Goal: Task Accomplishment & Management: Manage account settings

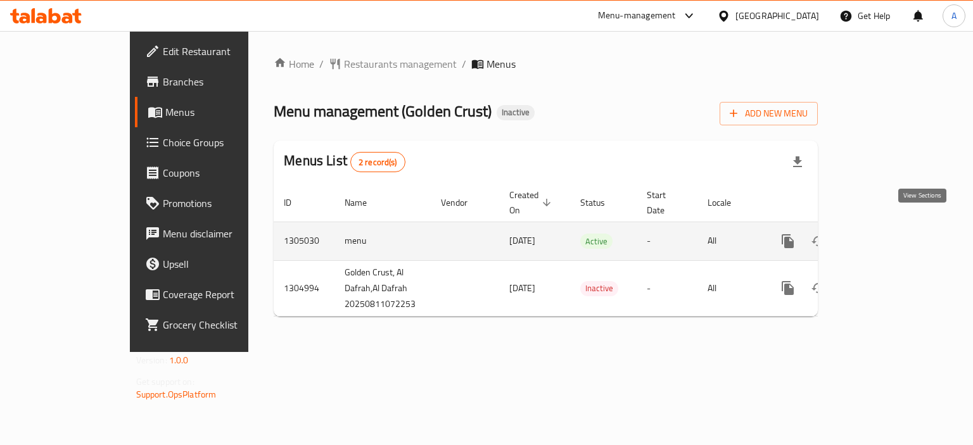
click at [894, 226] on link "enhanced table" at bounding box center [879, 241] width 30 height 30
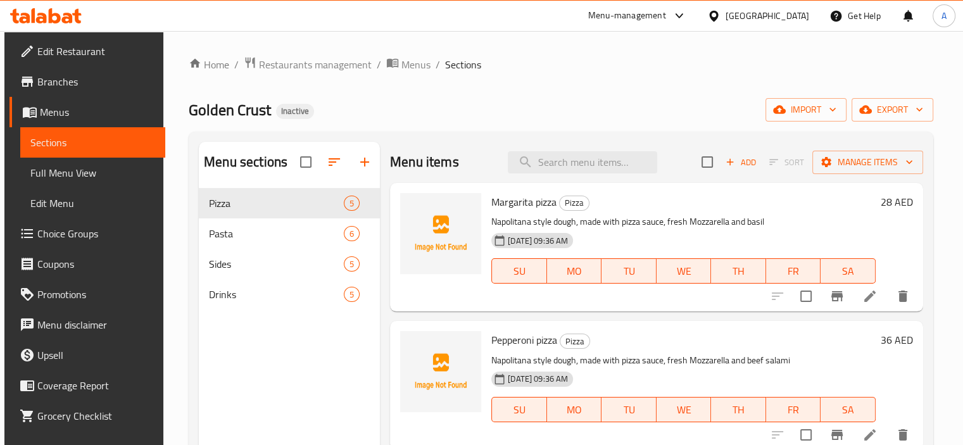
click at [86, 175] on span "Full Menu View" at bounding box center [92, 172] width 125 height 15
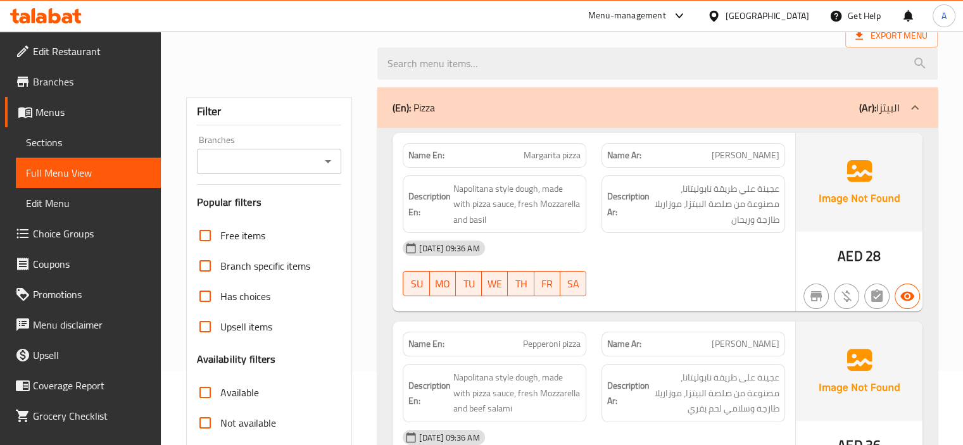
scroll to position [190, 0]
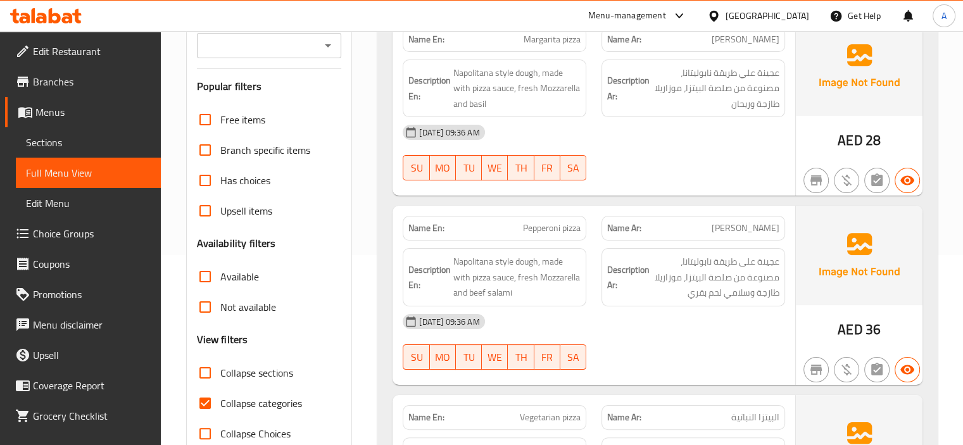
click at [277, 405] on span "Collapse categories" at bounding box center [261, 403] width 82 height 15
click at [220, 405] on input "Collapse categories" at bounding box center [205, 403] width 30 height 30
checkbox input "false"
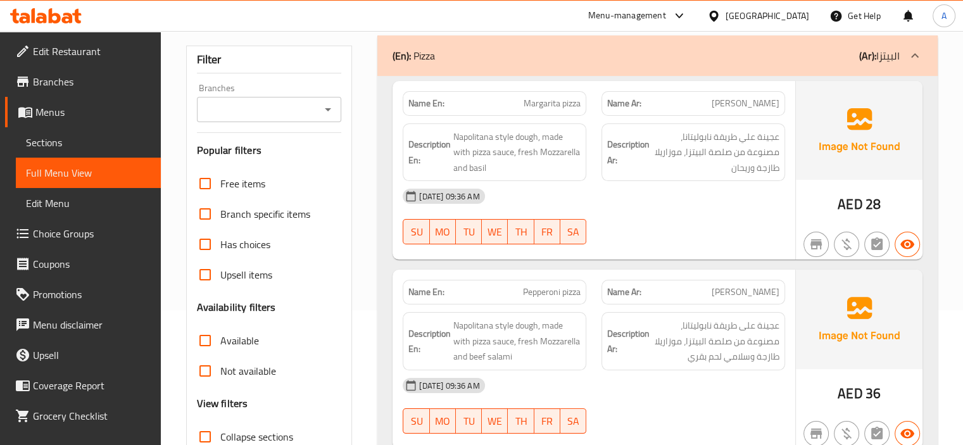
scroll to position [0, 0]
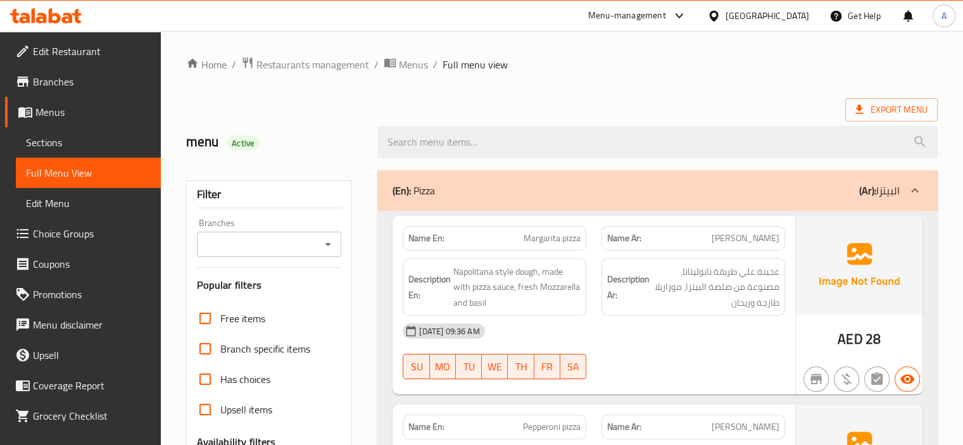
click at [430, 234] on strong "Name En:" at bounding box center [427, 238] width 36 height 13
copy strong "Name En:"
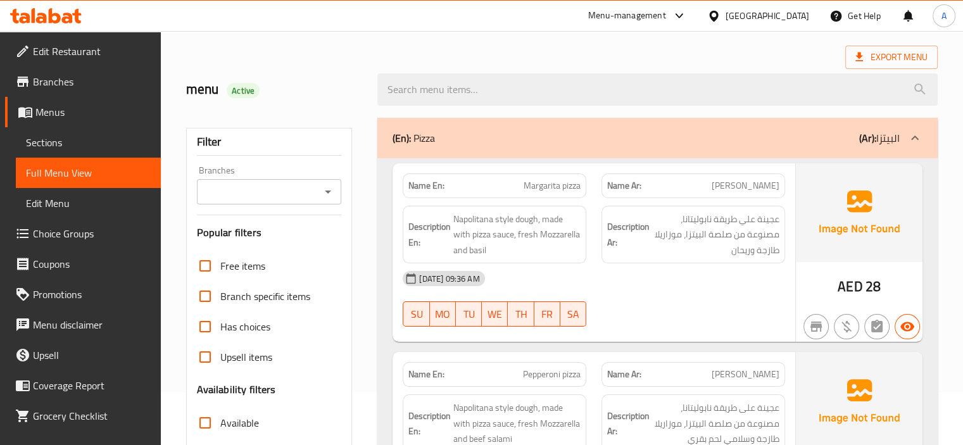
scroll to position [127, 0]
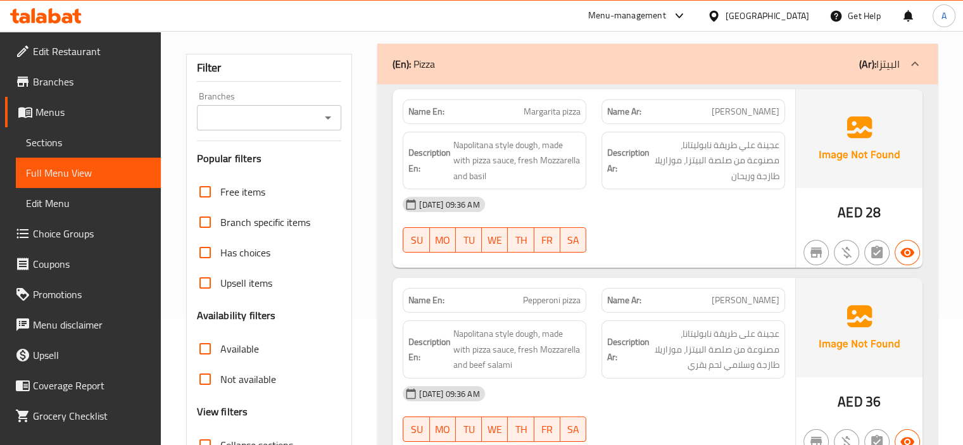
click at [635, 158] on strong "Description Ar:" at bounding box center [628, 160] width 42 height 31
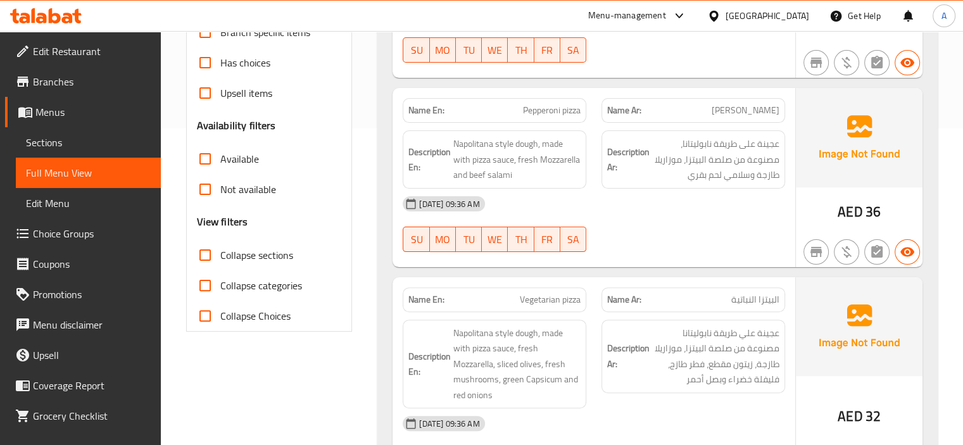
click at [550, 111] on span "Pepperoni pizza" at bounding box center [552, 110] width 58 height 13
click at [552, 110] on span "Pepperoni pizza" at bounding box center [552, 110] width 58 height 13
click at [552, 109] on span "Pepperoni pizza" at bounding box center [552, 110] width 58 height 13
click at [549, 114] on span "Pepperoni pizza" at bounding box center [552, 110] width 58 height 13
click at [549, 113] on span "Pepperoni pizza" at bounding box center [552, 110] width 58 height 13
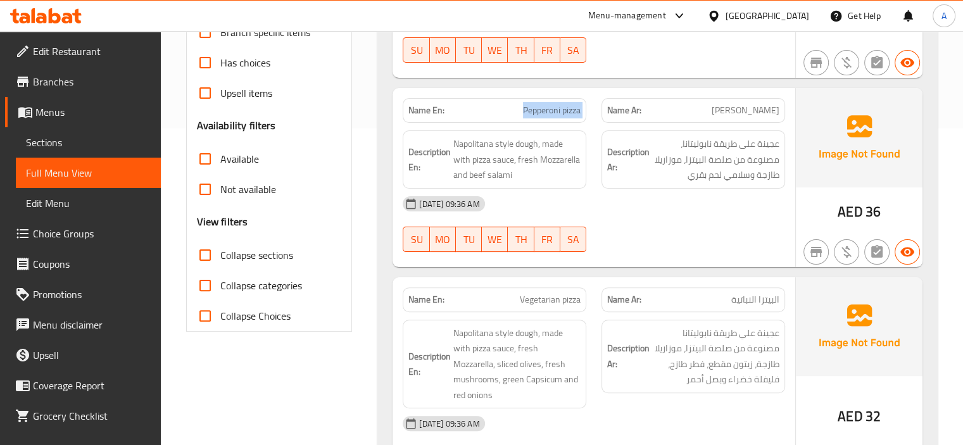
click at [549, 113] on span "Pepperoni pizza" at bounding box center [552, 110] width 58 height 13
click at [614, 196] on div "11-08-2025 09:36 AM" at bounding box center [594, 204] width 398 height 30
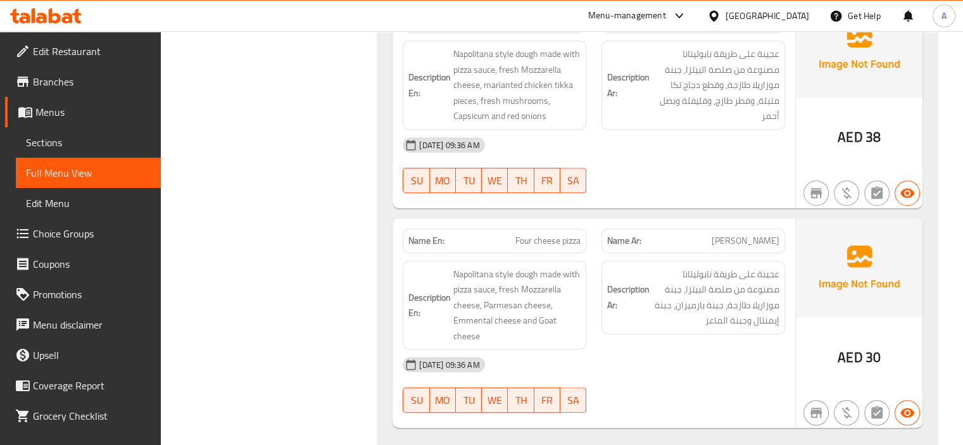
scroll to position [841, 0]
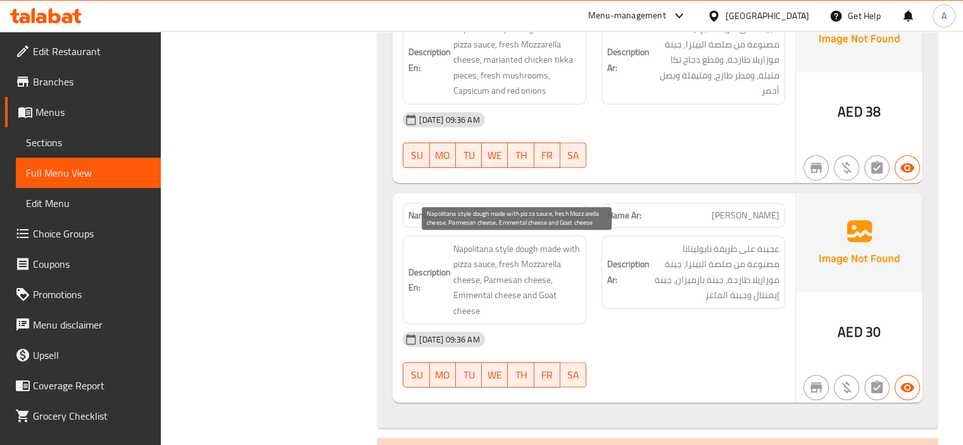
click at [478, 300] on span "Napolitana style dough made with pizza sauce, fresh Mozzarella cheese, Parmesan…" at bounding box center [517, 280] width 127 height 78
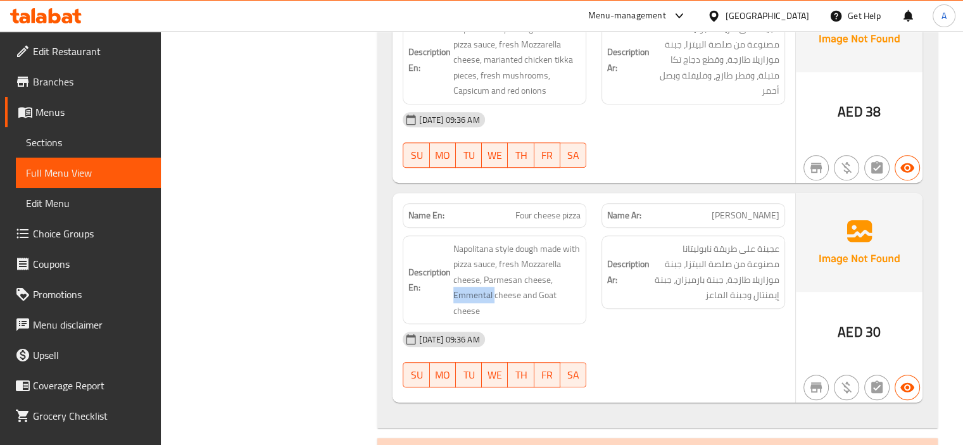
copy span "Emmental"
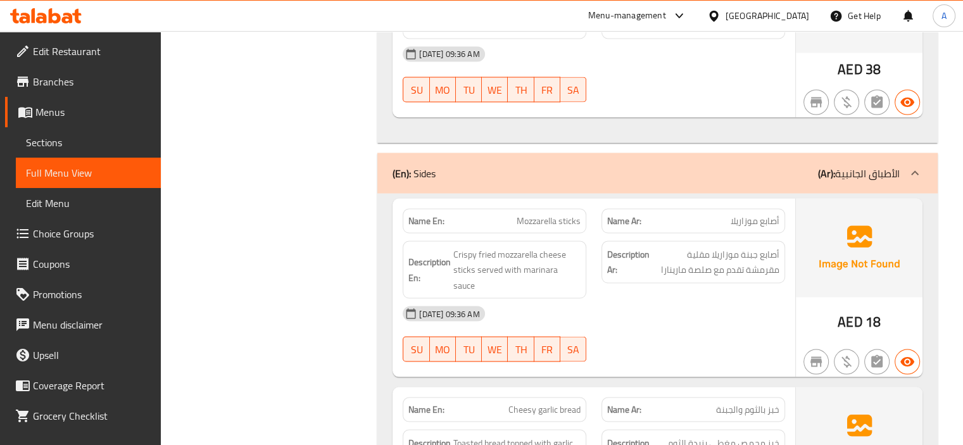
scroll to position [2318, 0]
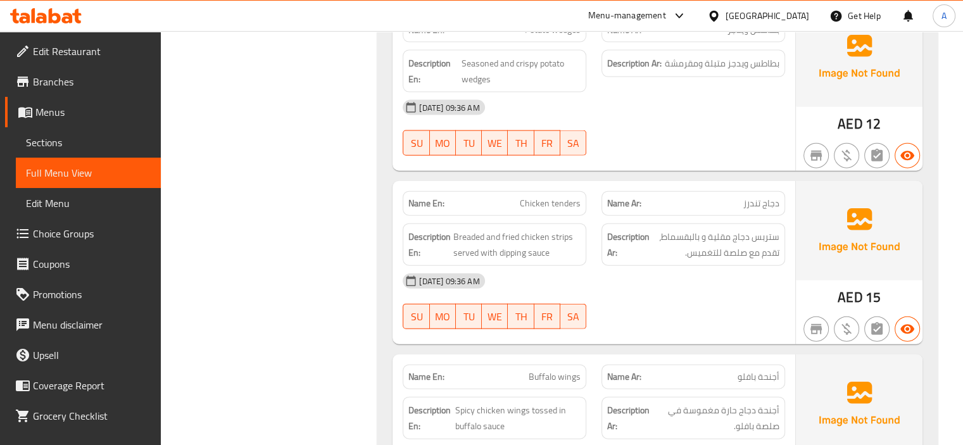
scroll to position [2888, 0]
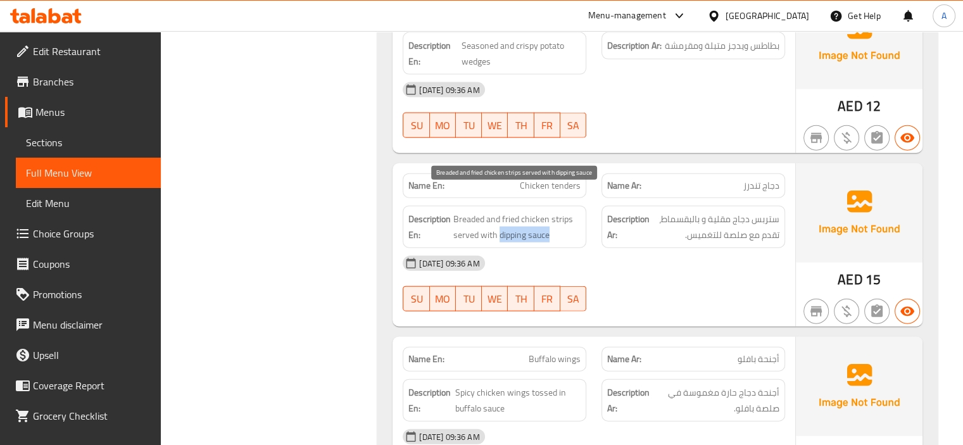
drag, startPoint x: 500, startPoint y: 214, endPoint x: 549, endPoint y: 213, distance: 48.8
click at [549, 213] on span "Breaded and fried chicken strips served with dipping sauce" at bounding box center [517, 227] width 127 height 31
copy span "dipping sauce"
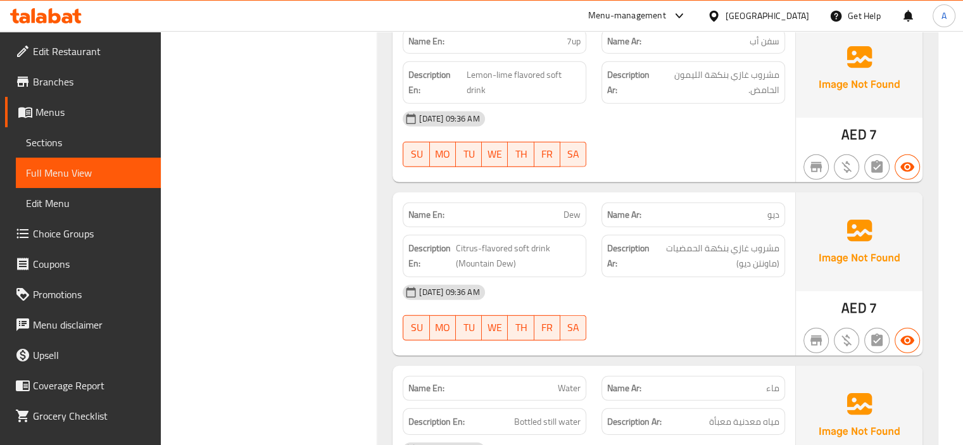
scroll to position [3838, 0]
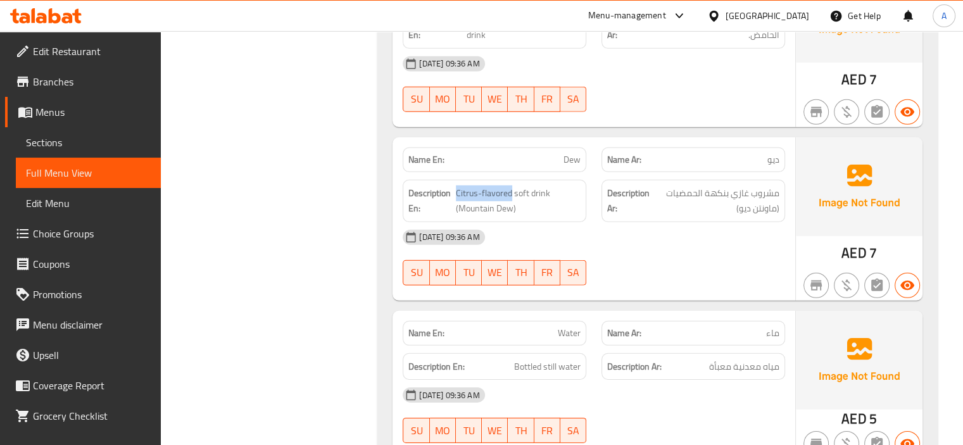
drag, startPoint x: 511, startPoint y: 171, endPoint x: 455, endPoint y: 167, distance: 55.3
copy span "Citrus-flavored"
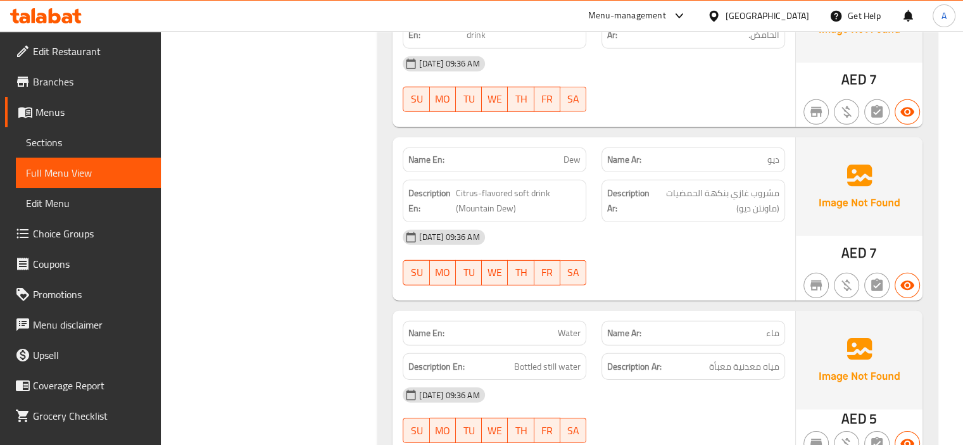
copy span "Dew"
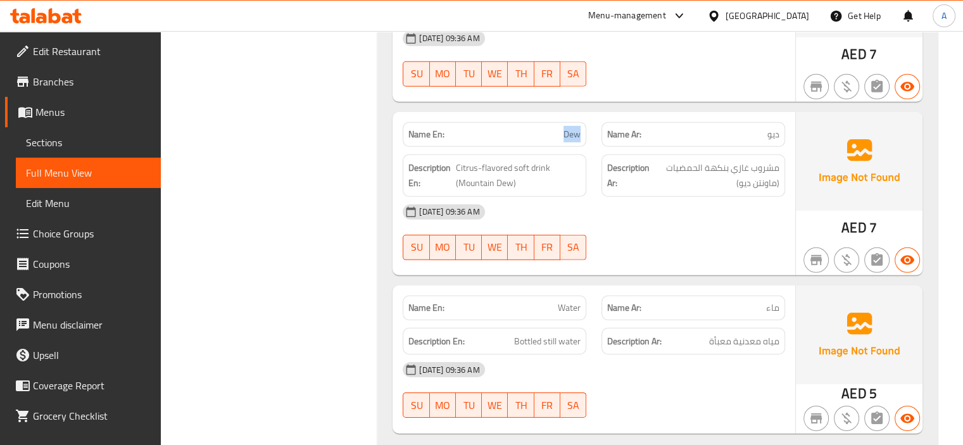
scroll to position [3877, 0]
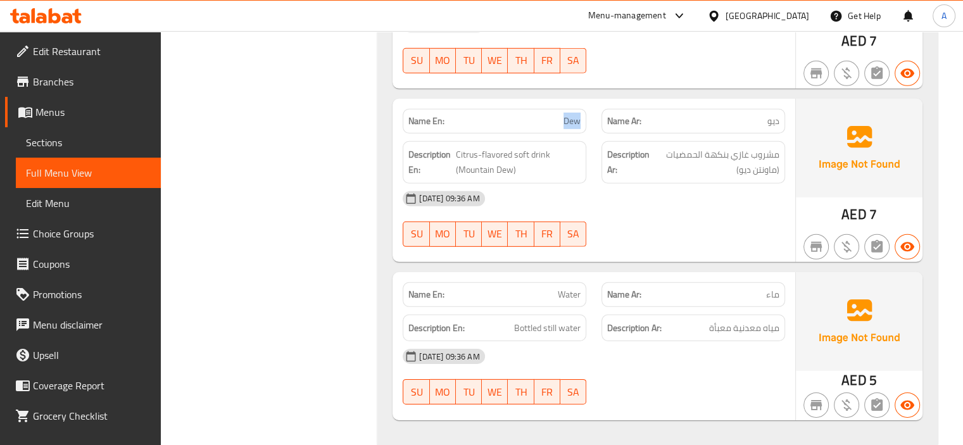
click at [97, 130] on link "Sections" at bounding box center [88, 142] width 145 height 30
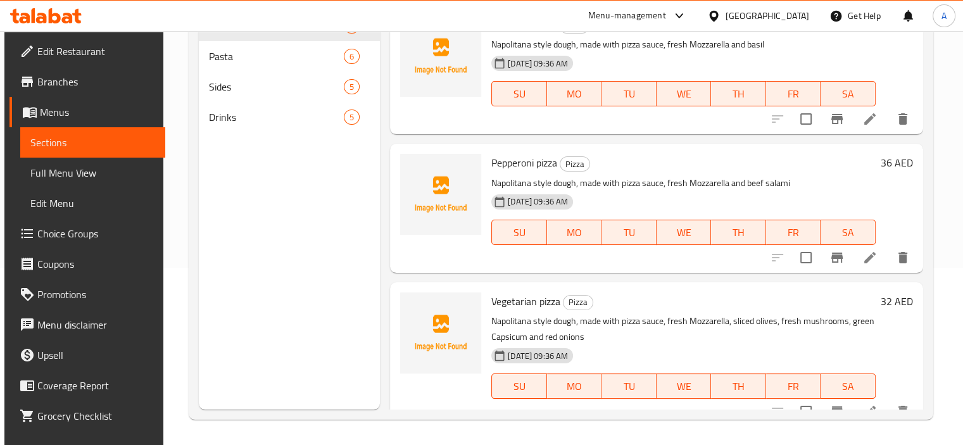
scroll to position [177, 0]
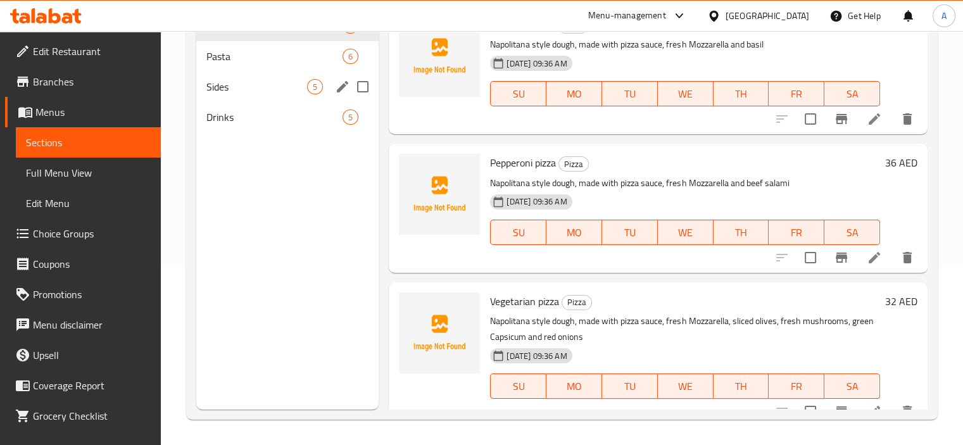
click at [348, 82] on icon "edit" at bounding box center [342, 86] width 15 height 15
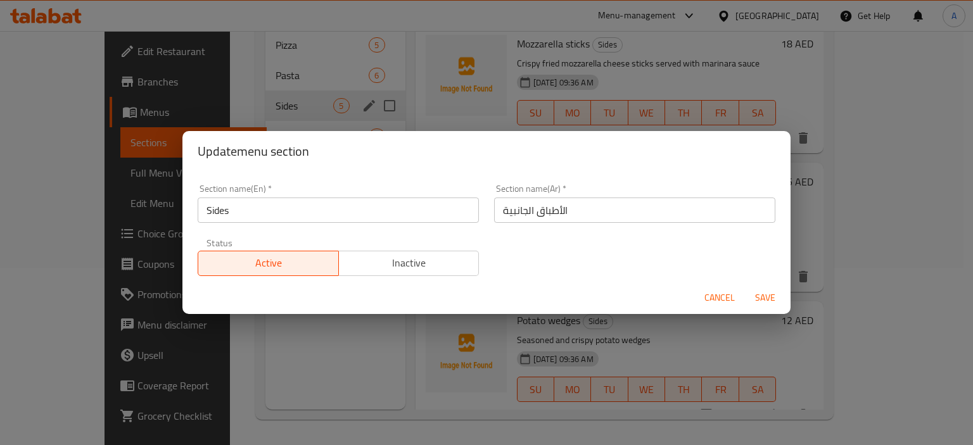
click at [543, 220] on input "الأطباق الجانبية" at bounding box center [634, 210] width 281 height 25
click at [543, 219] on input "الأطباق الجانبية" at bounding box center [634, 210] width 281 height 25
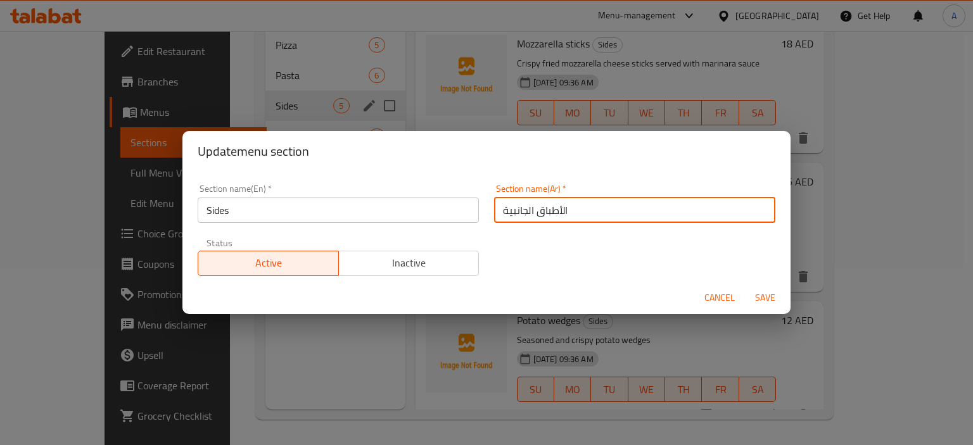
click at [543, 219] on input "الأطباق الجانبية" at bounding box center [634, 210] width 281 height 25
type input "الجوانب"
click at [768, 300] on span "Save" at bounding box center [765, 298] width 30 height 16
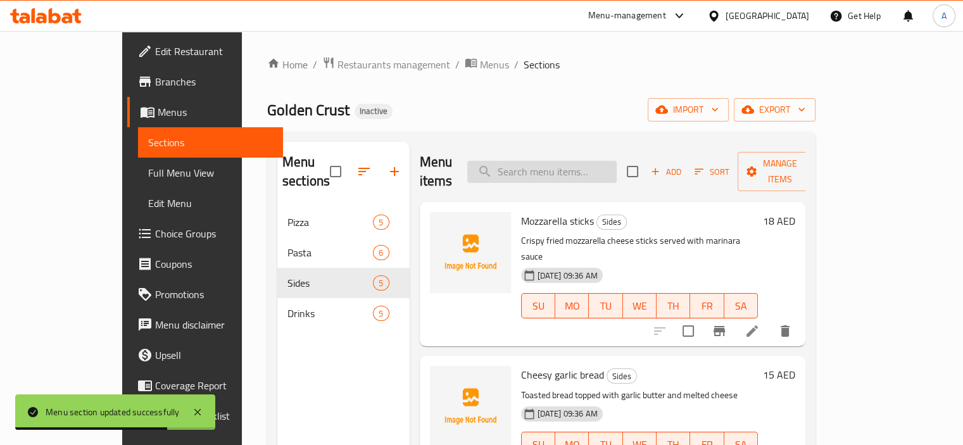
click at [582, 161] on input "search" at bounding box center [541, 172] width 149 height 22
paste input "dipping sauce"
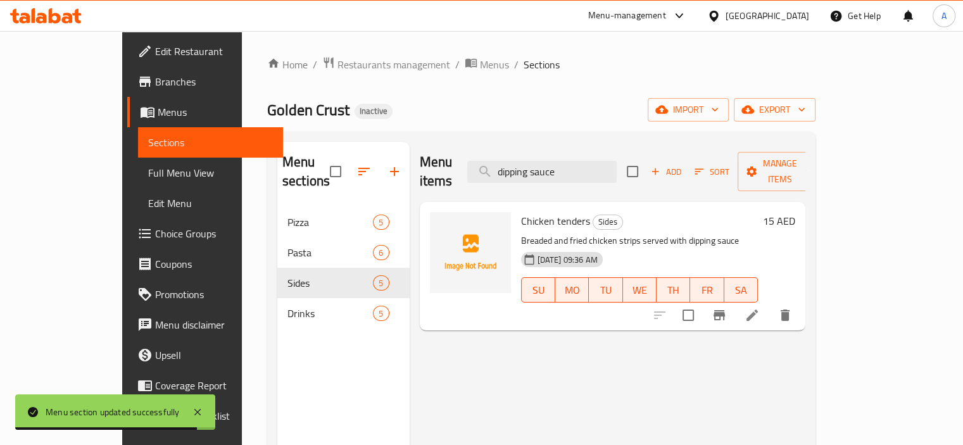
type input "dipping sauce"
click at [758, 310] on icon at bounding box center [752, 315] width 11 height 11
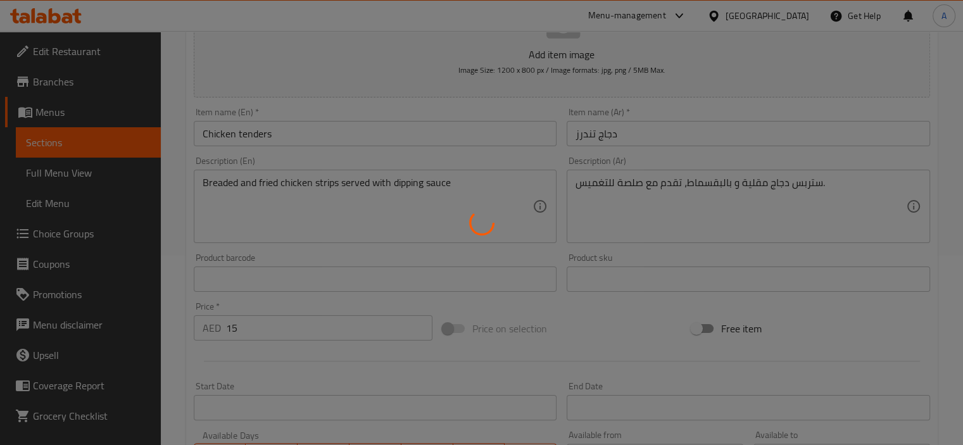
scroll to position [190, 0]
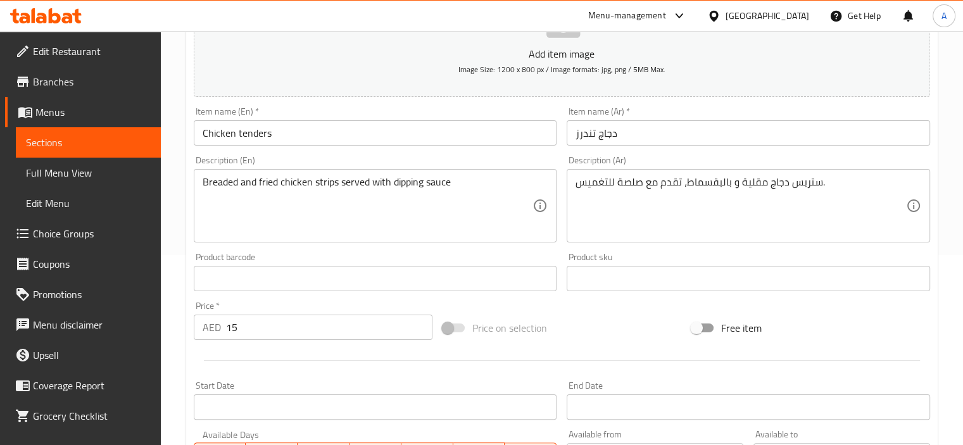
drag, startPoint x: 604, startPoint y: 189, endPoint x: 611, endPoint y: 188, distance: 6.5
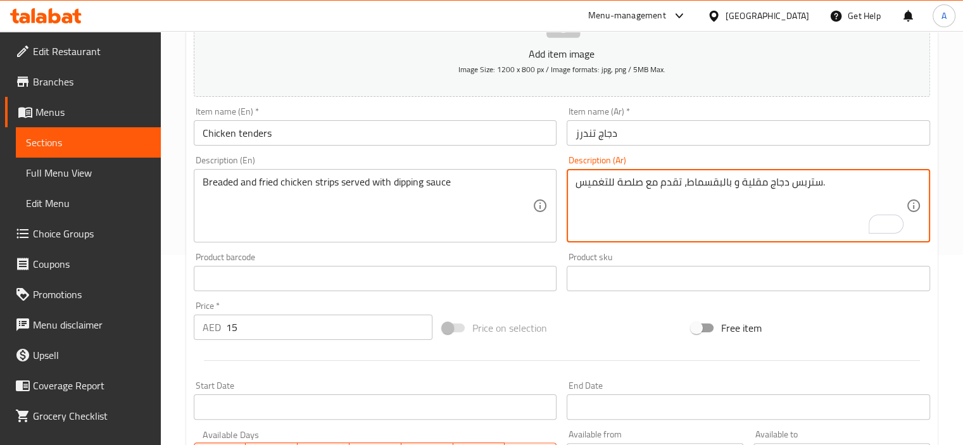
click at [820, 187] on textarea "ستربس دجاج مقلية و بالبقسماط، تقدم مع صلصة للتغميس." at bounding box center [741, 206] width 331 height 60
click at [663, 181] on textarea "ستربس دجاج مقلية و بالبقسماط، تقدم مع صلصة للتغميس." at bounding box center [741, 206] width 331 height 60
click at [662, 186] on textarea "ستربس دجاج مقلية و بالبقسماط، تقدم مع صلصة للتغميس." at bounding box center [741, 206] width 331 height 60
drag, startPoint x: 662, startPoint y: 185, endPoint x: 702, endPoint y: 186, distance: 39.9
click at [702, 186] on textarea "ستربس دجاج مقلية و بالبقسماط، تقدم مع صلصة للتغميس." at bounding box center [741, 206] width 331 height 60
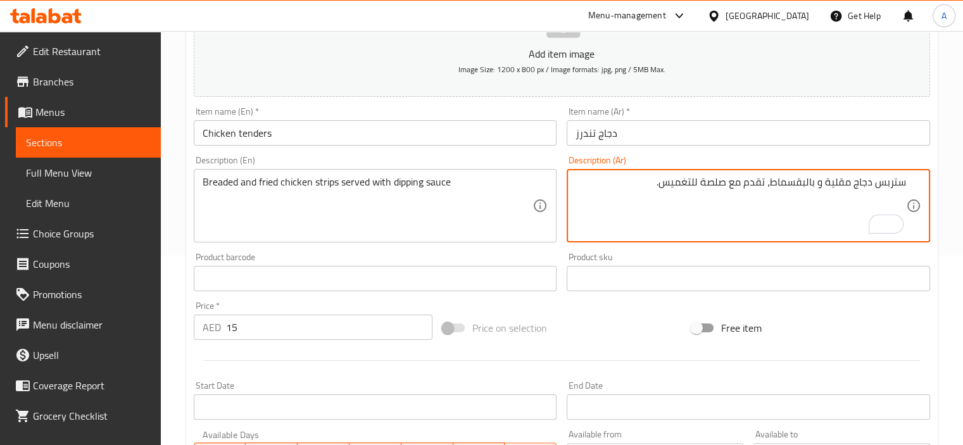
click at [702, 186] on textarea "ستربس دجاج مقلية و بالبقسماط، تقدم مع صلصة للتغميس." at bounding box center [741, 206] width 331 height 60
drag, startPoint x: 728, startPoint y: 179, endPoint x: 664, endPoint y: 181, distance: 64.6
click at [664, 181] on textarea "ستربس دجاج مقلية و بالبقسماط، تقدم مع صلصة للتغميس." at bounding box center [741, 206] width 331 height 60
paste textarea "يبينج صوص"
type textarea "ستربس دجاج مقلية و بالبقسماط، تقدم مع ديبينج صوص."
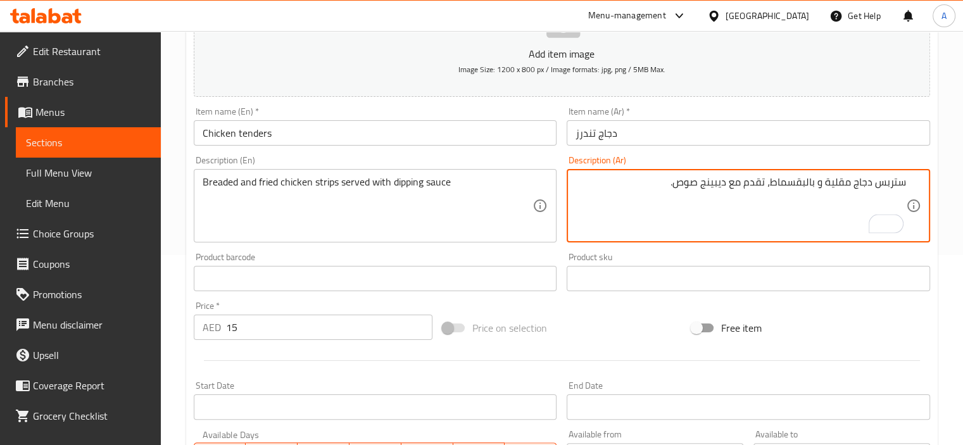
click at [661, 133] on input "دجاج تندرز" at bounding box center [749, 132] width 364 height 25
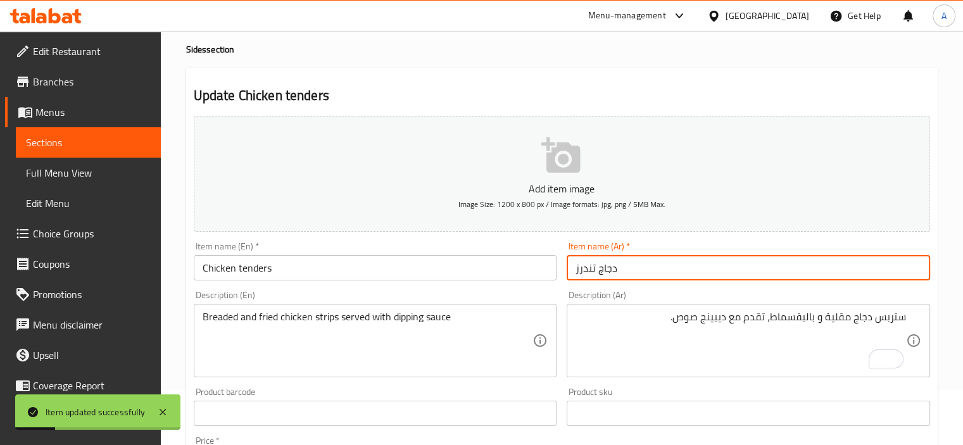
scroll to position [0, 0]
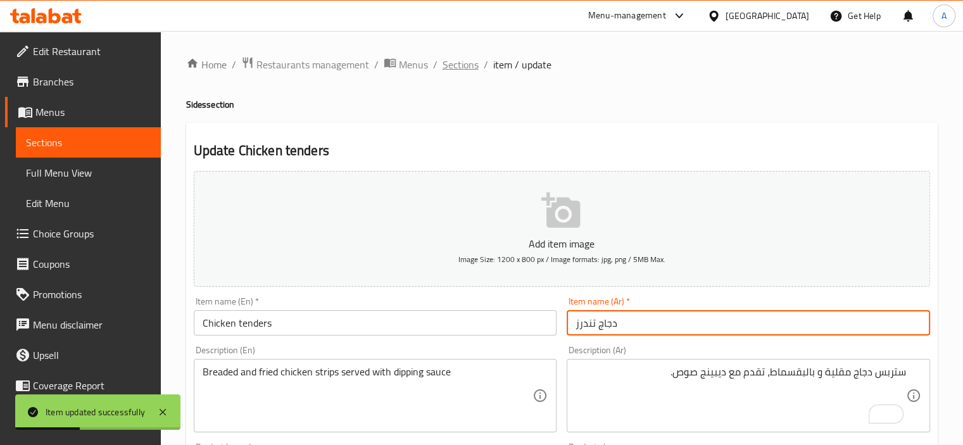
click at [464, 67] on span "Sections" at bounding box center [461, 64] width 36 height 15
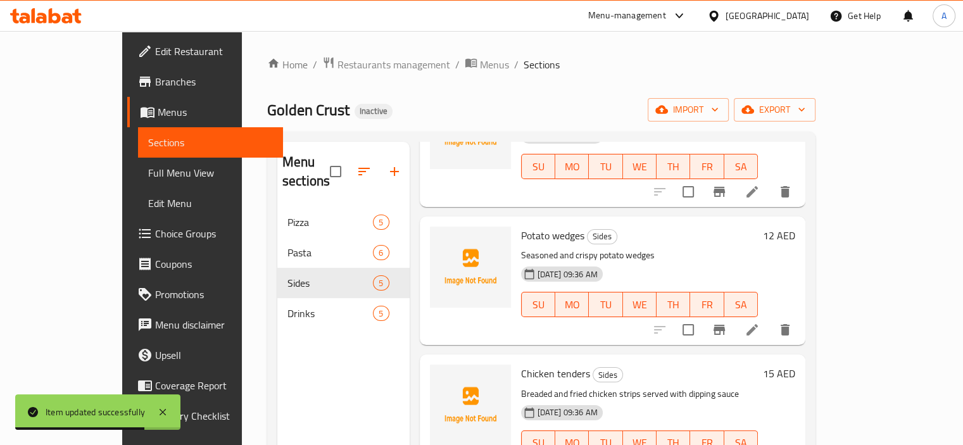
scroll to position [177, 0]
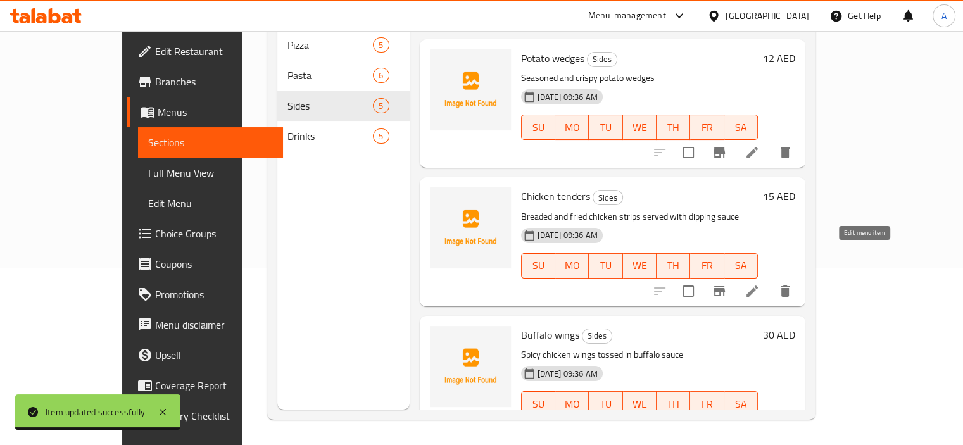
click at [760, 284] on icon at bounding box center [752, 291] width 15 height 15
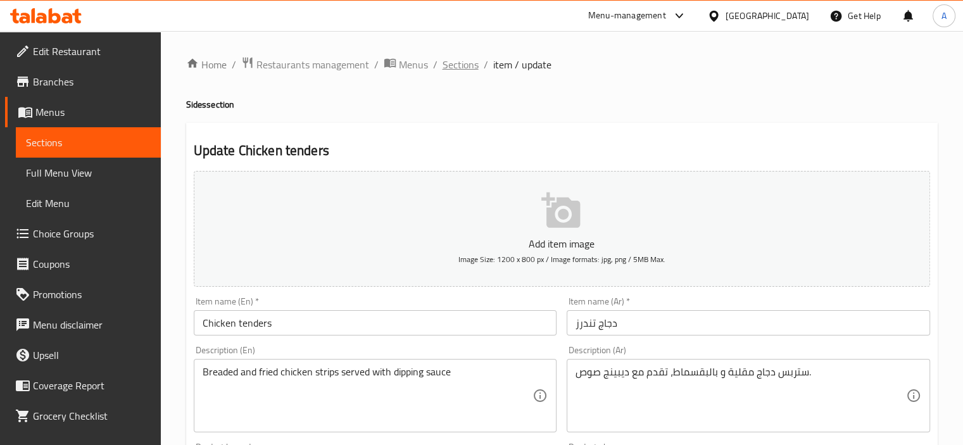
click at [443, 72] on span "Sections" at bounding box center [461, 64] width 36 height 15
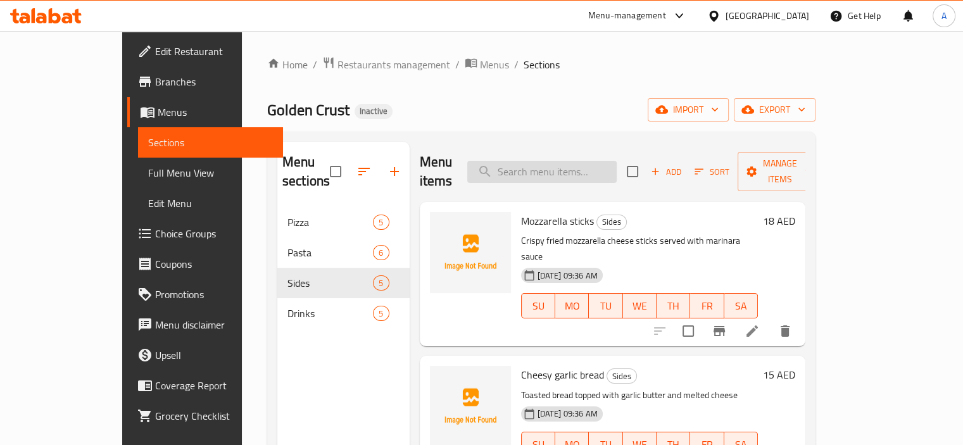
click at [554, 172] on input "search" at bounding box center [541, 172] width 149 height 22
paste input "Dew"
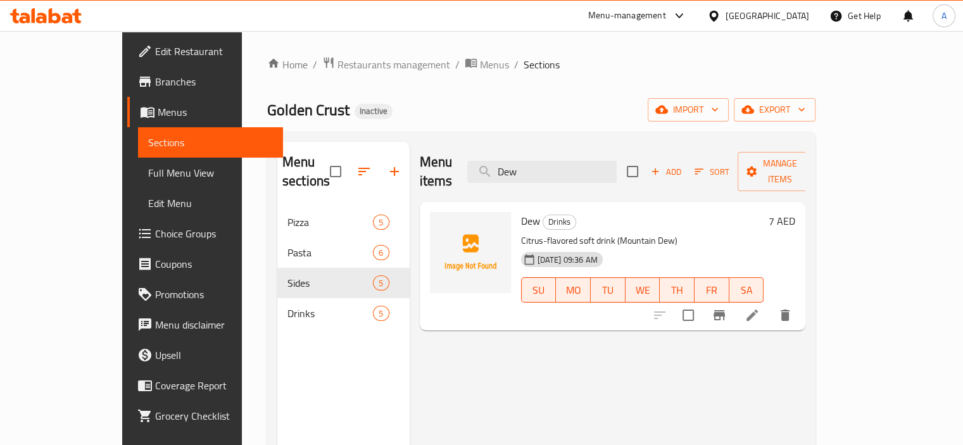
type input "Dew"
click at [770, 304] on li at bounding box center [752, 315] width 35 height 23
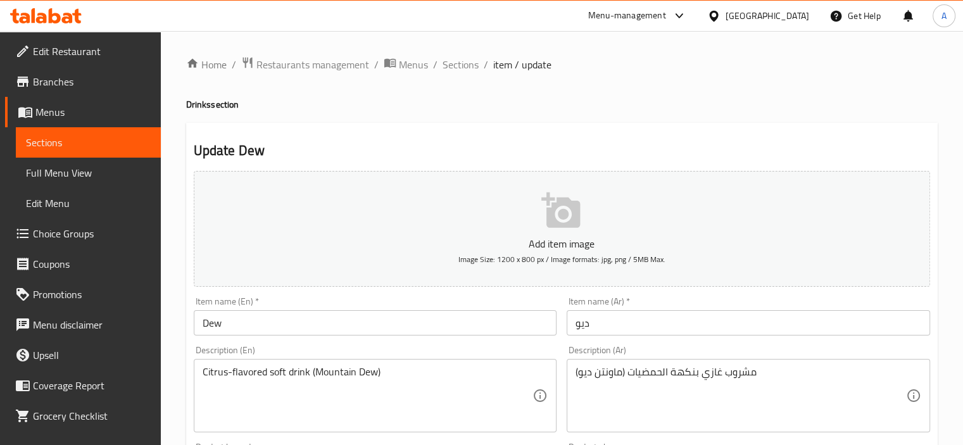
click at [215, 324] on input "Dew" at bounding box center [376, 322] width 364 height 25
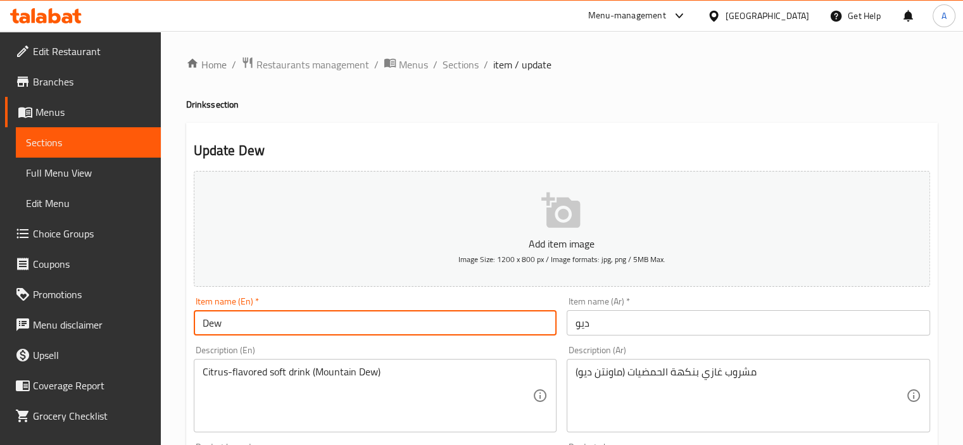
click at [215, 324] on input "Dew" at bounding box center [376, 322] width 364 height 25
paste input "Mountain"
type input "Mountain Dew"
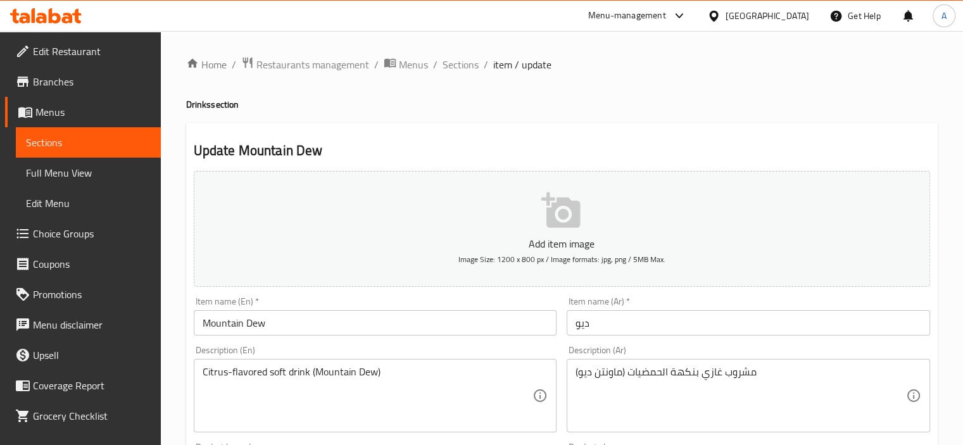
click at [189, 298] on div "Item name (En)   * Mountain Dew Item name (En) *" at bounding box center [376, 316] width 374 height 49
click at [585, 329] on input "ديو" at bounding box center [749, 322] width 364 height 25
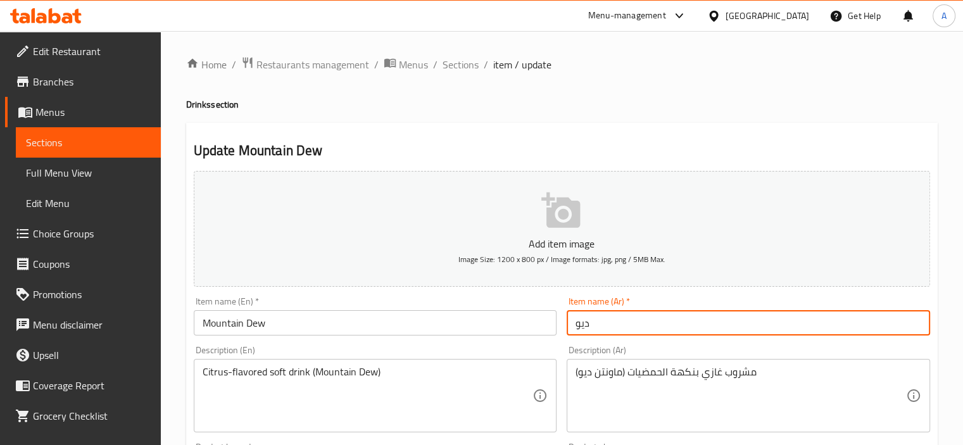
click at [585, 329] on input "ديو" at bounding box center [749, 322] width 364 height 25
paste input "ماونتن"
click at [638, 324] on input "ماونتن ديو" at bounding box center [749, 322] width 364 height 25
type input "ماونتن ديو"
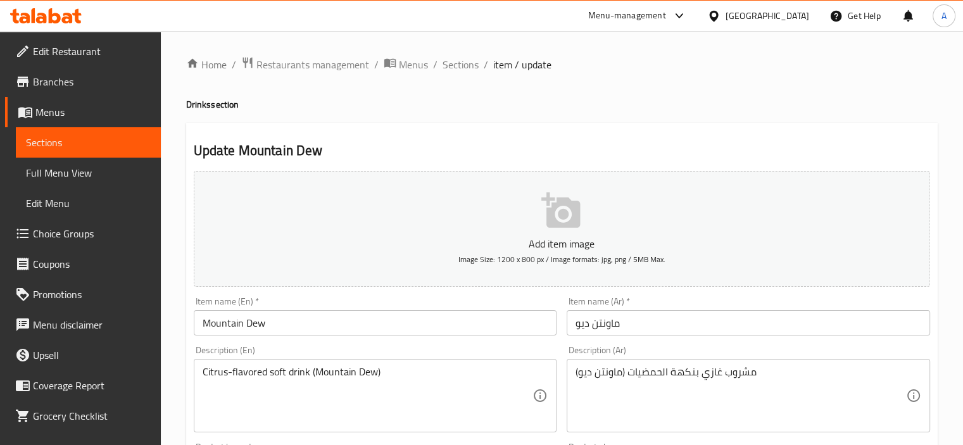
click at [775, 348] on div "Description (Ar) مشروب غازي بنكهة الحمضيات (ماونتن ديو) Description (Ar)" at bounding box center [749, 389] width 364 height 87
click at [742, 334] on input "ماونتن ديو" at bounding box center [749, 322] width 364 height 25
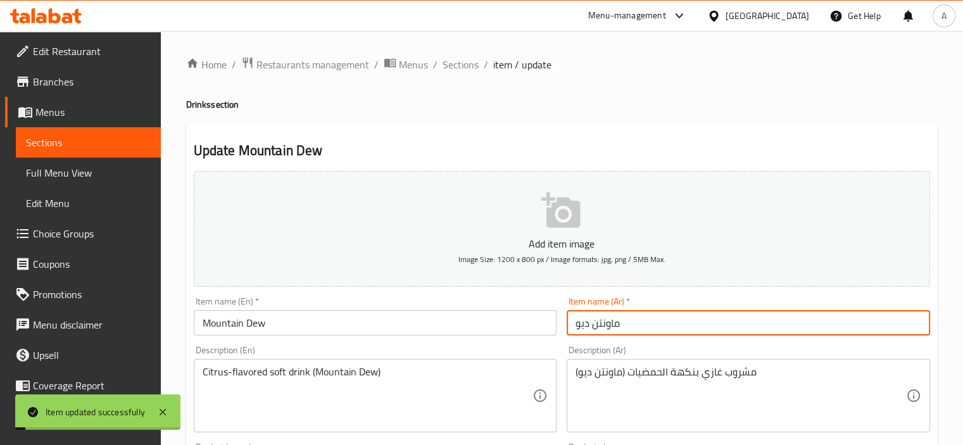
scroll to position [127, 0]
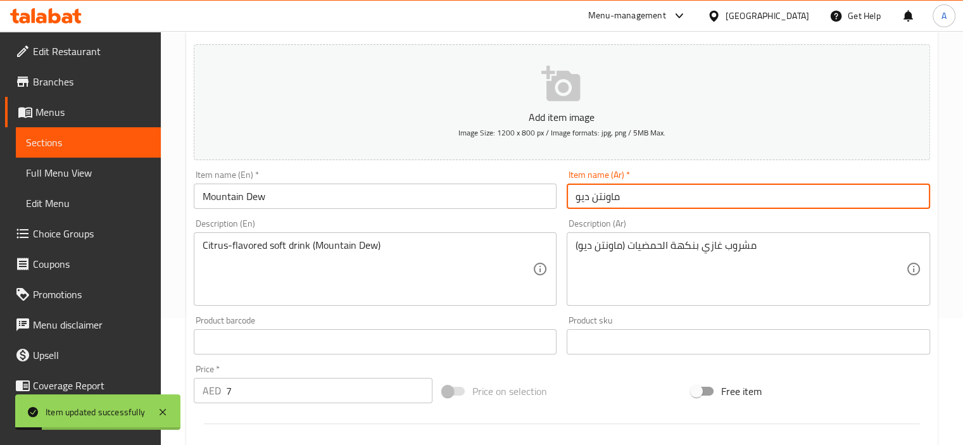
click at [530, 171] on div "Item name (En)   * Mountain Dew Item name (En) *" at bounding box center [376, 189] width 364 height 39
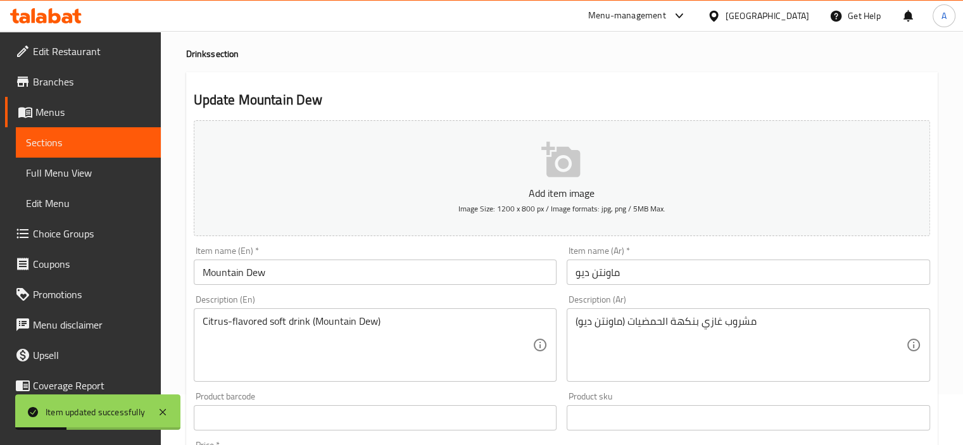
scroll to position [0, 0]
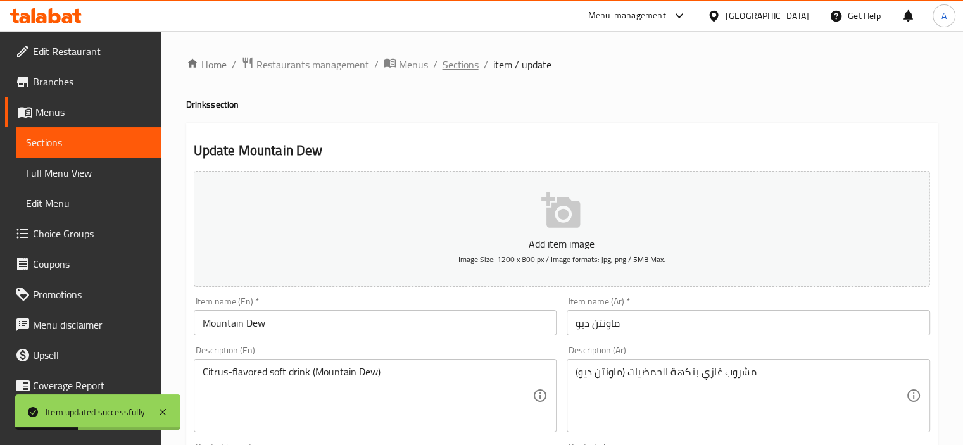
click at [449, 57] on span "Sections" at bounding box center [461, 64] width 36 height 15
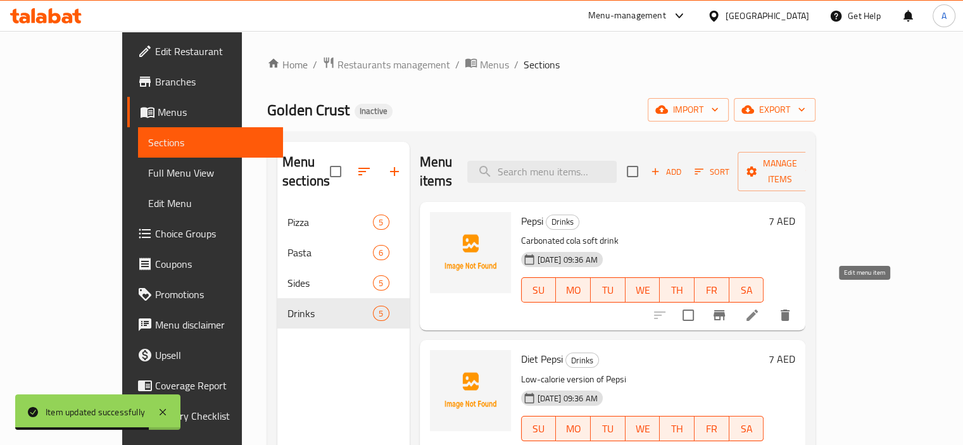
click at [758, 310] on icon at bounding box center [752, 315] width 11 height 11
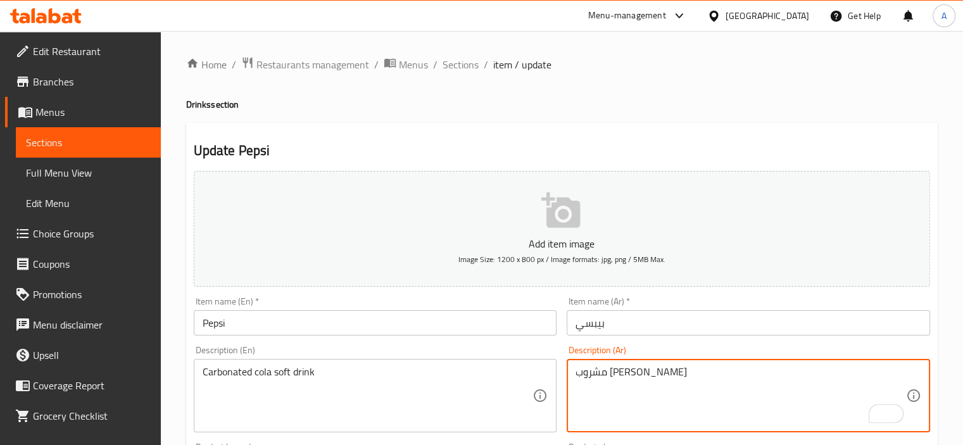
type textarea "مشروب غازي كولا مكربن"
click at [712, 324] on input "بيبسي" at bounding box center [749, 322] width 364 height 25
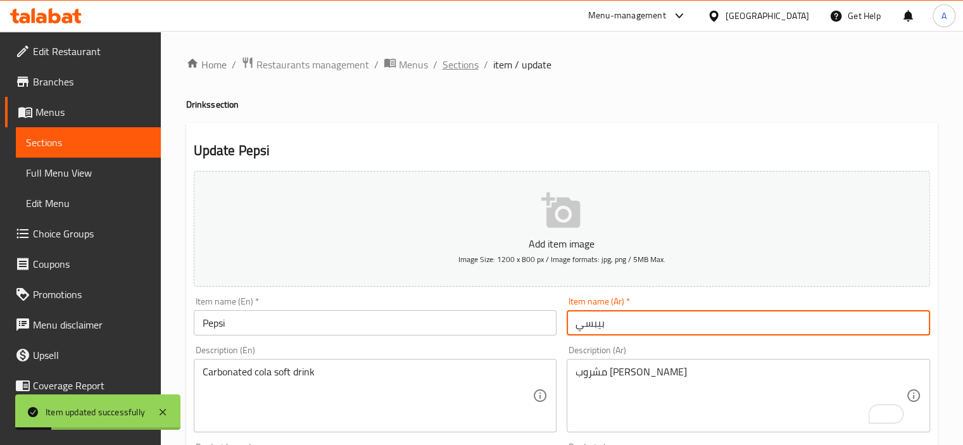
click at [455, 64] on span "Sections" at bounding box center [461, 64] width 36 height 15
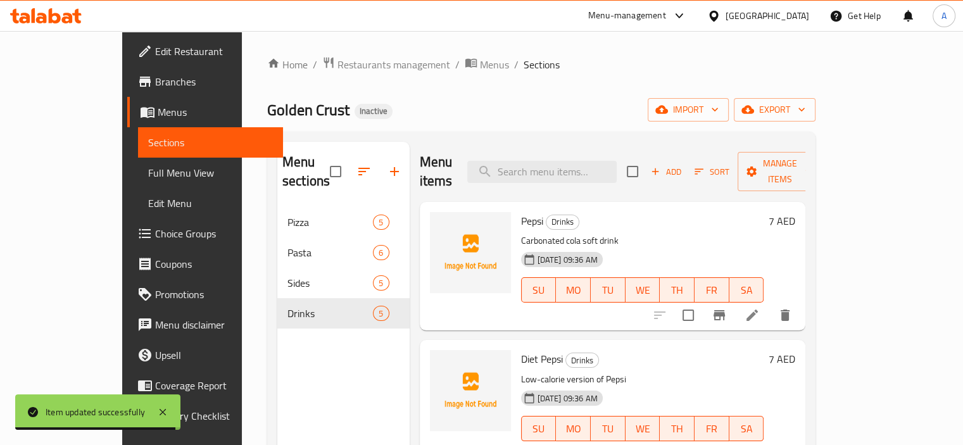
click at [545, 233] on p "Carbonated cola soft drink" at bounding box center [642, 241] width 243 height 16
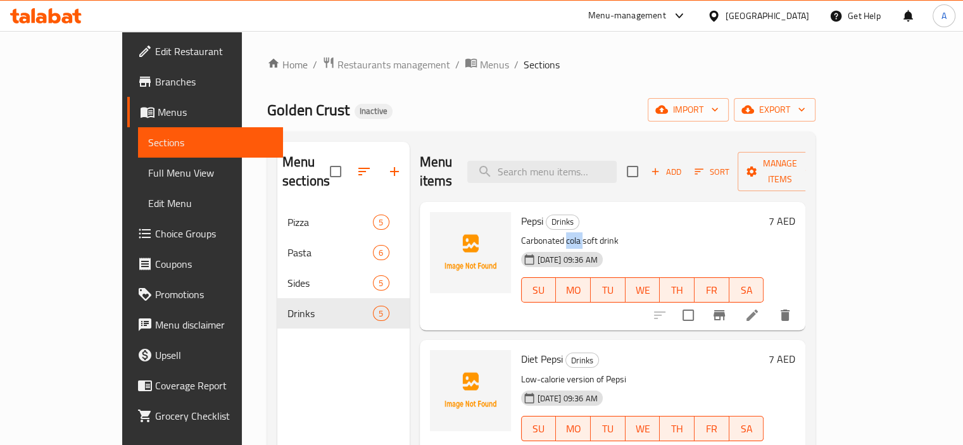
copy p "cola"
click at [444, 105] on div "Golden Crust Inactive import export" at bounding box center [541, 109] width 549 height 23
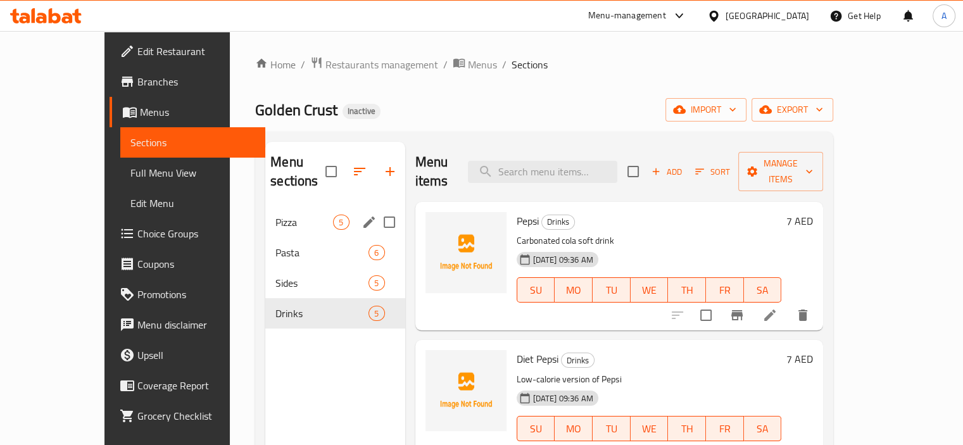
click at [276, 215] on span "Pizza" at bounding box center [305, 222] width 58 height 15
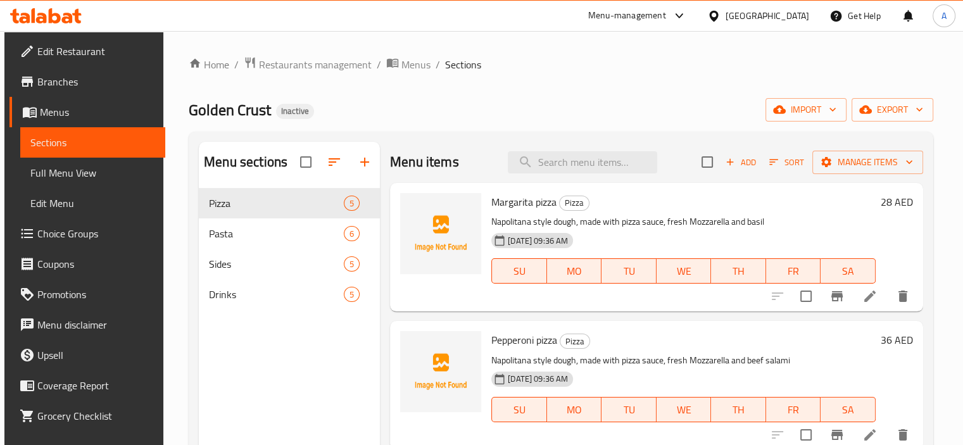
click at [94, 168] on span "Full Menu View" at bounding box center [92, 172] width 125 height 15
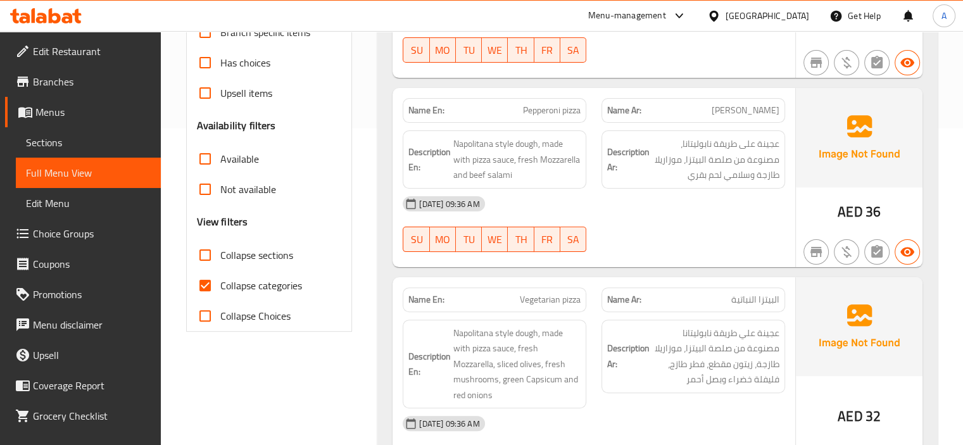
click at [288, 283] on span "Collapse categories" at bounding box center [261, 285] width 82 height 15
click at [220, 283] on input "Collapse categories" at bounding box center [205, 285] width 30 height 30
checkbox input "false"
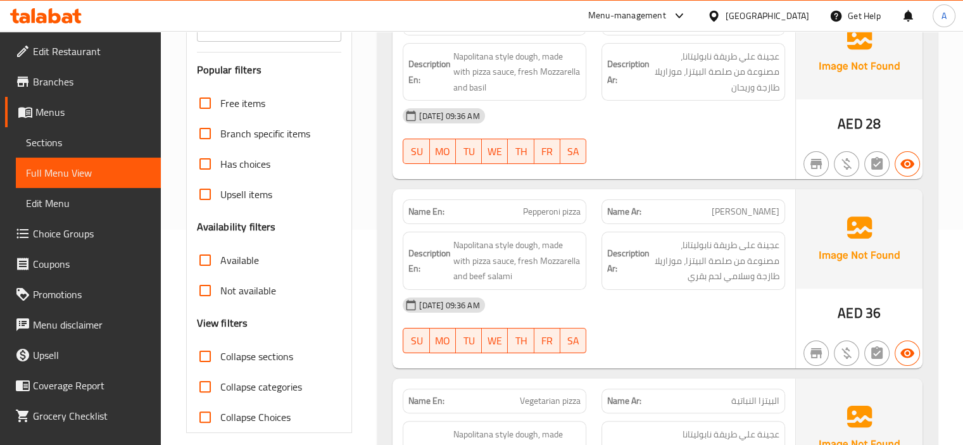
scroll to position [0, 0]
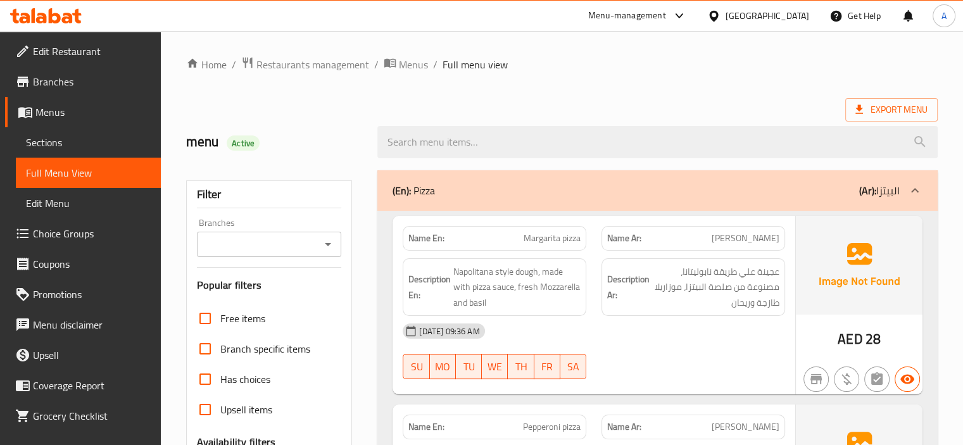
click at [276, 134] on h2 "menu Active" at bounding box center [274, 141] width 177 height 19
click at [873, 116] on span "Export Menu" at bounding box center [892, 110] width 72 height 16
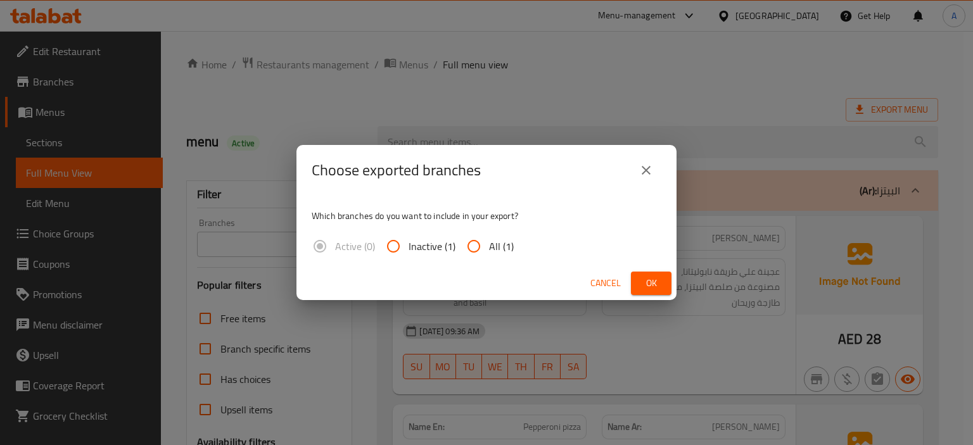
click at [471, 251] on input "All (1)" at bounding box center [474, 246] width 30 height 30
radio input "true"
click at [641, 284] on span "Ok" at bounding box center [651, 284] width 20 height 16
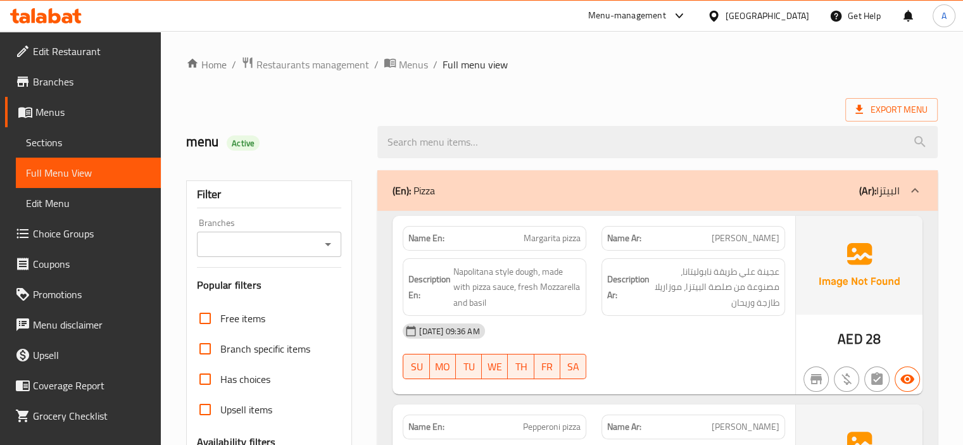
click at [50, 10] on icon at bounding box center [55, 15] width 12 height 15
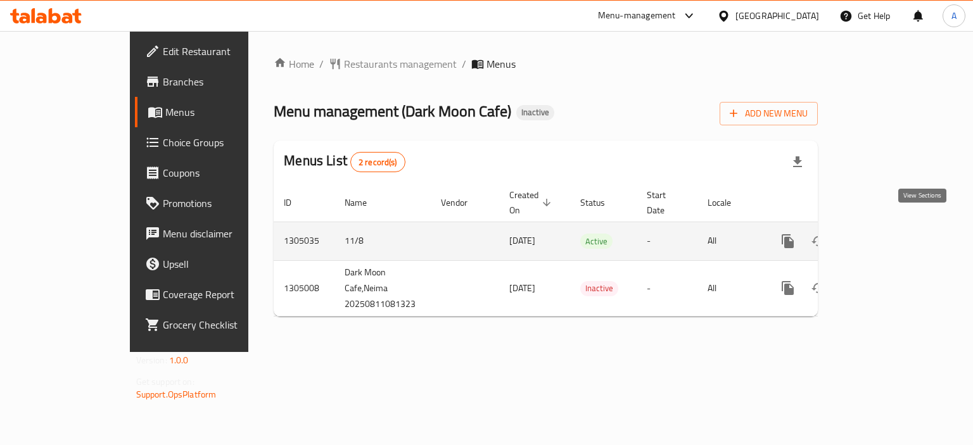
click at [887, 234] on icon "enhanced table" at bounding box center [879, 241] width 15 height 15
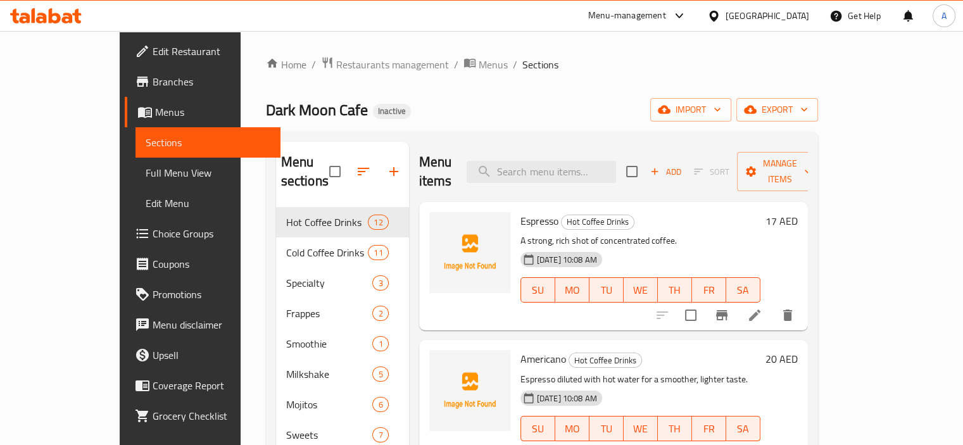
click at [155, 105] on span "Menus" at bounding box center [212, 112] width 115 height 15
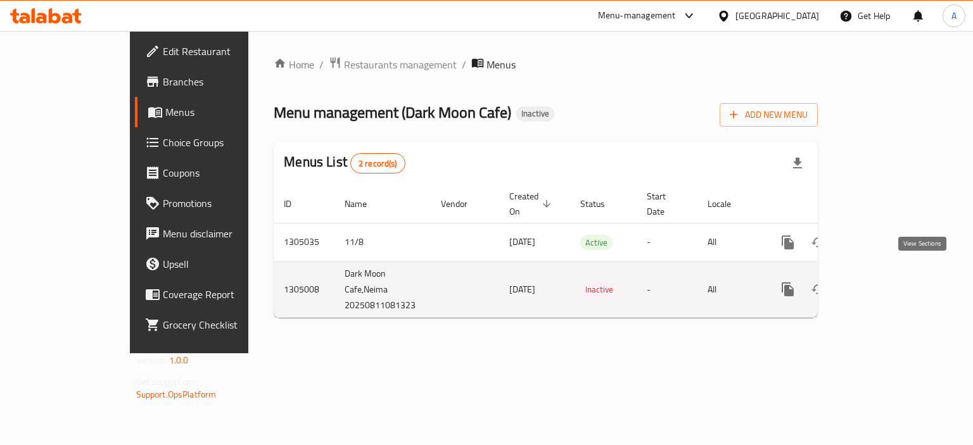
click at [887, 282] on icon "enhanced table" at bounding box center [879, 289] width 15 height 15
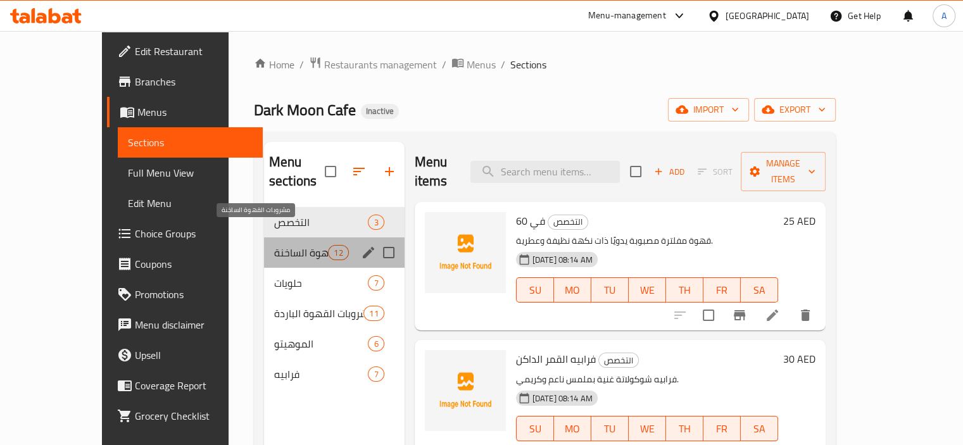
click at [274, 245] on span "مشروبات القهوة الساخنة" at bounding box center [301, 252] width 54 height 15
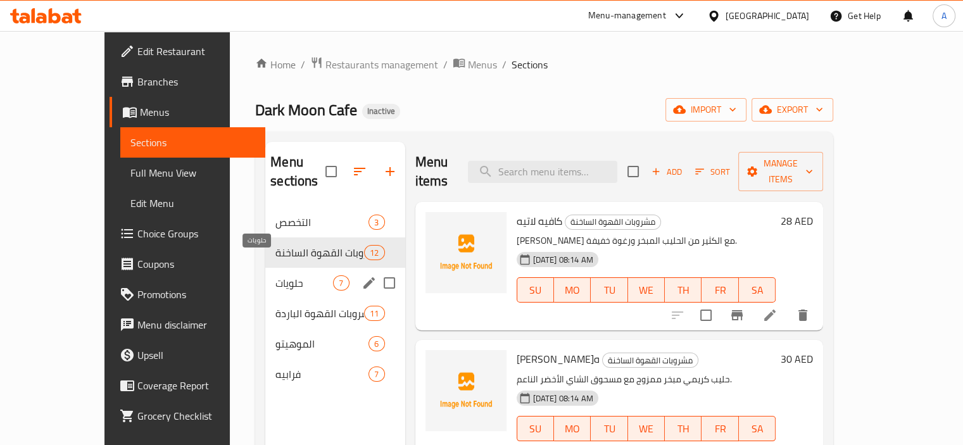
click at [276, 276] on span "حلويات" at bounding box center [305, 283] width 58 height 15
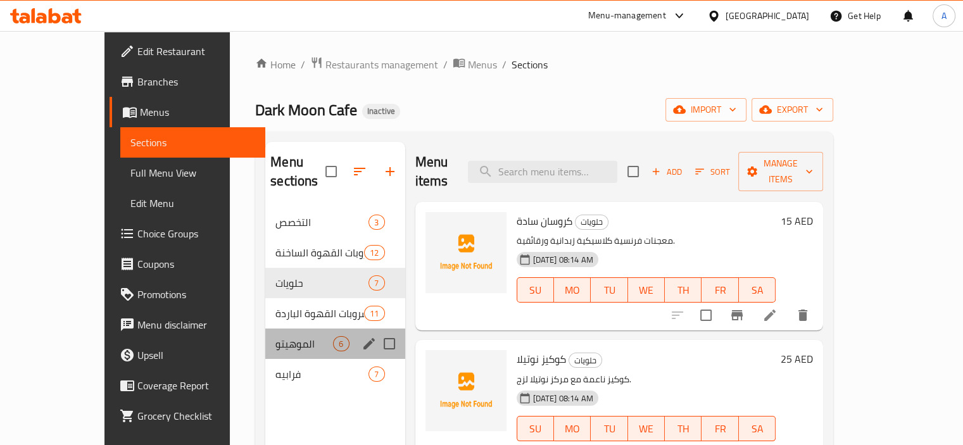
click at [265, 329] on div "الموهيتو 6" at bounding box center [334, 344] width 139 height 30
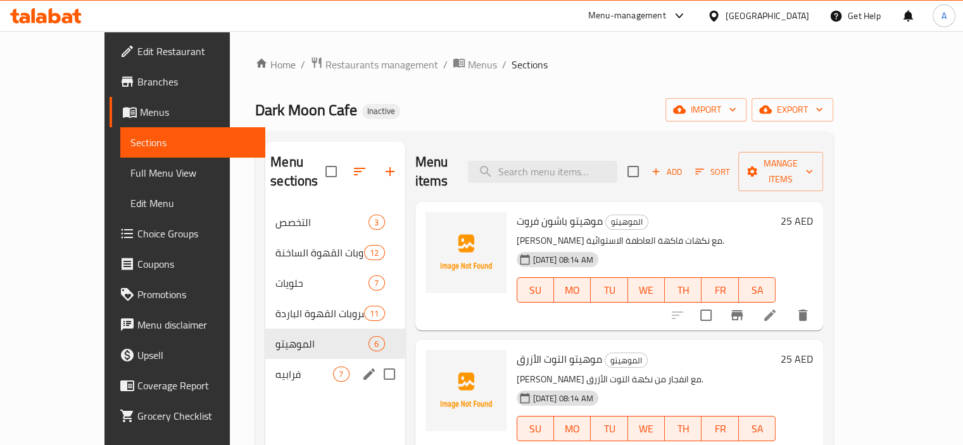
drag, startPoint x: 250, startPoint y: 343, endPoint x: 251, endPoint y: 319, distance: 24.7
click at [265, 359] on div "فرابيه 7" at bounding box center [334, 374] width 139 height 30
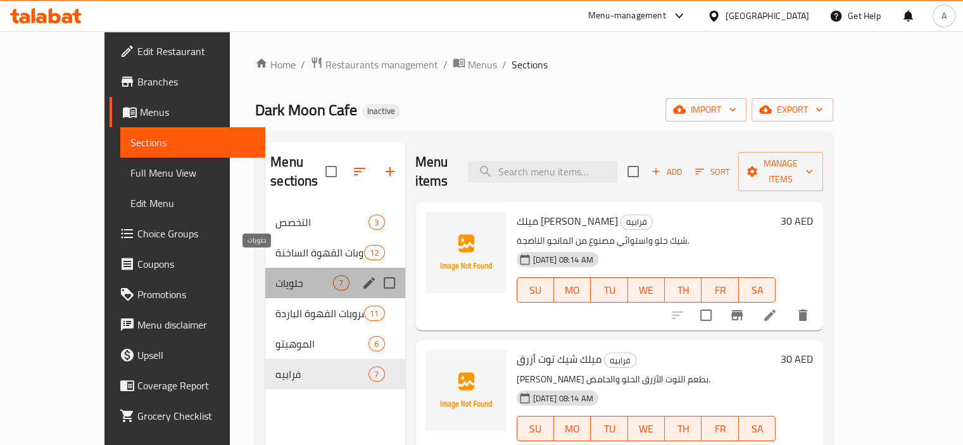
click at [276, 276] on span "حلويات" at bounding box center [305, 283] width 58 height 15
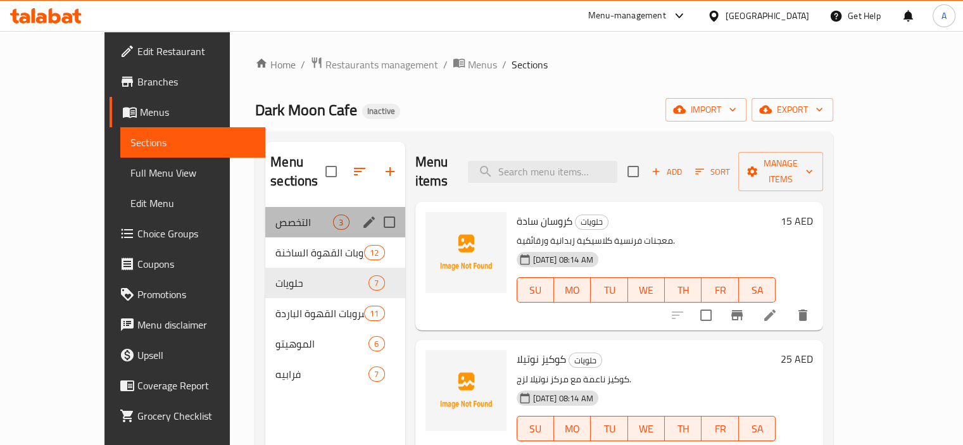
click at [265, 211] on div "التخصص 3" at bounding box center [334, 222] width 139 height 30
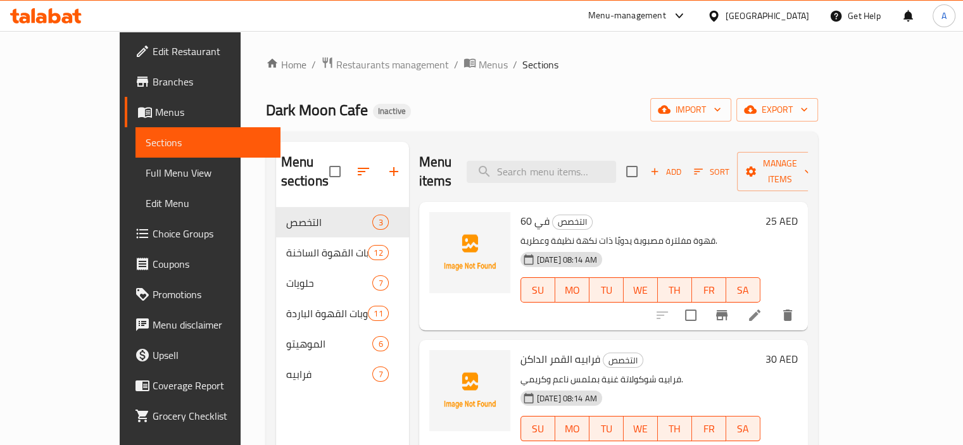
click at [155, 113] on span "Menus" at bounding box center [212, 112] width 115 height 15
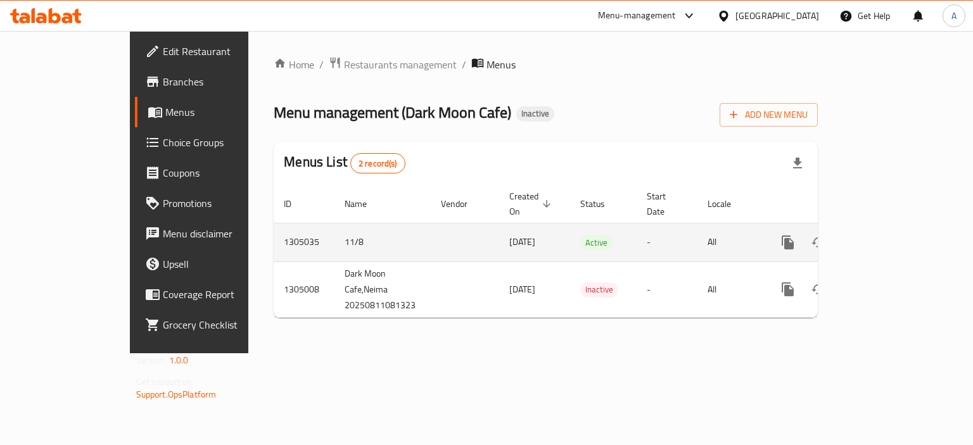
click at [887, 235] on icon "enhanced table" at bounding box center [879, 242] width 15 height 15
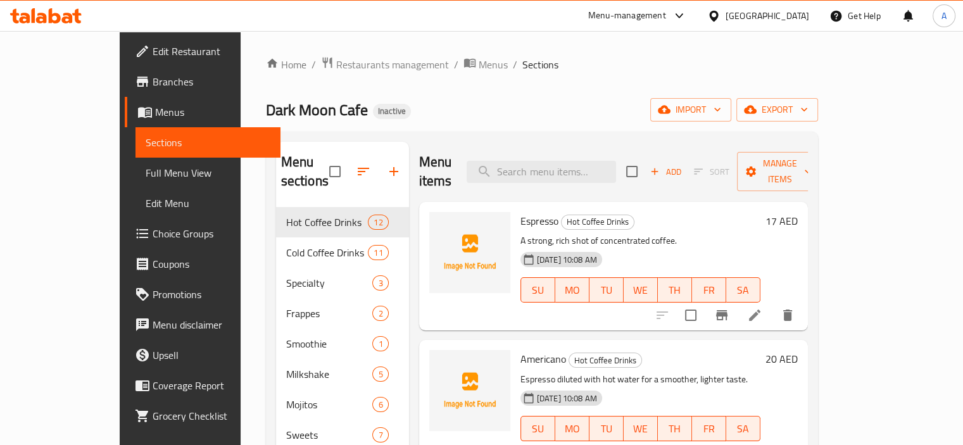
click at [146, 170] on span "Full Menu View" at bounding box center [208, 172] width 125 height 15
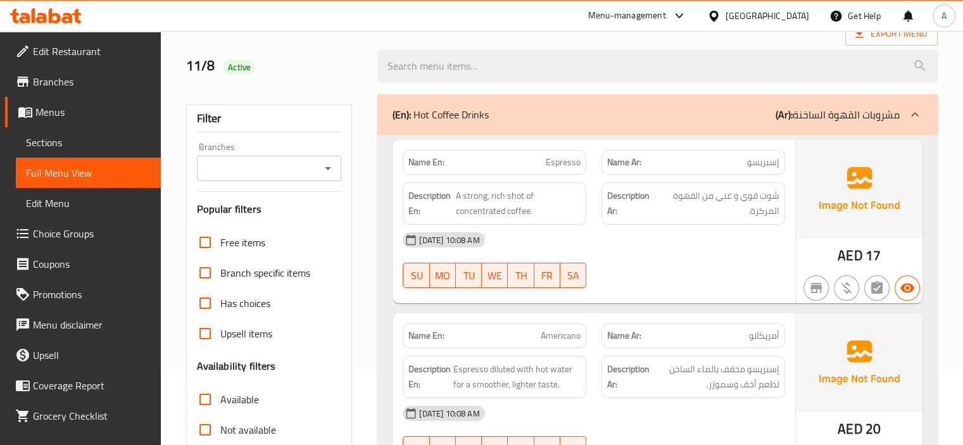
scroll to position [253, 0]
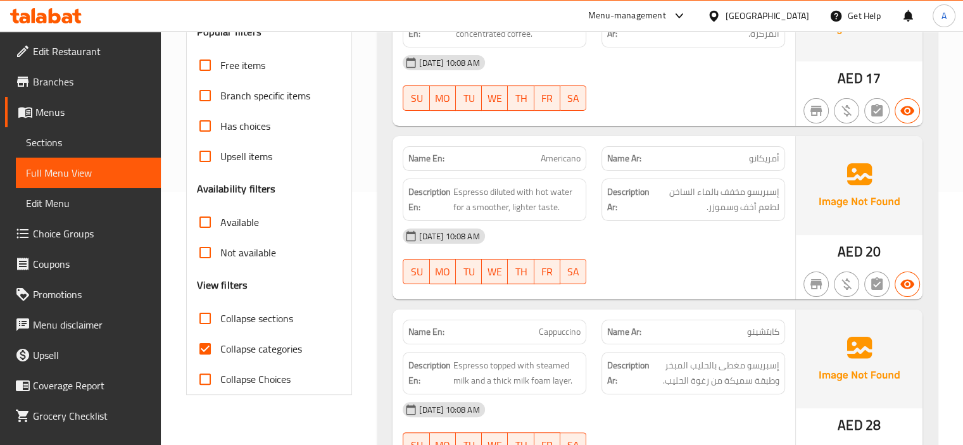
click at [238, 337] on label "Collapse categories" at bounding box center [246, 349] width 112 height 30
click at [220, 337] on input "Collapse categories" at bounding box center [205, 349] width 30 height 30
checkbox input "false"
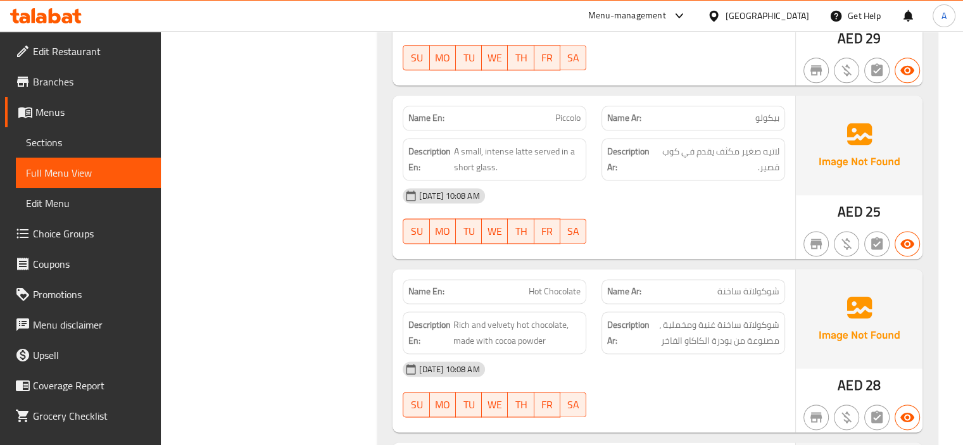
scroll to position [1710, 0]
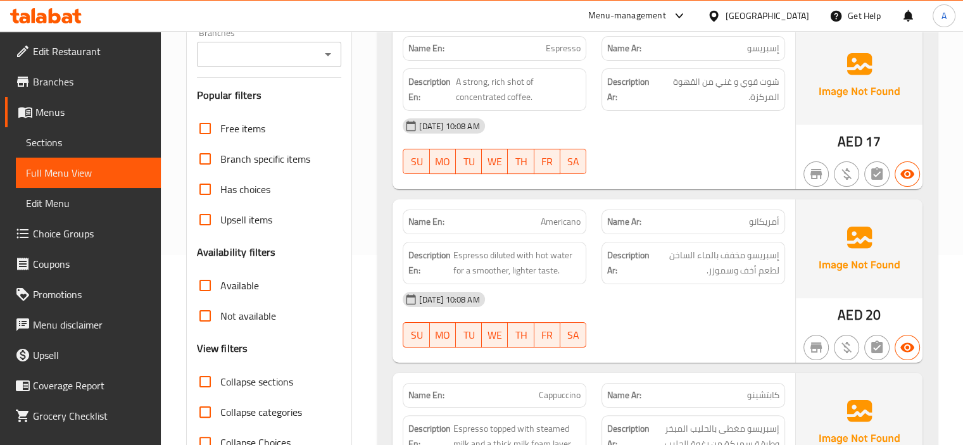
scroll to position [0, 0]
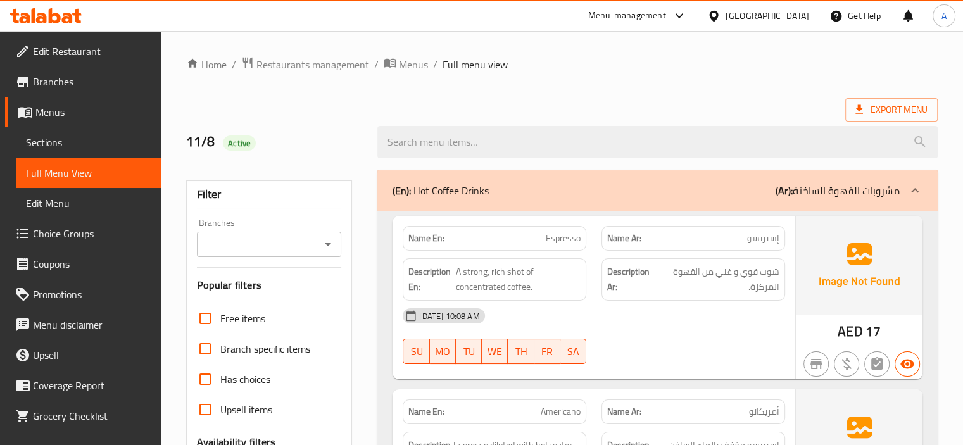
click at [356, 143] on h2 "11/8 Active" at bounding box center [274, 141] width 177 height 19
click at [326, 117] on div "11/8 Active" at bounding box center [275, 142] width 192 height 56
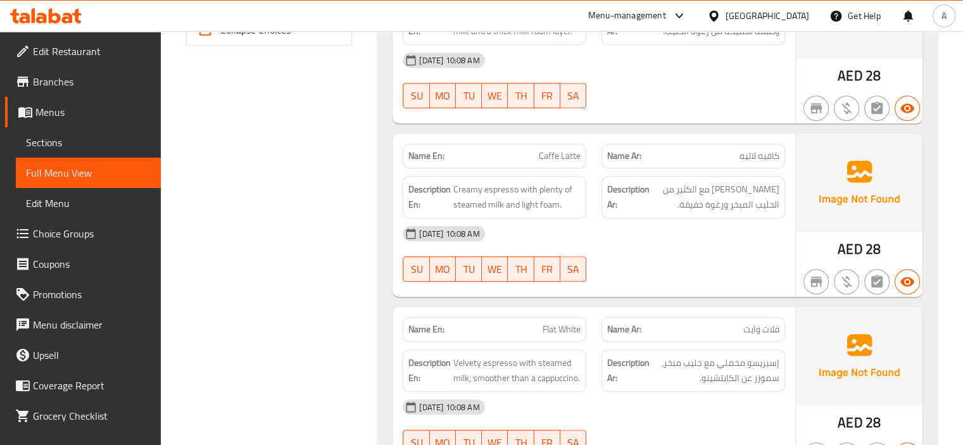
scroll to position [633, 0]
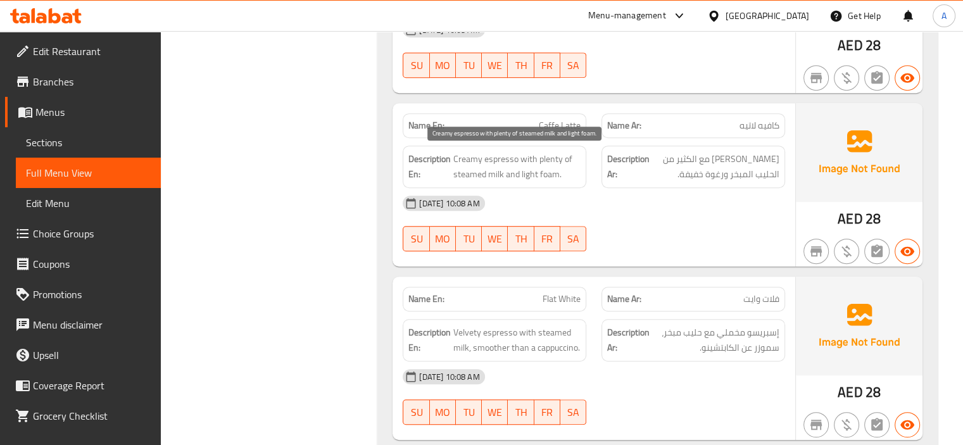
click at [546, 156] on span "Creamy espresso with plenty of steamed milk and light foam." at bounding box center [517, 166] width 127 height 31
copy span "plenty"
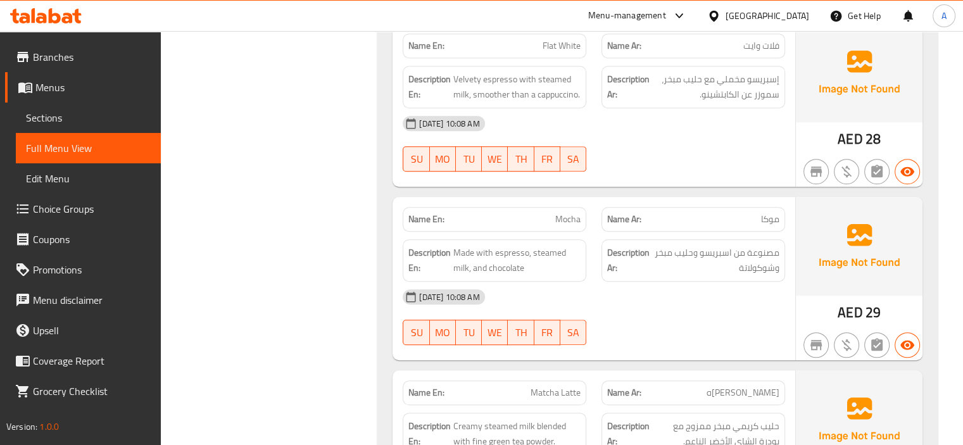
scroll to position [950, 0]
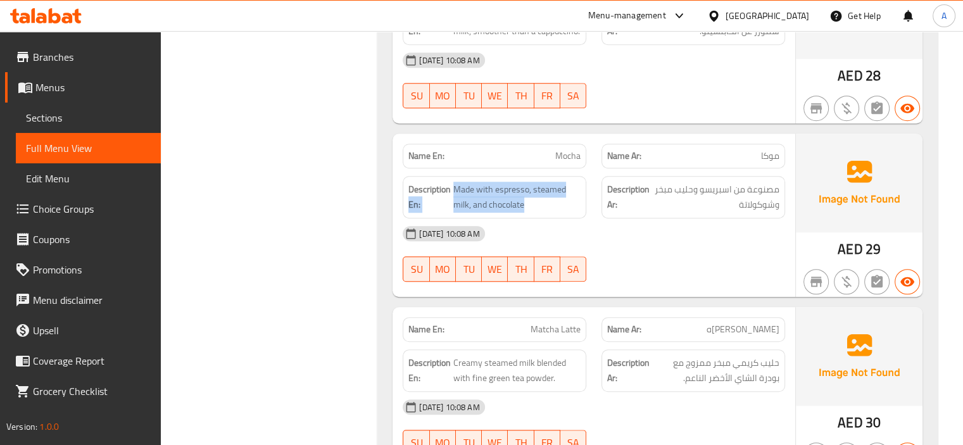
drag, startPoint x: 523, startPoint y: 204, endPoint x: 451, endPoint y: 184, distance: 75.0
click at [451, 184] on h6 "Description En: Made with espresso, steamed milk, and chocolate" at bounding box center [495, 197] width 172 height 31
click at [471, 187] on span "Made with espresso, steamed milk, and chocolate" at bounding box center [517, 197] width 127 height 31
drag, startPoint x: 454, startPoint y: 179, endPoint x: 542, endPoint y: 202, distance: 91.6
click at [542, 202] on span "Made with espresso, steamed milk, and chocolate" at bounding box center [517, 197] width 127 height 31
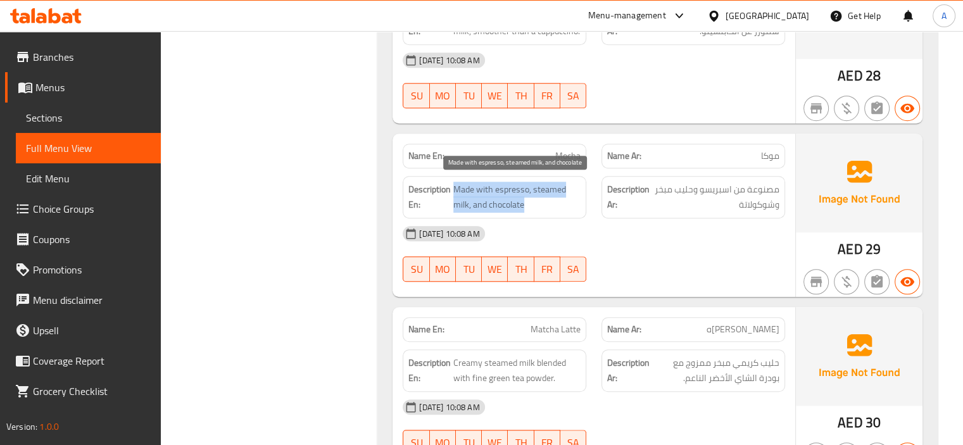
copy span "Made with espresso, steamed milk, and chocolate"
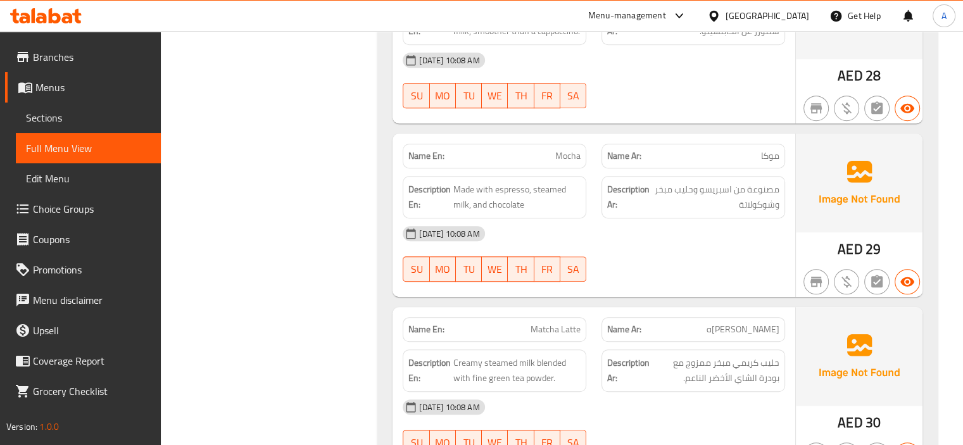
click at [569, 158] on span "Mocha" at bounding box center [568, 155] width 25 height 13
copy span "Mocha"
click at [566, 160] on span "Mocha" at bounding box center [568, 155] width 25 height 13
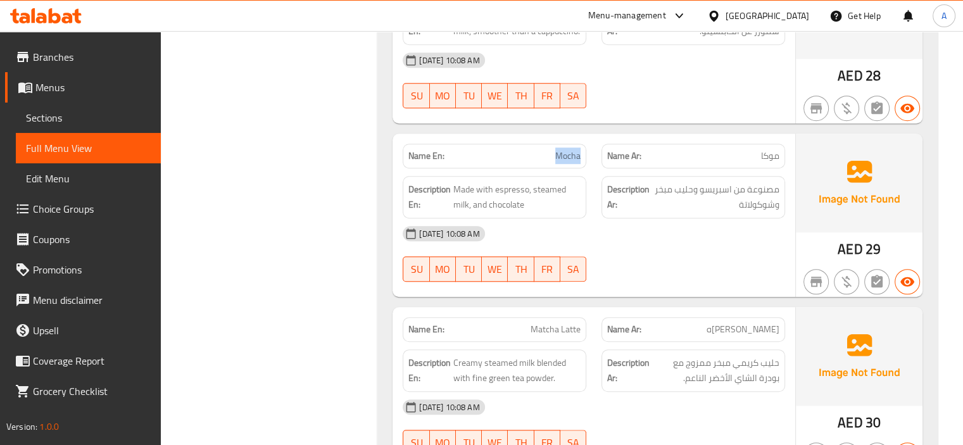
click at [566, 160] on span "Mocha" at bounding box center [568, 155] width 25 height 13
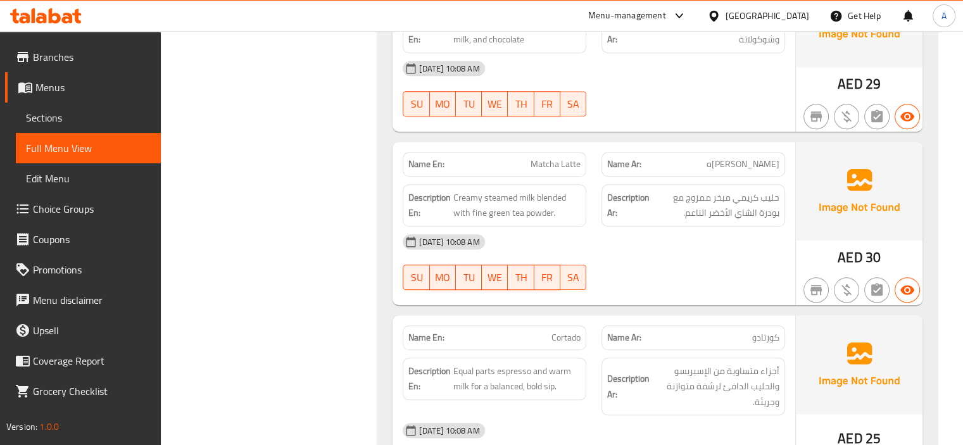
scroll to position [1140, 0]
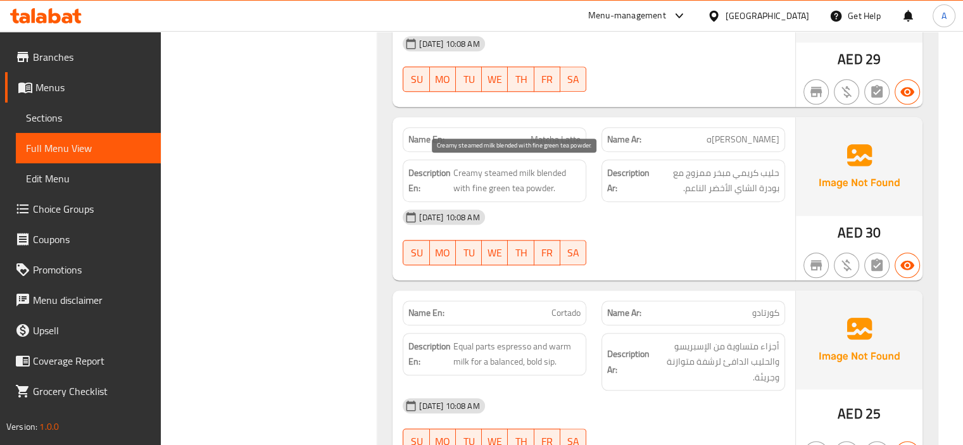
click at [477, 186] on span "Creamy steamed milk blended with fine green tea powder." at bounding box center [517, 180] width 127 height 31
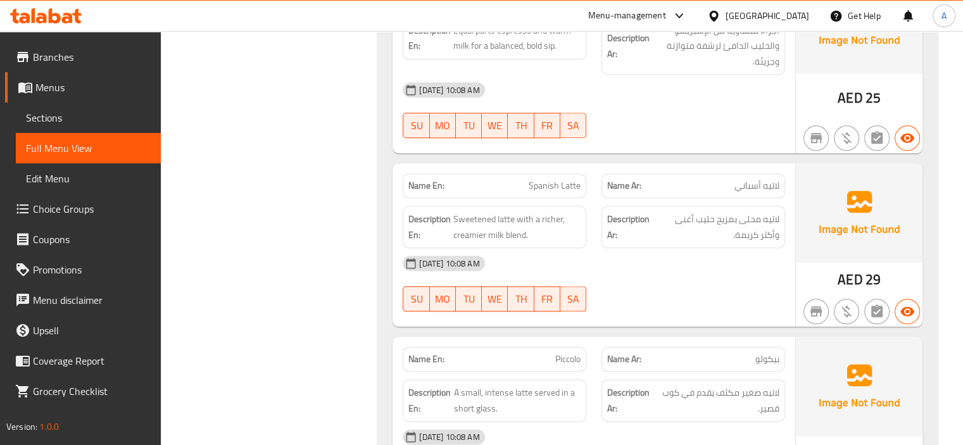
scroll to position [1457, 0]
click at [546, 217] on span "Sweetened latte with a richer, creamier milk blend." at bounding box center [517, 226] width 127 height 31
click at [622, 234] on strong "Description Ar:" at bounding box center [629, 226] width 44 height 31
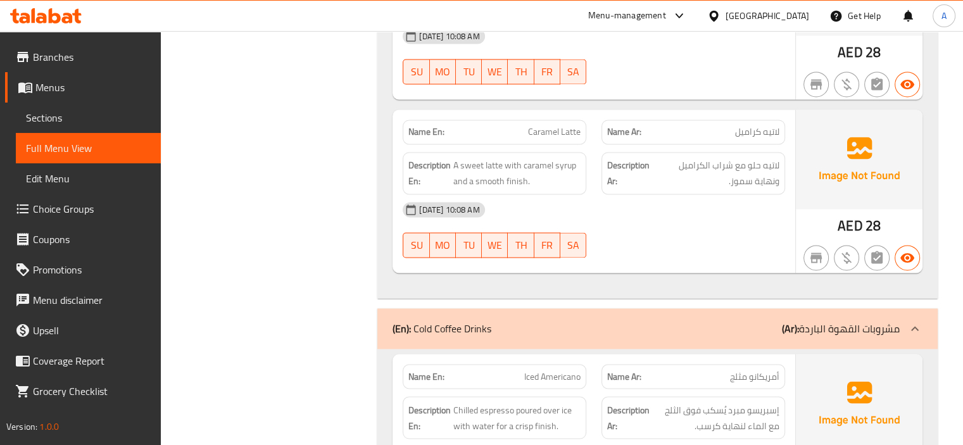
scroll to position [2090, 0]
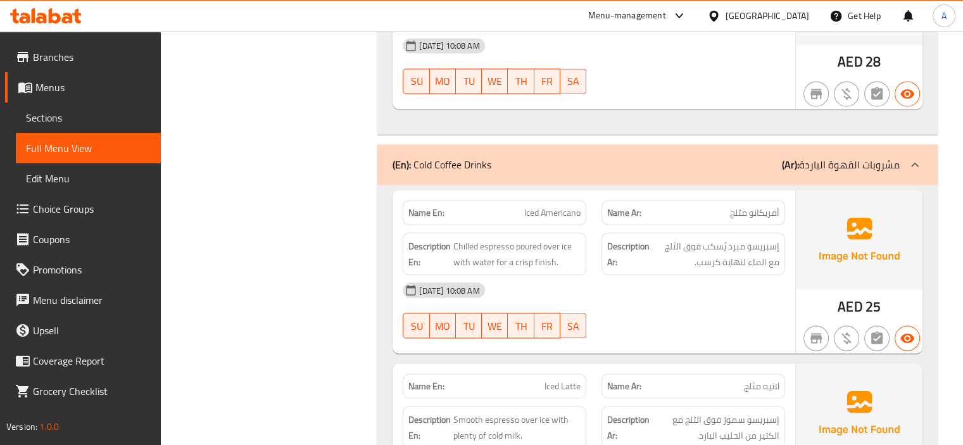
scroll to position [2217, 0]
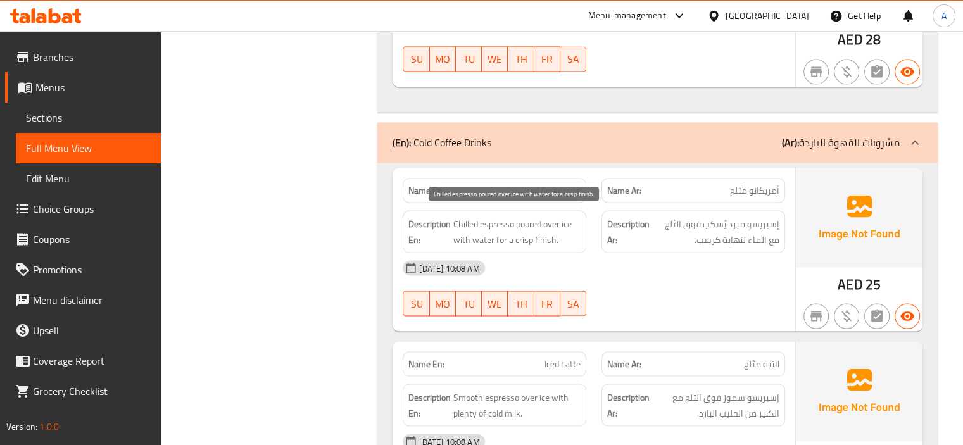
drag, startPoint x: 558, startPoint y: 217, endPoint x: 546, endPoint y: 213, distance: 12.6
click at [557, 217] on span "Chilled espresso poured over ice with water for a crisp finish." at bounding box center [517, 231] width 127 height 31
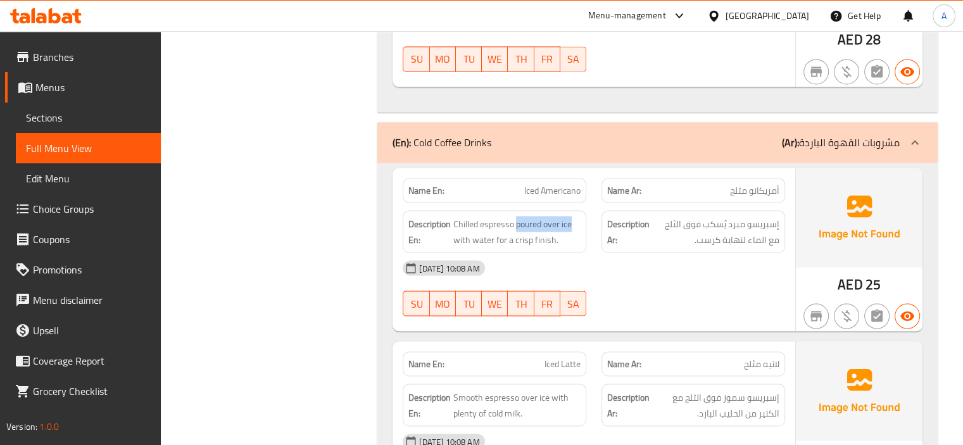
drag, startPoint x: 517, startPoint y: 217, endPoint x: 585, endPoint y: 202, distance: 70.1
copy span "poured over ice"
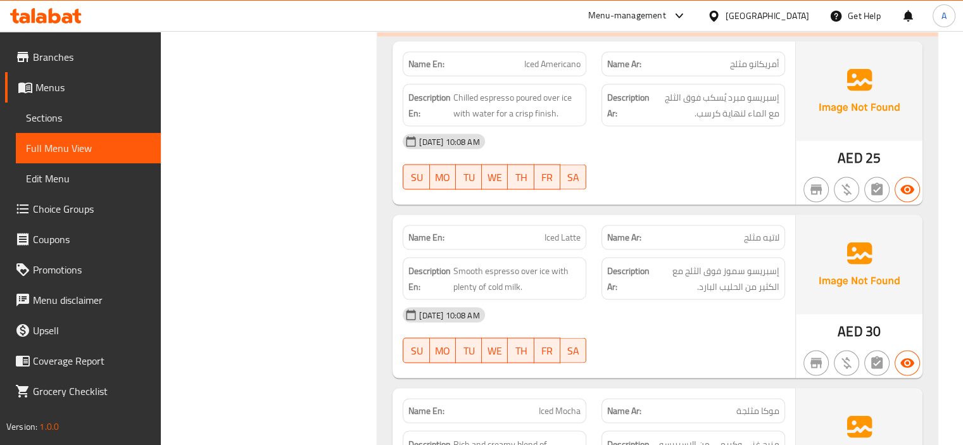
scroll to position [2407, 0]
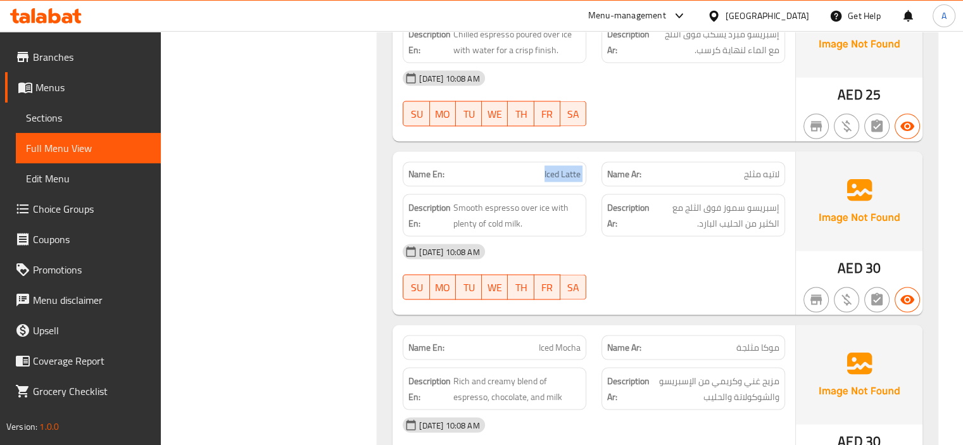
click at [557, 202] on span "Smooth espresso over ice with plenty of cold milk." at bounding box center [517, 215] width 127 height 31
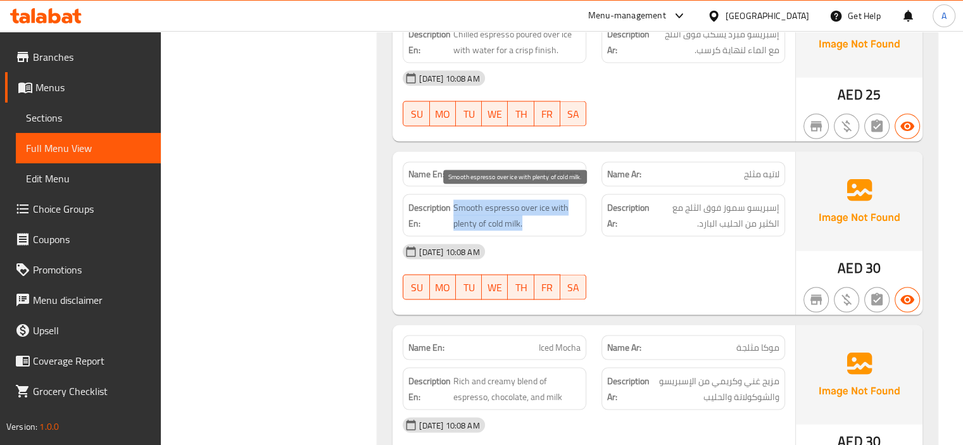
click at [557, 202] on span "Smooth espresso over ice with plenty of cold milk." at bounding box center [517, 215] width 127 height 31
click at [559, 215] on span "Smooth espresso over ice with plenty of cold milk." at bounding box center [517, 215] width 127 height 31
click at [486, 203] on span "Smooth espresso over ice with plenty of cold milk." at bounding box center [517, 215] width 127 height 31
click at [455, 200] on span "Smooth espresso over ice with plenty of cold milk." at bounding box center [517, 215] width 127 height 31
click at [537, 200] on span "Smooth espresso over ice with plenty of cold milk." at bounding box center [517, 215] width 127 height 31
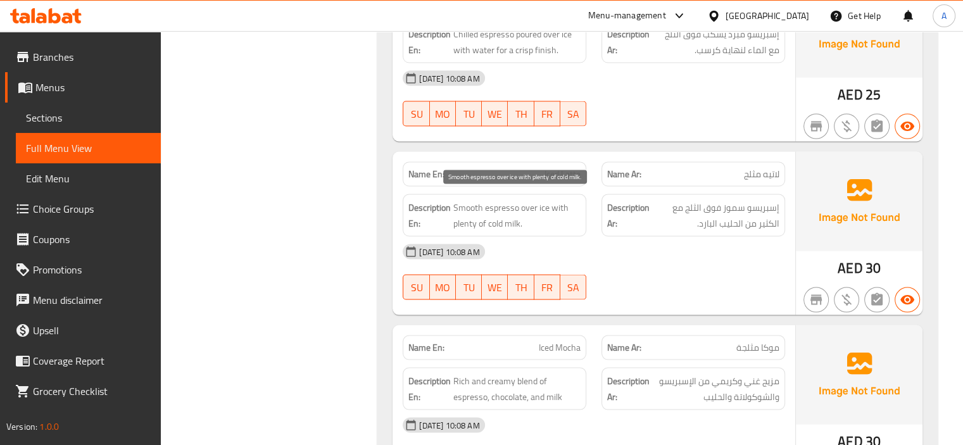
click at [550, 200] on span "Smooth espresso over ice with plenty of cold milk." at bounding box center [517, 215] width 127 height 31
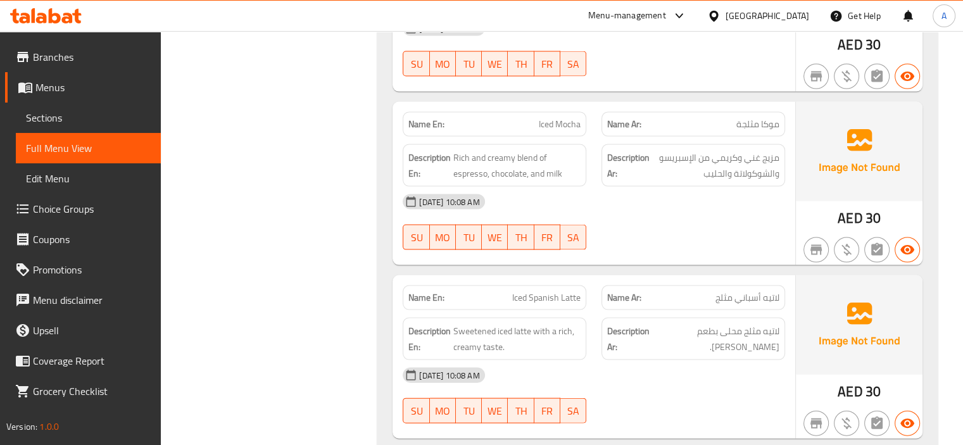
scroll to position [2660, 0]
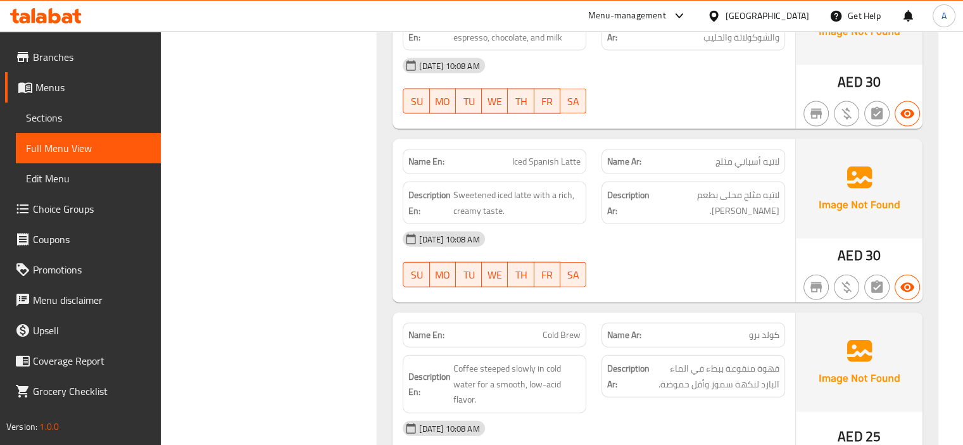
scroll to position [2787, 0]
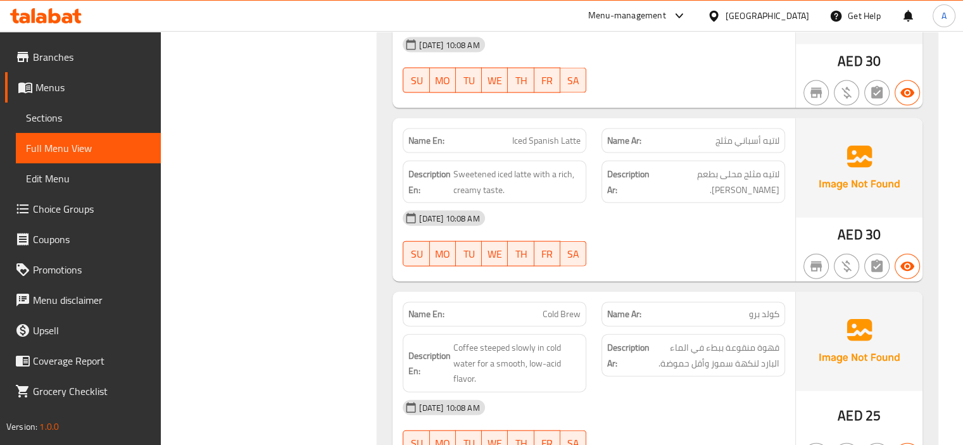
drag, startPoint x: 327, startPoint y: 309, endPoint x: 374, endPoint y: 370, distance: 77.2
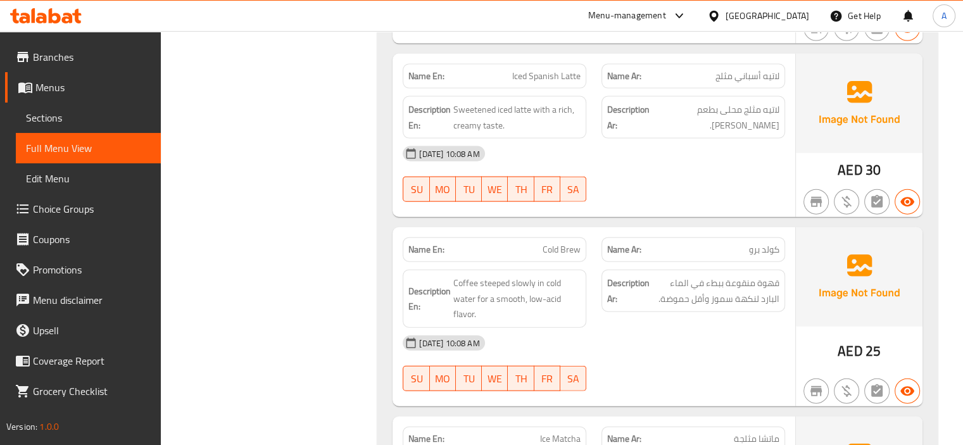
scroll to position [2914, 0]
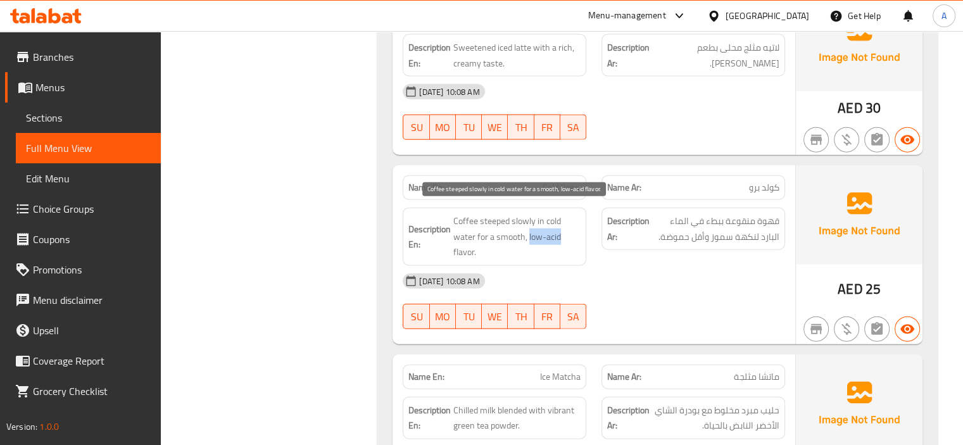
drag, startPoint x: 529, startPoint y: 229, endPoint x: 569, endPoint y: 227, distance: 40.0
click at [569, 227] on span "Coffee steeped slowly in cold water for a smooth, low-acid flavor." at bounding box center [517, 236] width 127 height 47
copy span "low-acid"
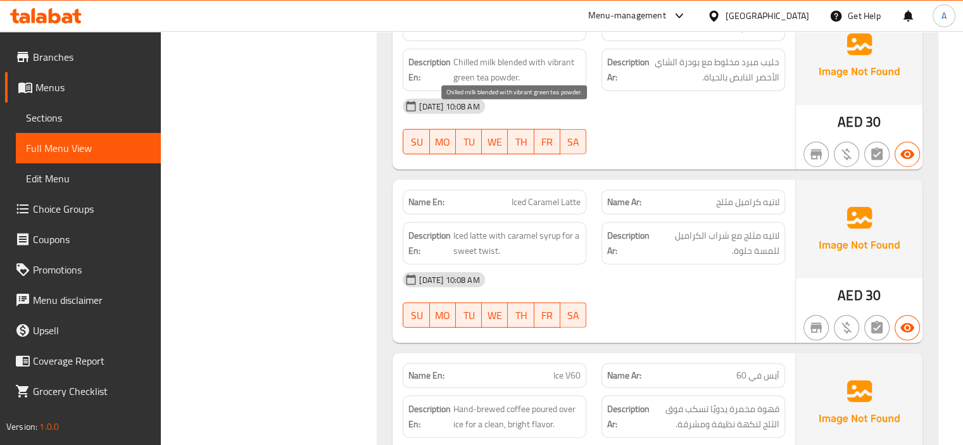
scroll to position [3357, 0]
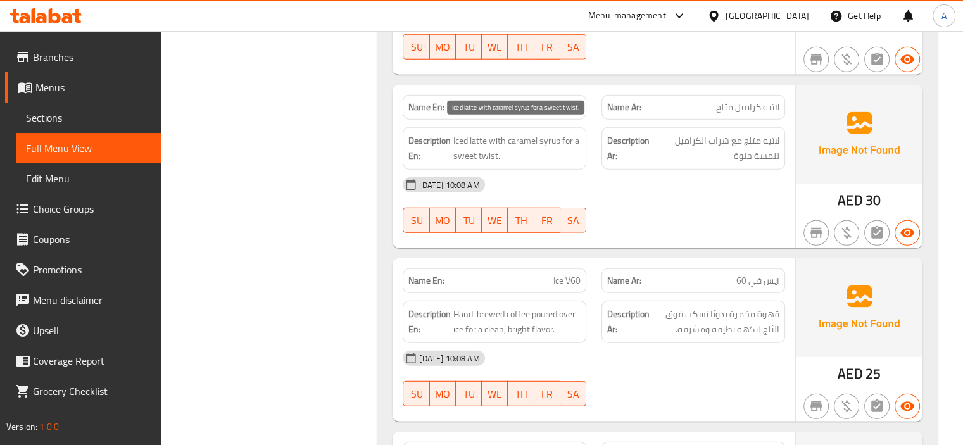
click at [535, 149] on span "Iced latte with caramel syrup for a sweet twist." at bounding box center [517, 148] width 127 height 31
click at [549, 148] on span "Iced latte with caramel syrup for a sweet twist." at bounding box center [517, 148] width 127 height 31
click at [487, 146] on span "Iced latte with caramel syrup for a sweet twist." at bounding box center [517, 148] width 127 height 31
click at [473, 145] on span "Iced latte with caramel syrup for a sweet twist." at bounding box center [517, 148] width 127 height 31
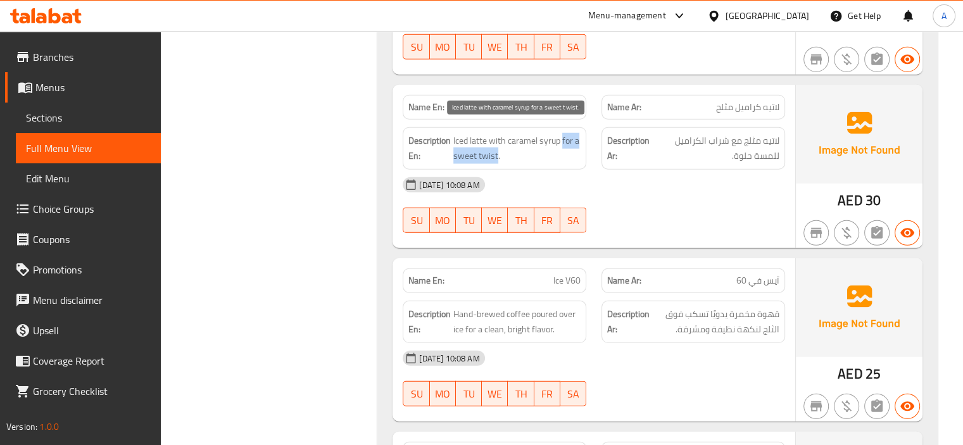
drag, startPoint x: 562, startPoint y: 134, endPoint x: 497, endPoint y: 148, distance: 66.8
click at [497, 148] on span "Iced latte with caramel syrup for a sweet twist." at bounding box center [517, 148] width 127 height 31
copy span "for a sweet twist"
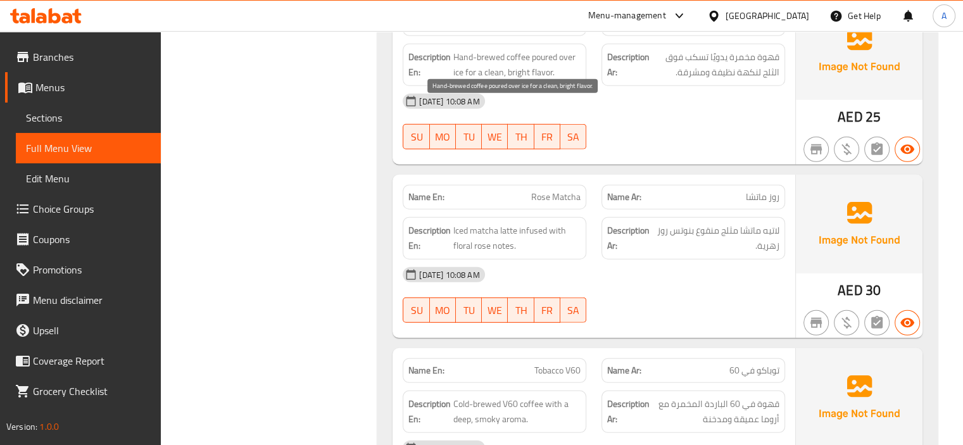
scroll to position [3674, 0]
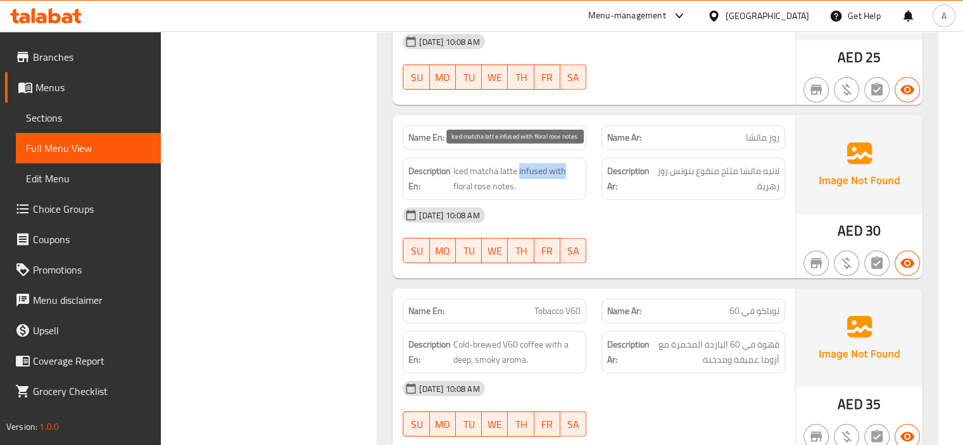
drag, startPoint x: 519, startPoint y: 160, endPoint x: 575, endPoint y: 159, distance: 55.7
click at [575, 163] on span "Iced matcha latte infused with floral rose notes." at bounding box center [517, 178] width 127 height 31
copy span "infused with"
click at [466, 175] on span "Iced matcha latte infused with floral rose notes." at bounding box center [517, 178] width 127 height 31
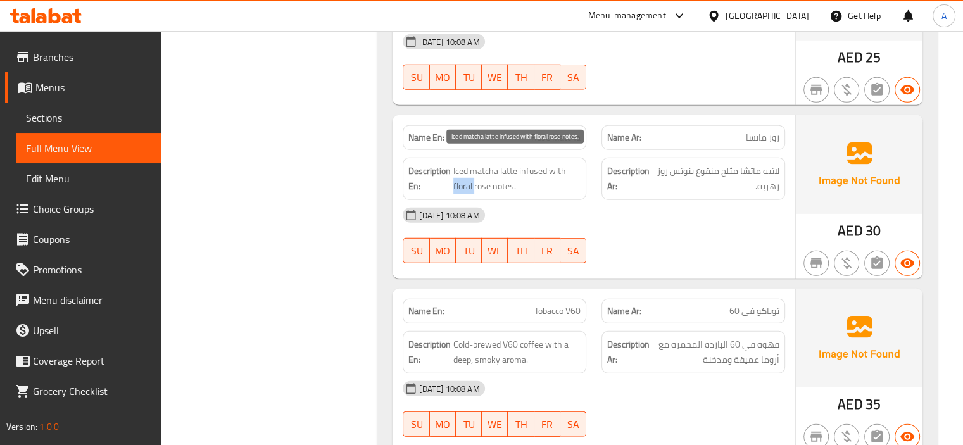
click at [465, 175] on span "Iced matcha latte infused with floral rose notes." at bounding box center [517, 178] width 127 height 31
copy span "floral"
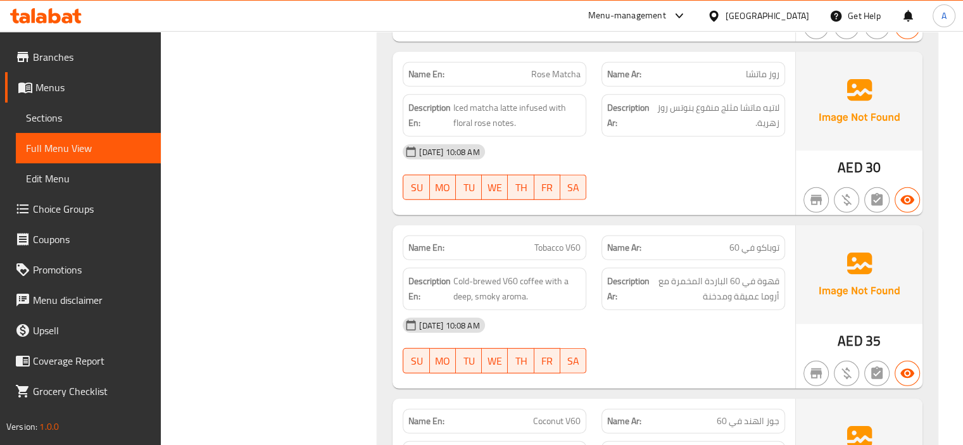
scroll to position [3801, 0]
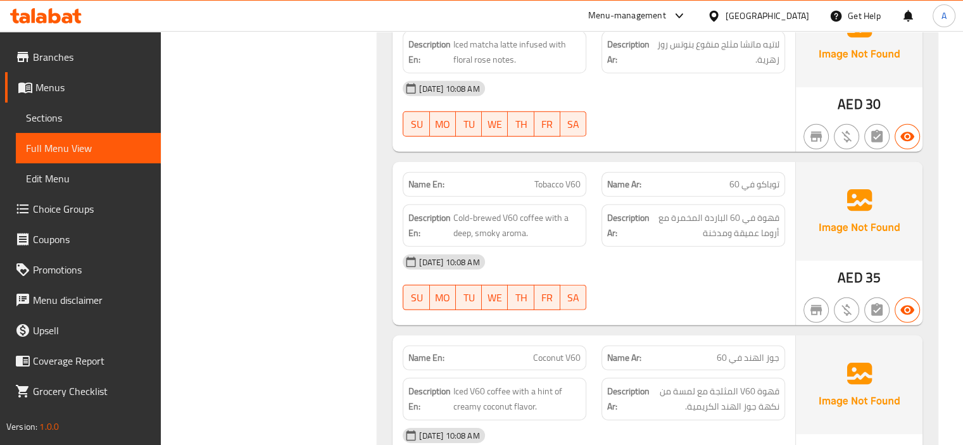
copy span "Tobacco V60"
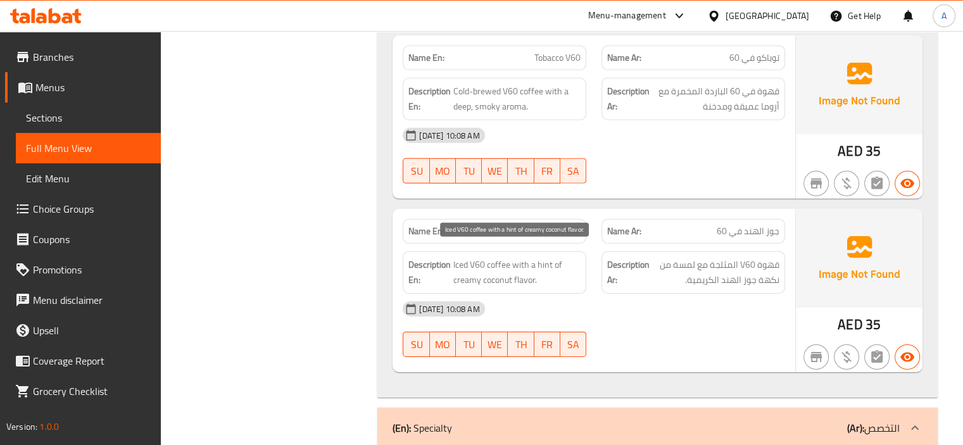
click at [475, 260] on span "Iced V60 coffee with a hint of creamy coconut flavor." at bounding box center [517, 272] width 127 height 31
copy span "V60"
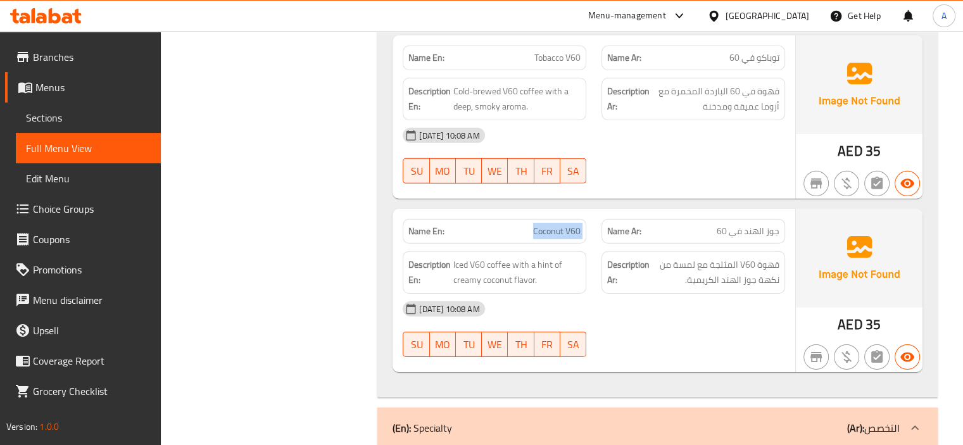
click at [479, 257] on span "Iced V60 coffee with a hint of creamy coconut flavor." at bounding box center [517, 272] width 127 height 31
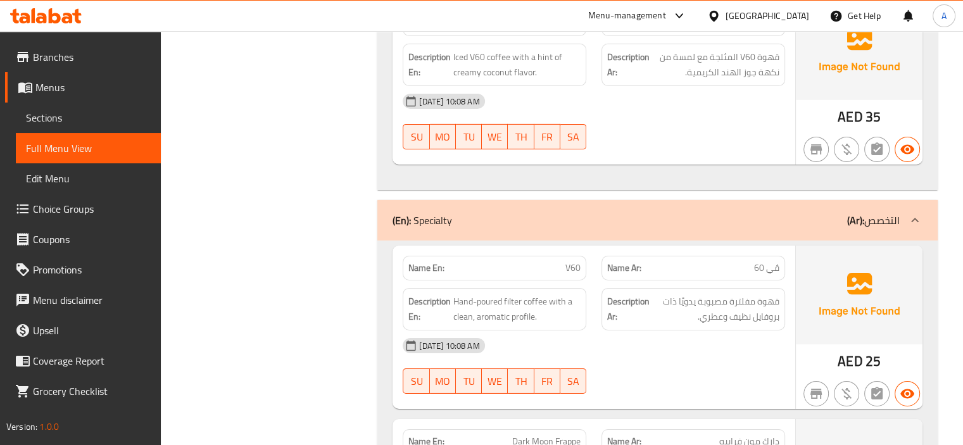
scroll to position [4181, 0]
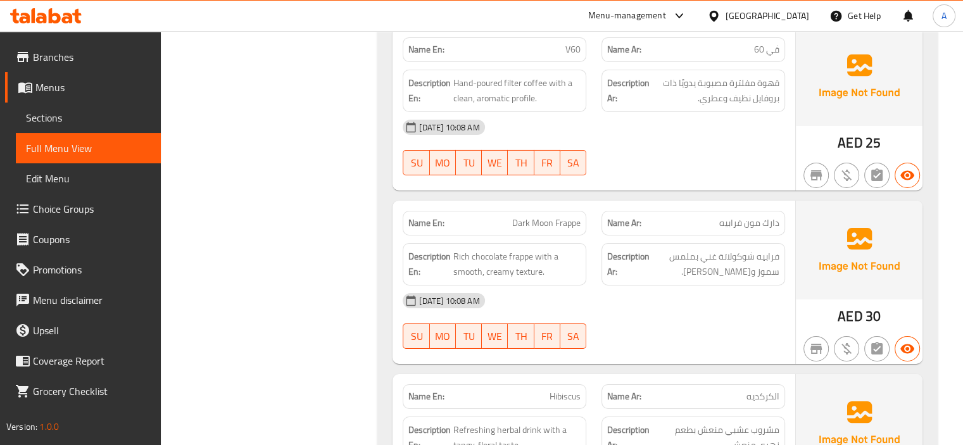
scroll to position [4371, 0]
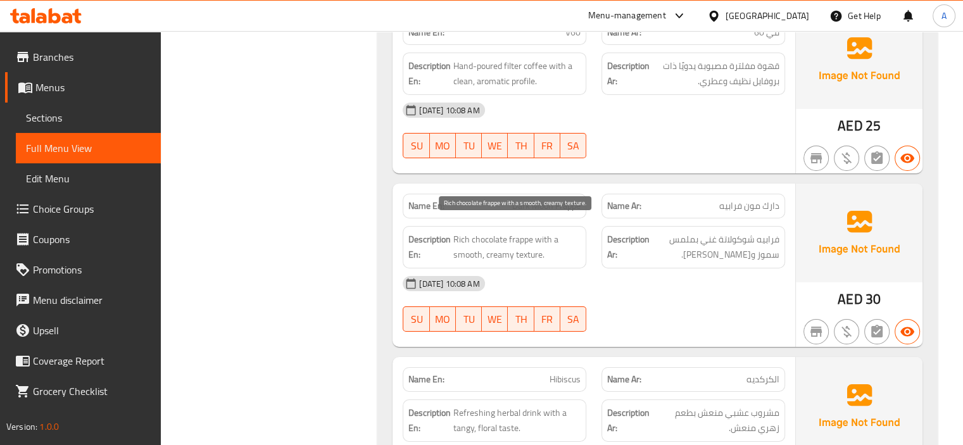
click at [523, 242] on span "Rich chocolate frappe with a smooth, creamy texture." at bounding box center [517, 247] width 127 height 31
click at [285, 235] on div "Filter Branches Branches Popular filters Free items Branch specific items Has c…" at bounding box center [275, 302] width 192 height 9021
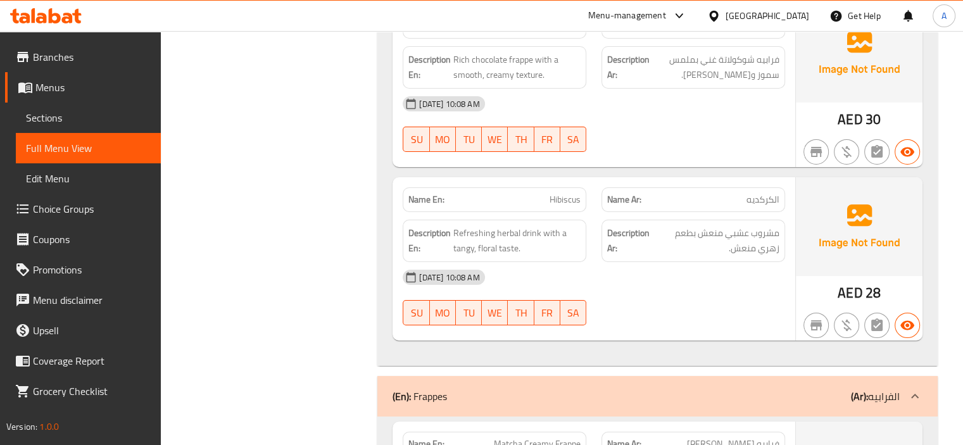
scroll to position [4561, 0]
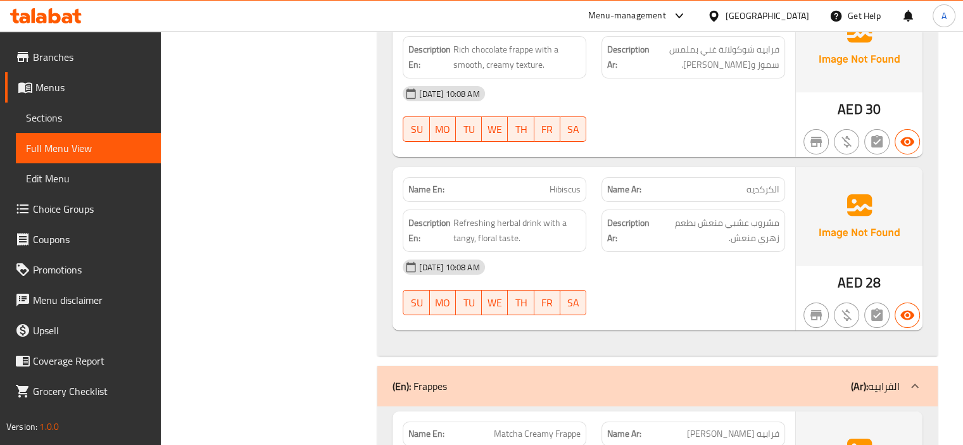
click at [246, 228] on div "Filter Branches Branches Popular filters Free items Branch specific items Has c…" at bounding box center [275, 112] width 192 height 9021
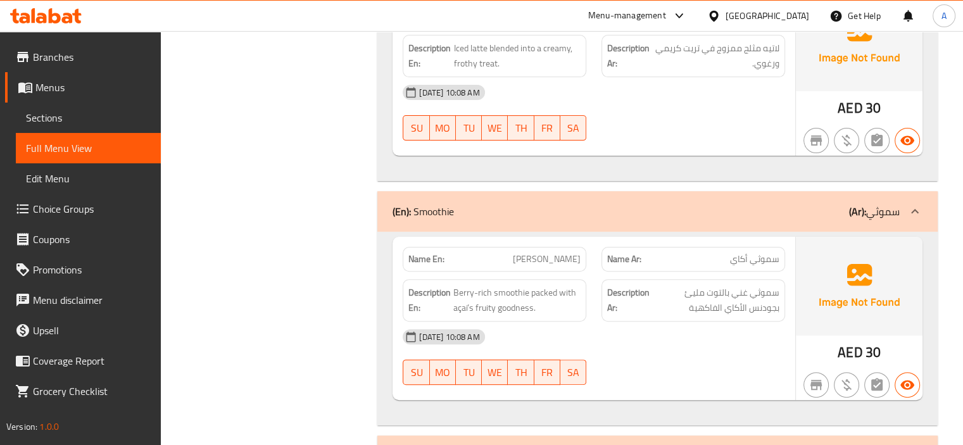
scroll to position [5217, 0]
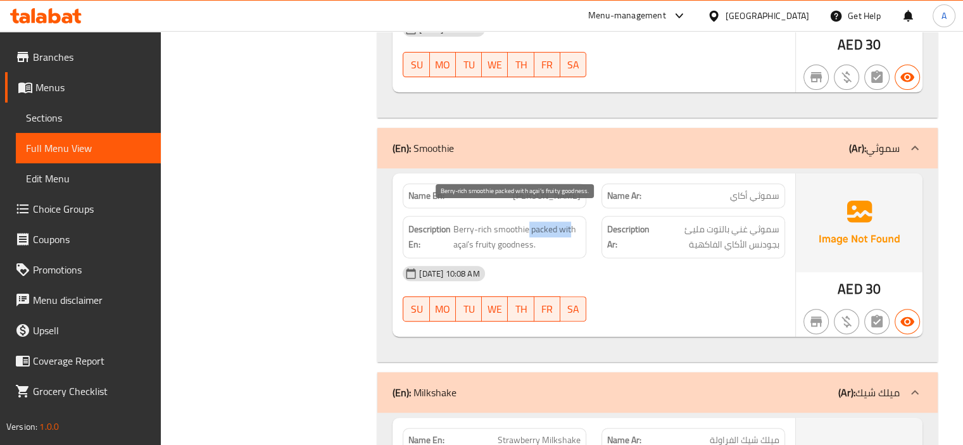
drag, startPoint x: 529, startPoint y: 214, endPoint x: 568, endPoint y: 214, distance: 39.3
click at [568, 222] on span "Berry-rich smoothie packed with açai’s fruity goodness." at bounding box center [517, 237] width 127 height 31
click at [550, 222] on span "Berry-rich smoothie packed with açai’s fruity goodness." at bounding box center [517, 237] width 127 height 31
drag, startPoint x: 532, startPoint y: 217, endPoint x: 576, endPoint y: 217, distance: 44.3
click at [576, 222] on span "Berry-rich smoothie packed with açai’s fruity goodness." at bounding box center [517, 237] width 127 height 31
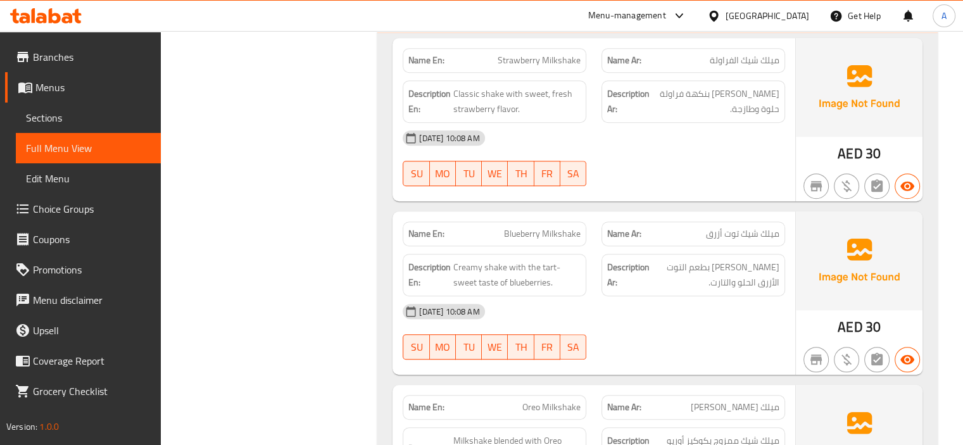
scroll to position [5660, 0]
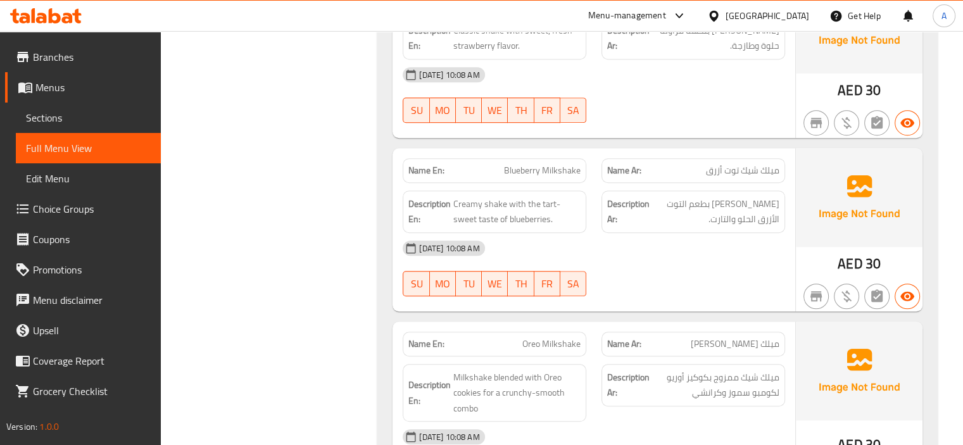
drag, startPoint x: 540, startPoint y: 186, endPoint x: 582, endPoint y: 188, distance: 42.5
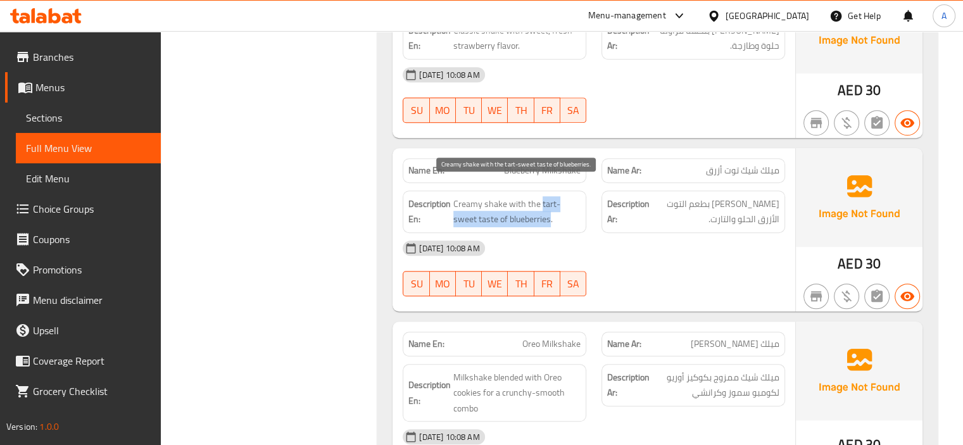
drag, startPoint x: 540, startPoint y: 188, endPoint x: 525, endPoint y: 207, distance: 24.3
click at [525, 207] on span "Creamy shake with the tart-sweet taste of blueberries." at bounding box center [517, 211] width 127 height 31
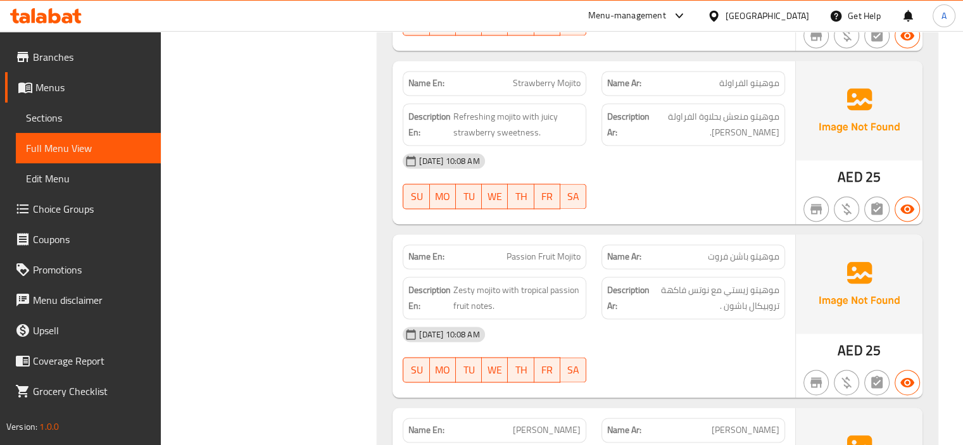
scroll to position [6800, 0]
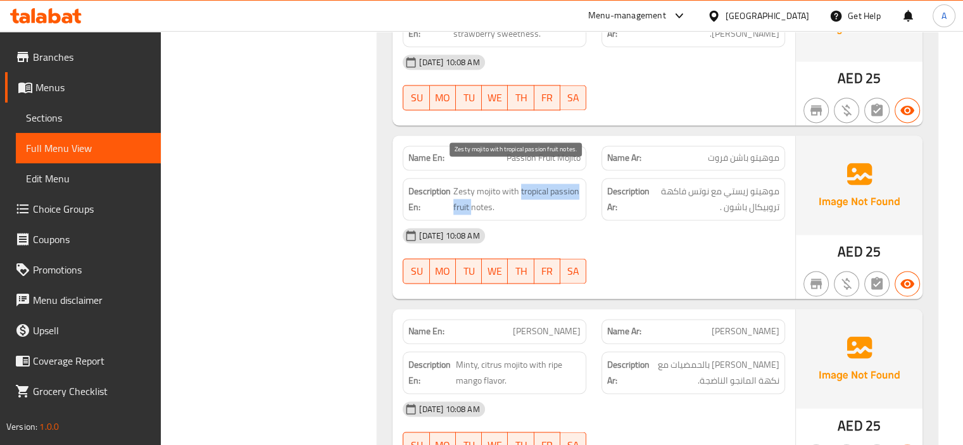
drag, startPoint x: 519, startPoint y: 171, endPoint x: 472, endPoint y: 188, distance: 50.5
click at [472, 188] on span "Zesty mojito with tropical passion fruit notes." at bounding box center [517, 199] width 127 height 31
drag, startPoint x: 554, startPoint y: 209, endPoint x: 561, endPoint y: 205, distance: 7.4
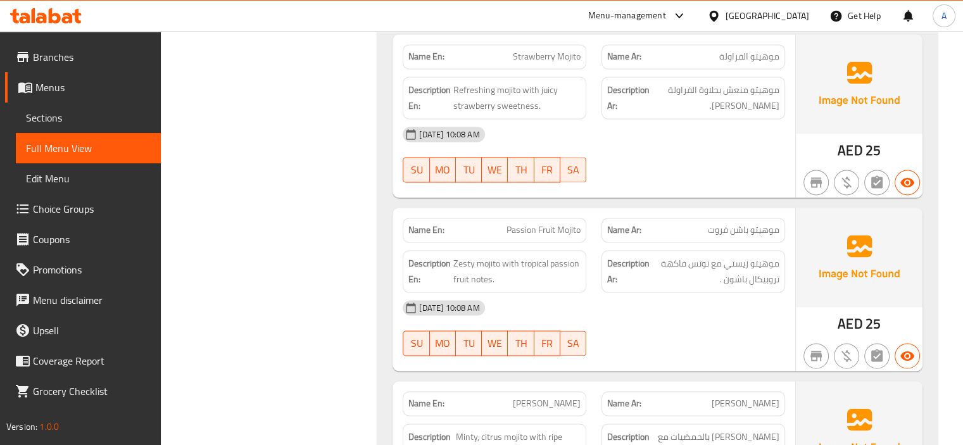
scroll to position [6674, 0]
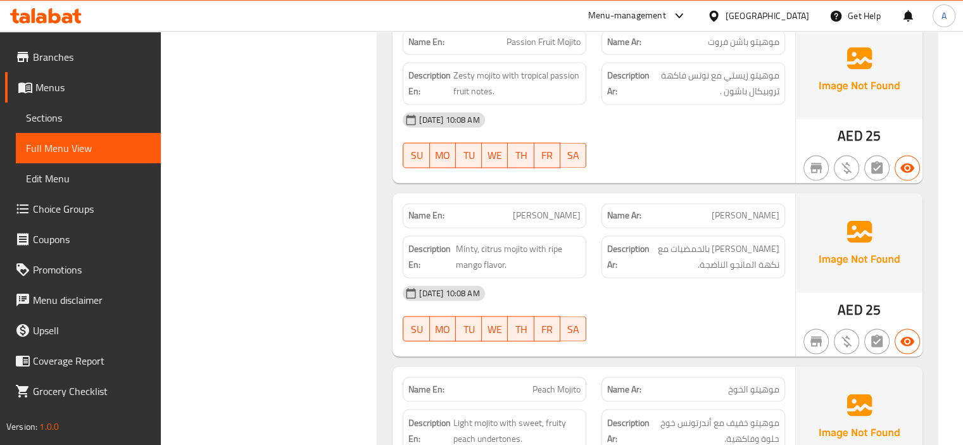
scroll to position [6927, 0]
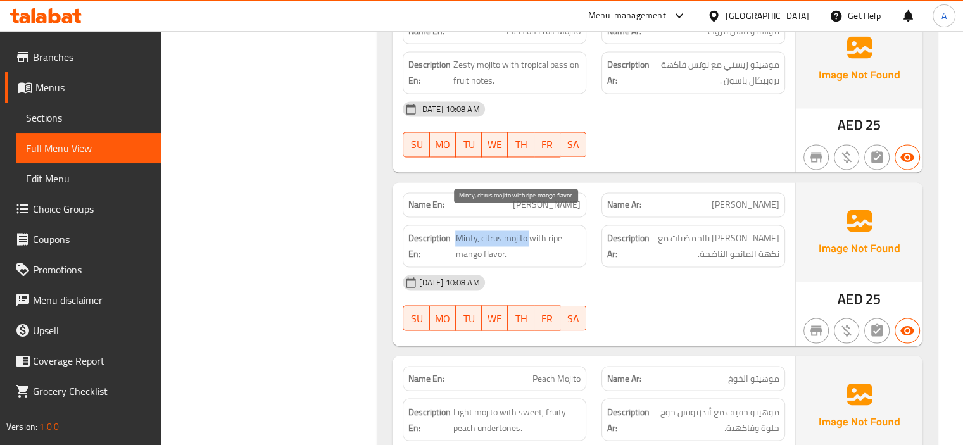
drag, startPoint x: 528, startPoint y: 222, endPoint x: 458, endPoint y: 221, distance: 69.7
click at [458, 231] on span "Minty, citrus mojito with ripe mango flavor." at bounding box center [517, 246] width 125 height 31
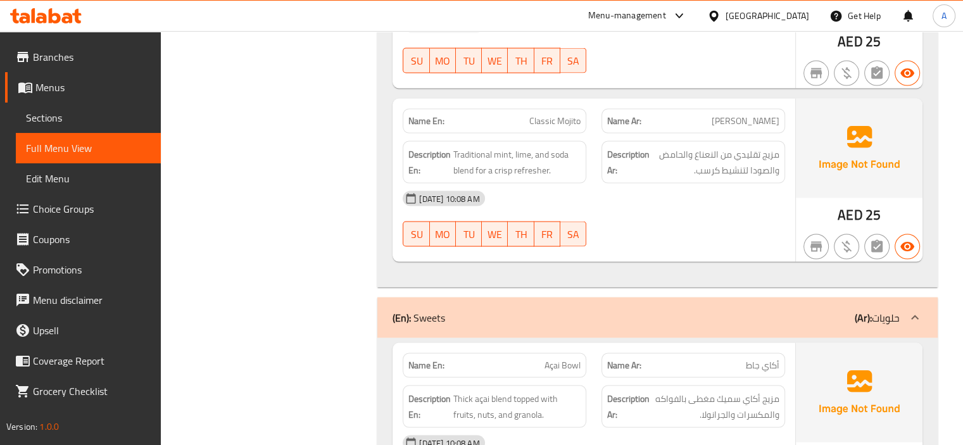
scroll to position [7370, 0]
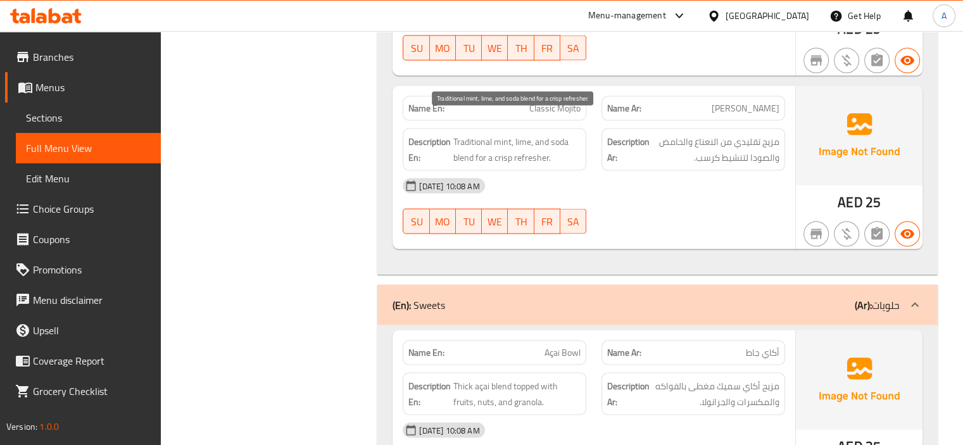
click at [523, 139] on span "Traditional mint, lime, and soda blend for a crisp refresher." at bounding box center [517, 149] width 127 height 31
drag, startPoint x: 495, startPoint y: 136, endPoint x: 547, endPoint y: 141, distance: 52.1
click at [547, 141] on span "Traditional mint, lime, and soda blend for a crisp refresher." at bounding box center [517, 149] width 127 height 31
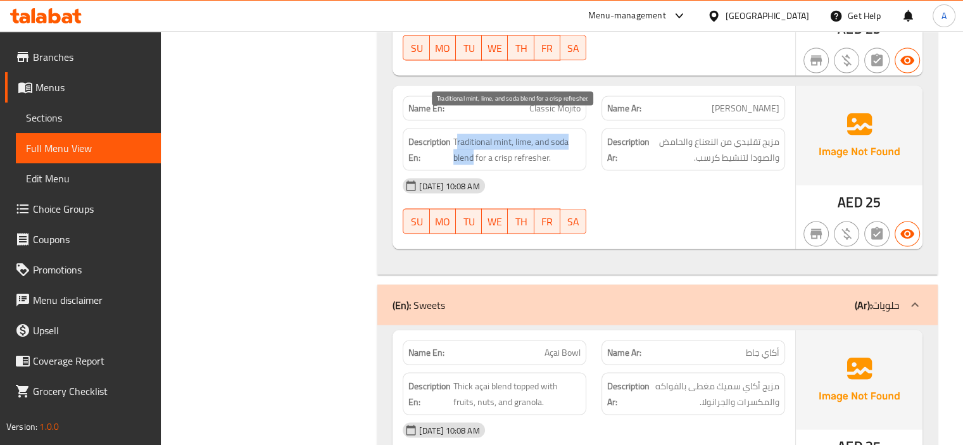
drag, startPoint x: 455, startPoint y: 118, endPoint x: 473, endPoint y: 134, distance: 23.8
click at [473, 134] on span "Traditional mint, lime, and soda blend for a crisp refresher." at bounding box center [517, 149] width 127 height 31
drag, startPoint x: 453, startPoint y: 120, endPoint x: 472, endPoint y: 139, distance: 26.4
click at [472, 139] on span "Traditional mint, lime, and soda blend for a crisp refresher." at bounding box center [517, 149] width 127 height 31
click at [481, 134] on span "Traditional mint, lime, and soda blend for a crisp refresher." at bounding box center [517, 149] width 127 height 31
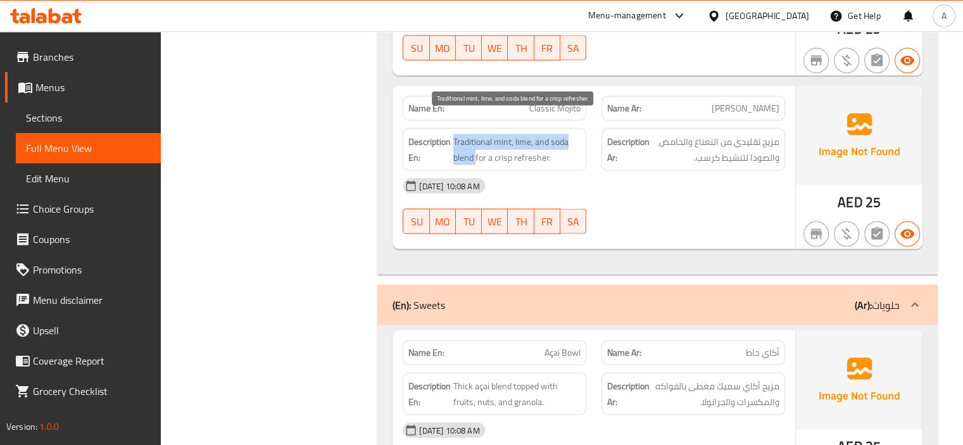
drag, startPoint x: 453, startPoint y: 119, endPoint x: 476, endPoint y: 134, distance: 27.9
click at [476, 134] on span "Traditional mint, lime, and soda blend for a crisp refresher." at bounding box center [517, 149] width 127 height 31
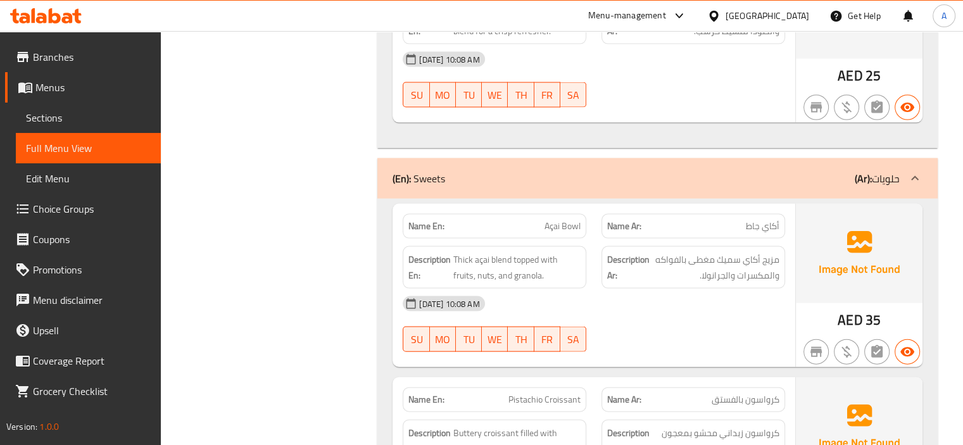
scroll to position [7560, 0]
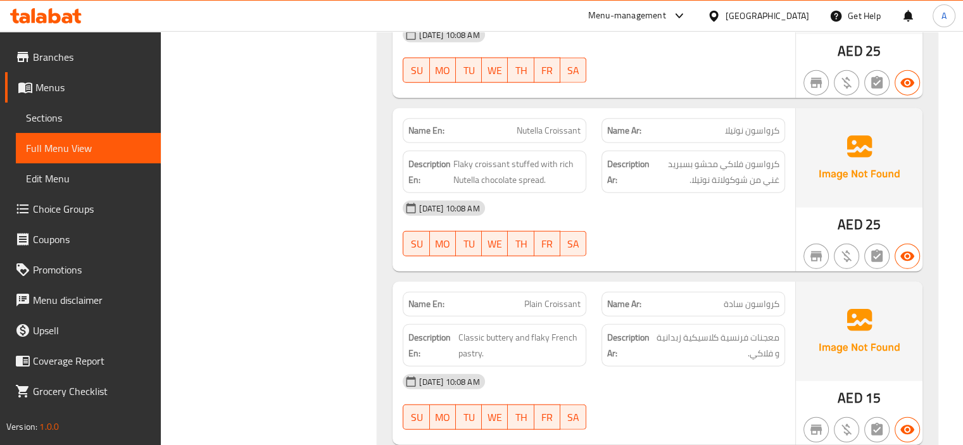
scroll to position [7941, 0]
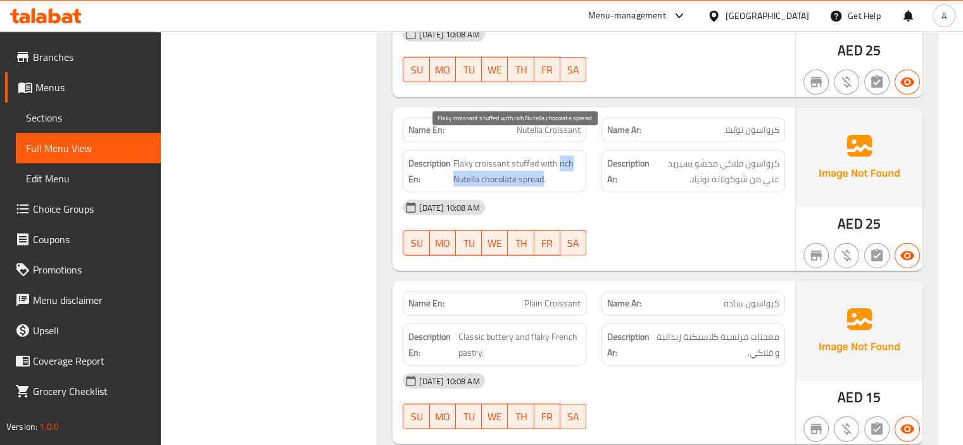
drag, startPoint x: 559, startPoint y: 146, endPoint x: 545, endPoint y: 158, distance: 17.5
click at [545, 158] on span "Flaky croissant stuffed with rich Nutella chocolate spread." at bounding box center [517, 171] width 127 height 31
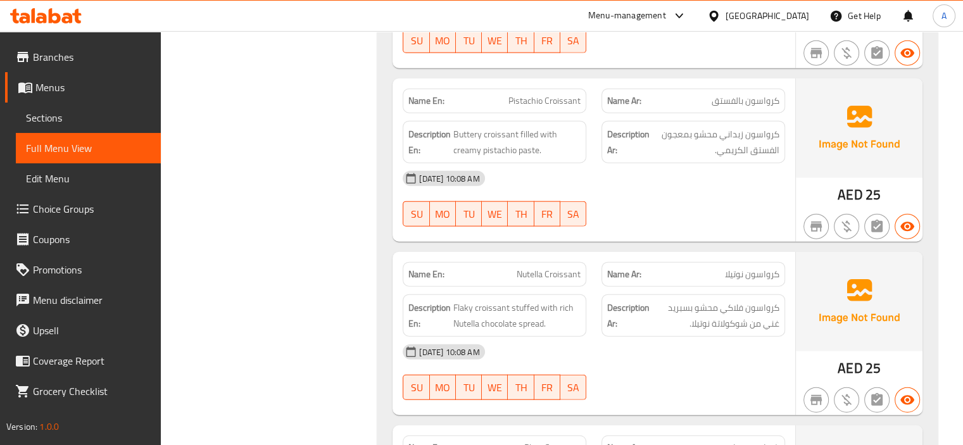
scroll to position [7877, 0]
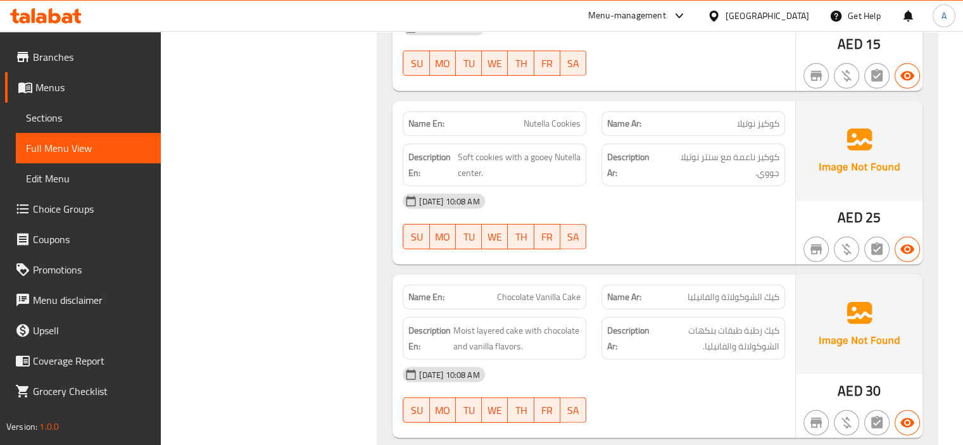
scroll to position [8574, 0]
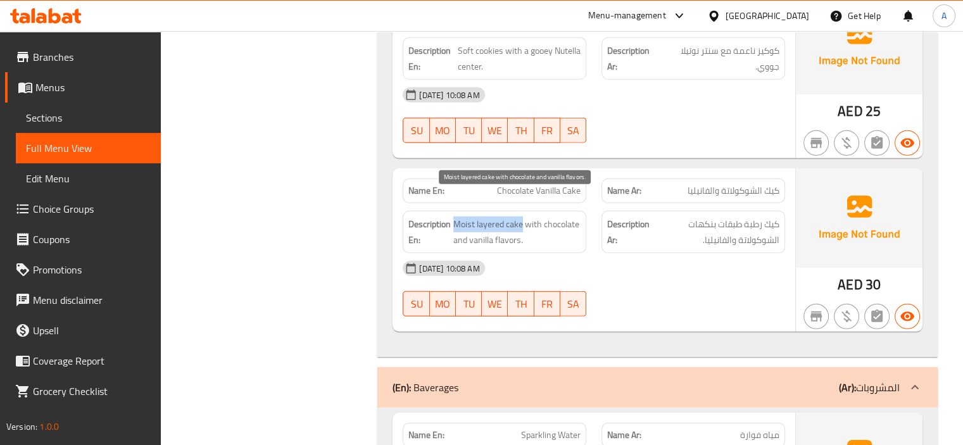
drag, startPoint x: 521, startPoint y: 200, endPoint x: 454, endPoint y: 197, distance: 67.8
click at [454, 217] on span "Moist layered cake with chocolate and vanilla flavors." at bounding box center [517, 232] width 127 height 31
click at [511, 220] on span "Moist layered cake with chocolate and vanilla flavors." at bounding box center [517, 232] width 127 height 31
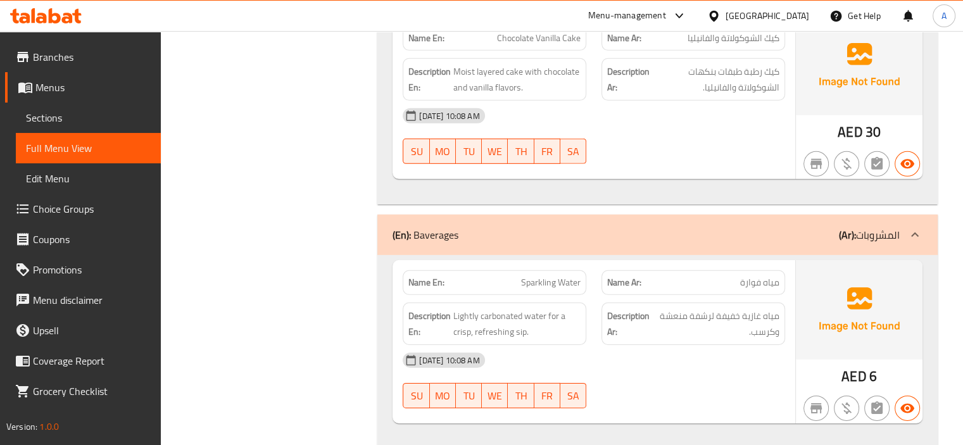
scroll to position [8731, 0]
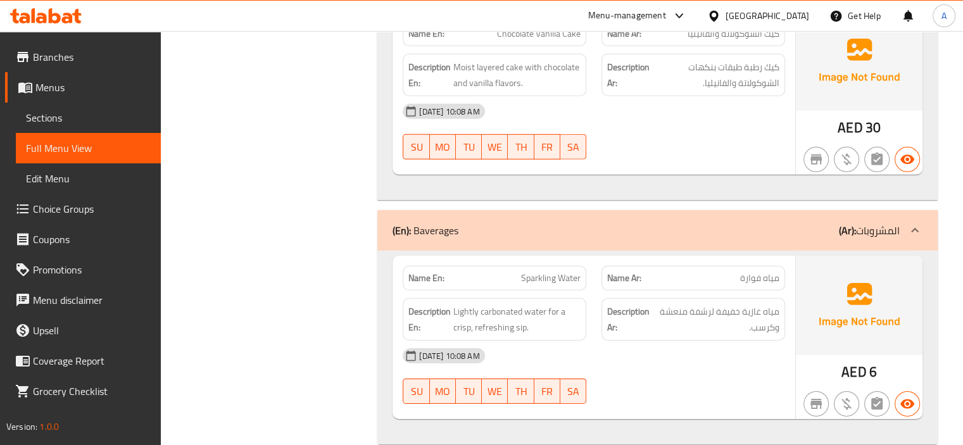
drag, startPoint x: 481, startPoint y: 286, endPoint x: 545, endPoint y: 283, distance: 64.0
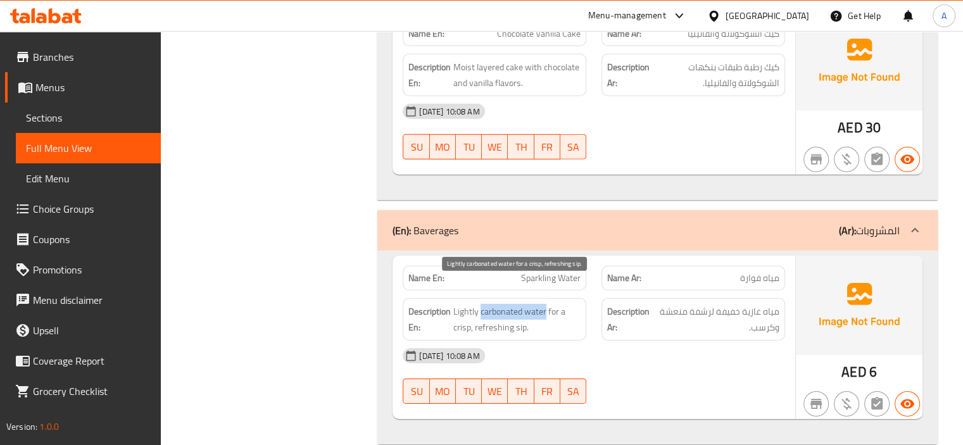
click at [545, 304] on span "Lightly carbonated water for a crisp, refreshing sip." at bounding box center [517, 319] width 127 height 31
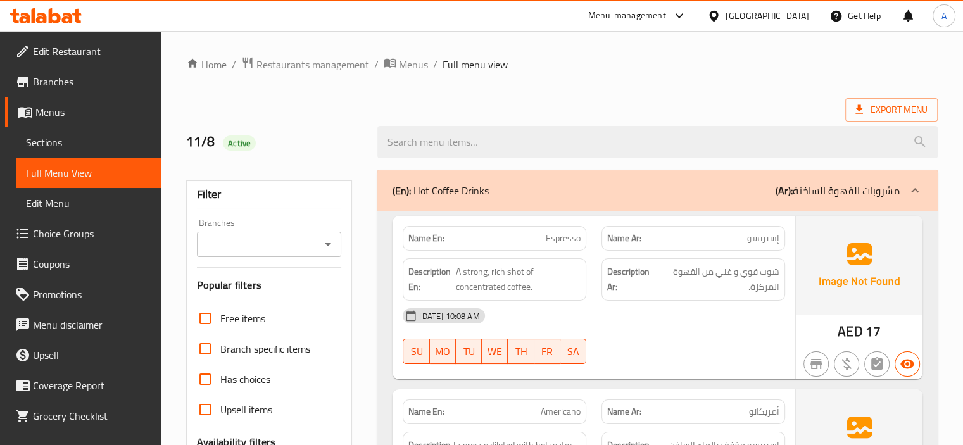
click at [67, 132] on link "Sections" at bounding box center [88, 142] width 145 height 30
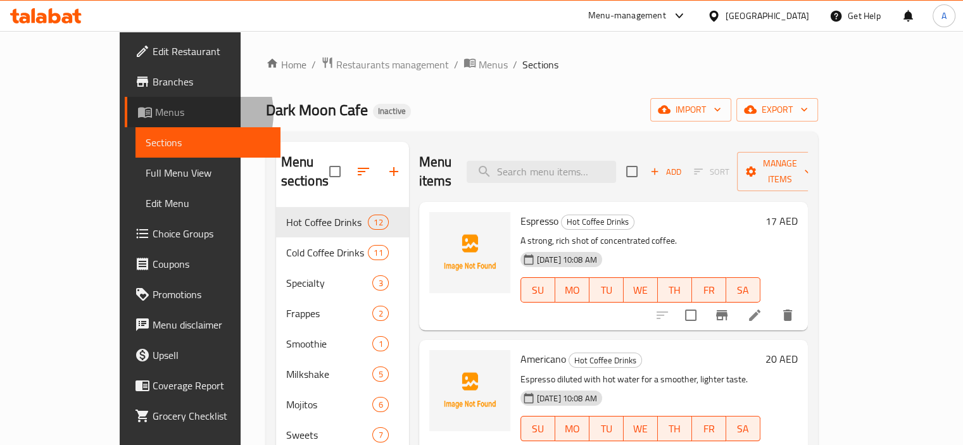
click at [155, 113] on span "Menus" at bounding box center [212, 112] width 115 height 15
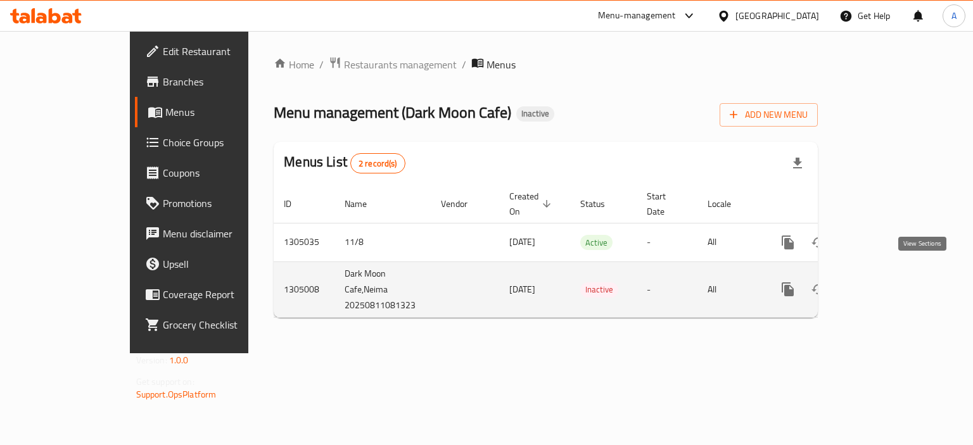
click at [887, 282] on icon "enhanced table" at bounding box center [879, 289] width 15 height 15
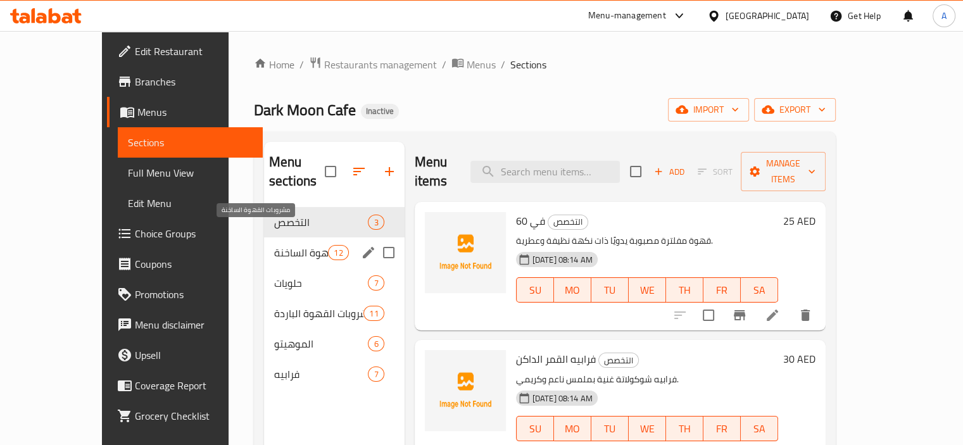
click at [288, 245] on span "مشروبات القهوة الساخنة" at bounding box center [301, 252] width 54 height 15
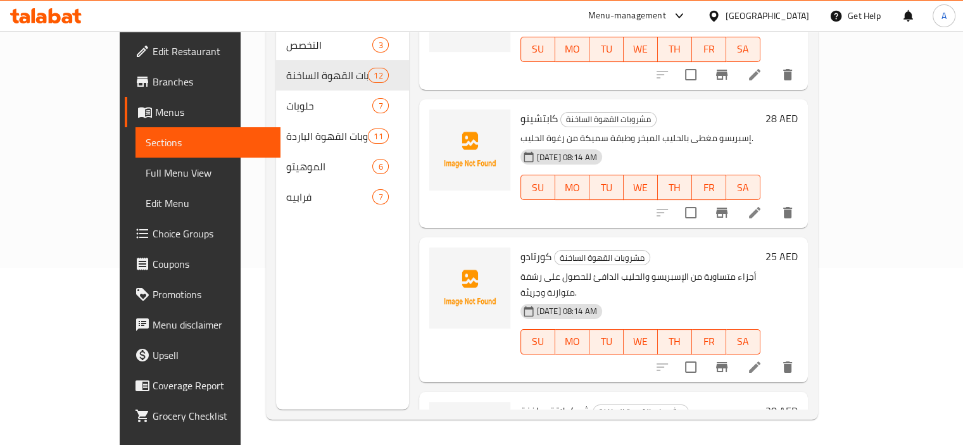
scroll to position [550, 0]
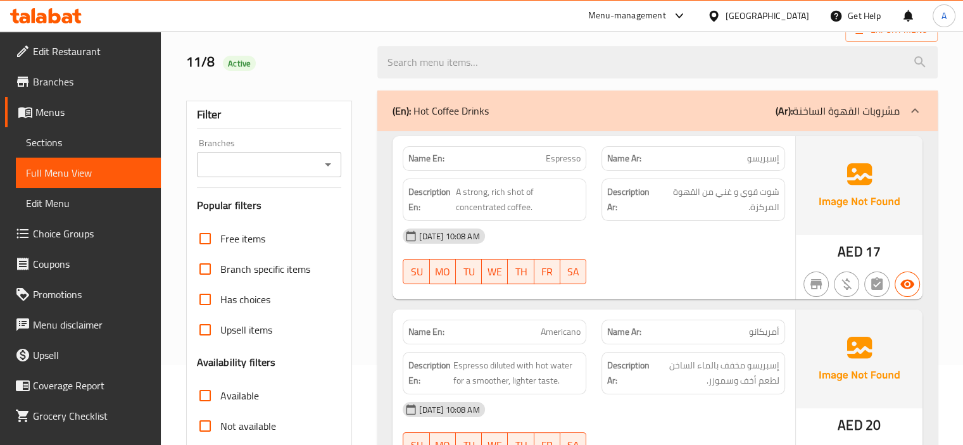
scroll to position [190, 0]
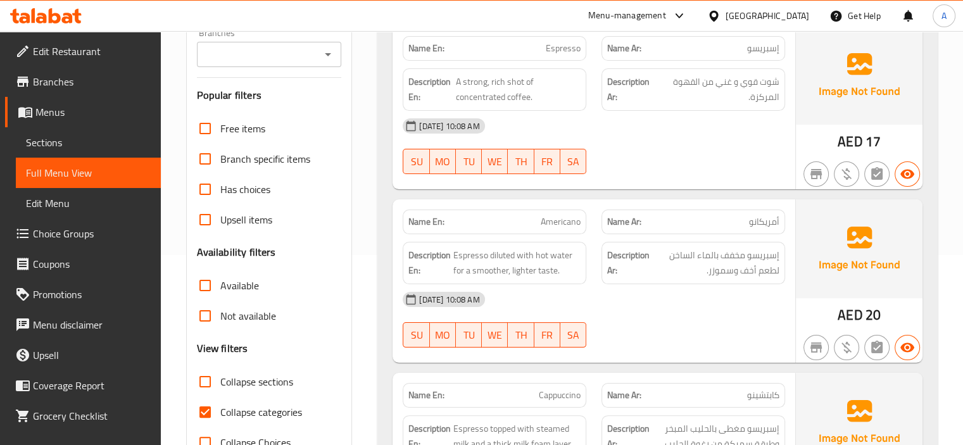
click at [274, 418] on span "Collapse categories" at bounding box center [261, 412] width 82 height 15
click at [220, 418] on input "Collapse categories" at bounding box center [205, 412] width 30 height 30
checkbox input "false"
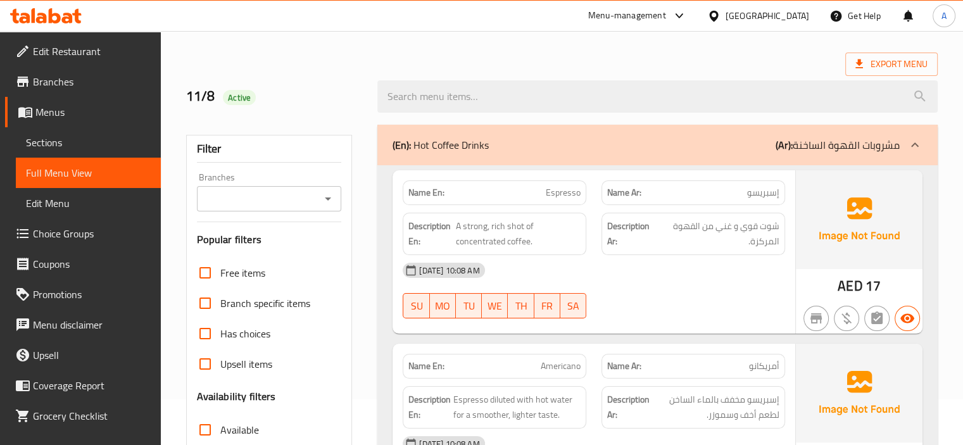
scroll to position [0, 0]
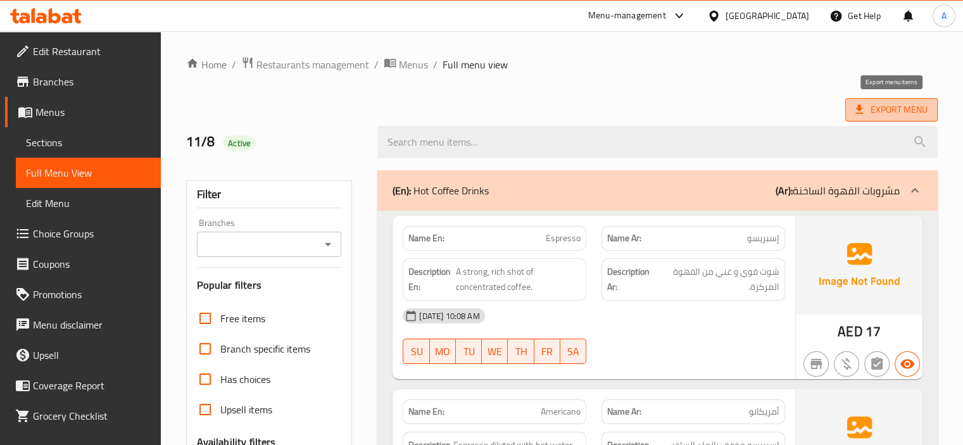
click at [866, 111] on span "Export Menu" at bounding box center [892, 110] width 72 height 16
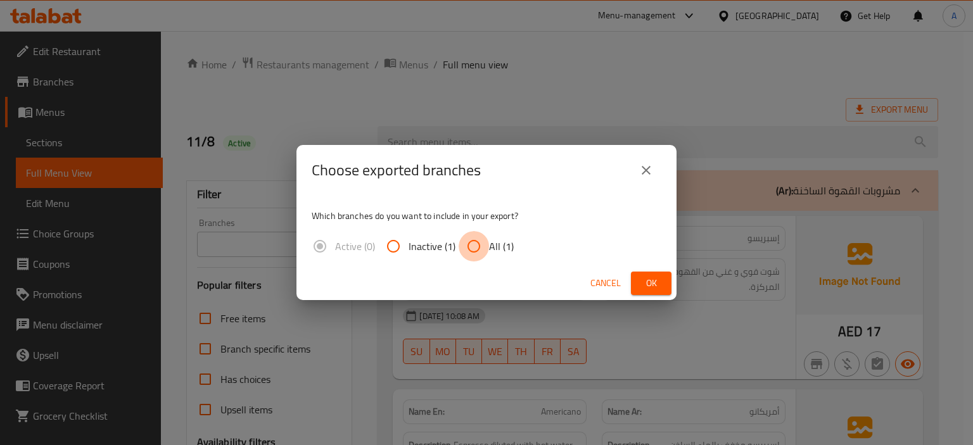
click at [476, 241] on input "All (1)" at bounding box center [474, 246] width 30 height 30
radio input "true"
click at [657, 281] on span "Ok" at bounding box center [651, 284] width 20 height 16
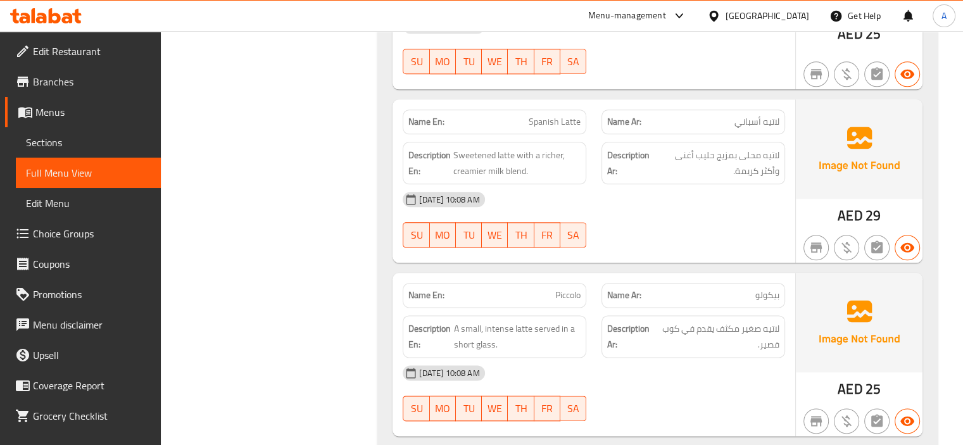
scroll to position [1837, 0]
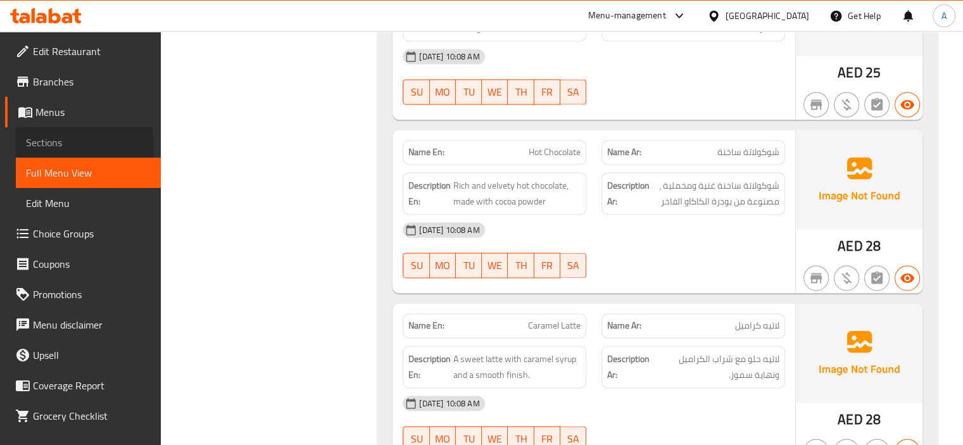
click at [42, 146] on span "Sections" at bounding box center [88, 142] width 125 height 15
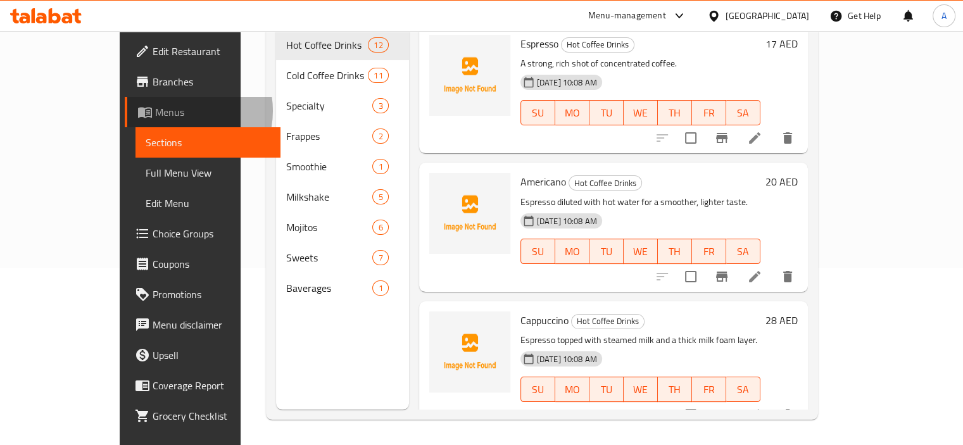
click at [155, 111] on span "Menus" at bounding box center [212, 112] width 115 height 15
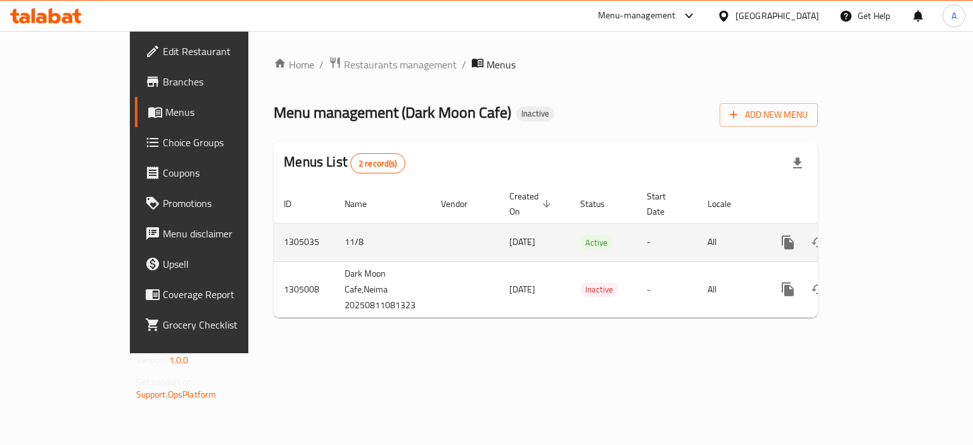
click at [334, 223] on td "11/8" at bounding box center [382, 242] width 96 height 39
copy td "11/8"
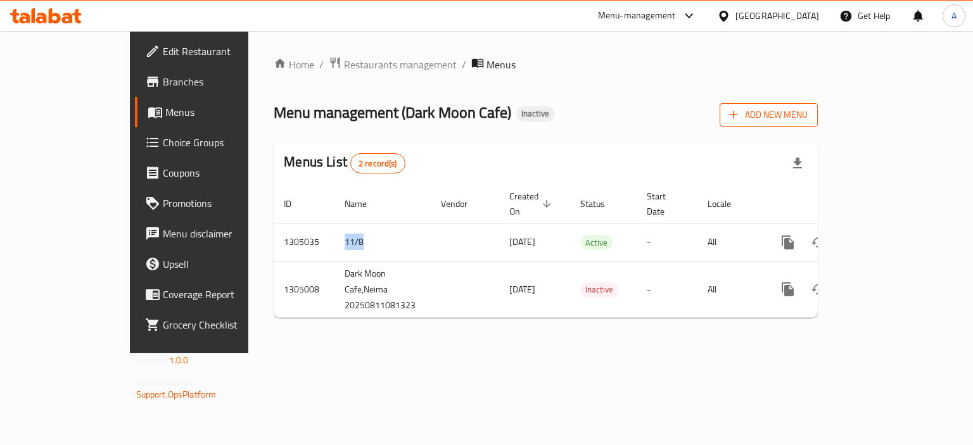
click at [808, 118] on span "Add New Menu" at bounding box center [769, 115] width 78 height 16
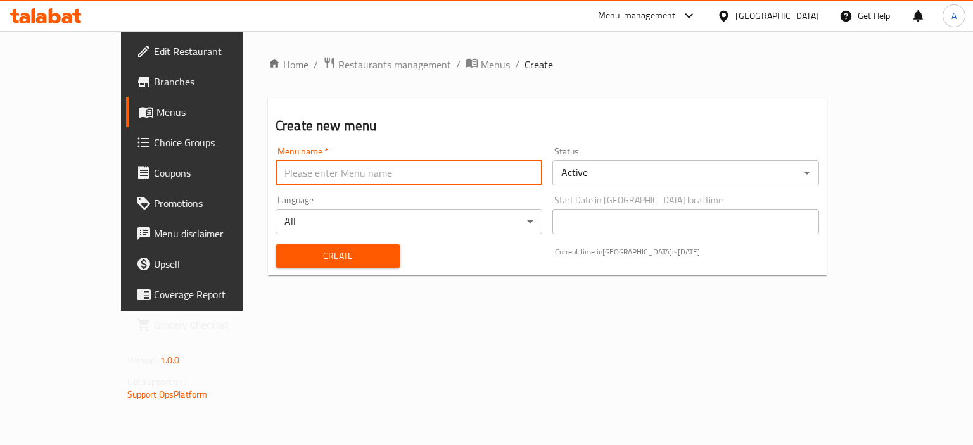
click at [346, 179] on input "text" at bounding box center [409, 172] width 267 height 25
paste input "11/8"
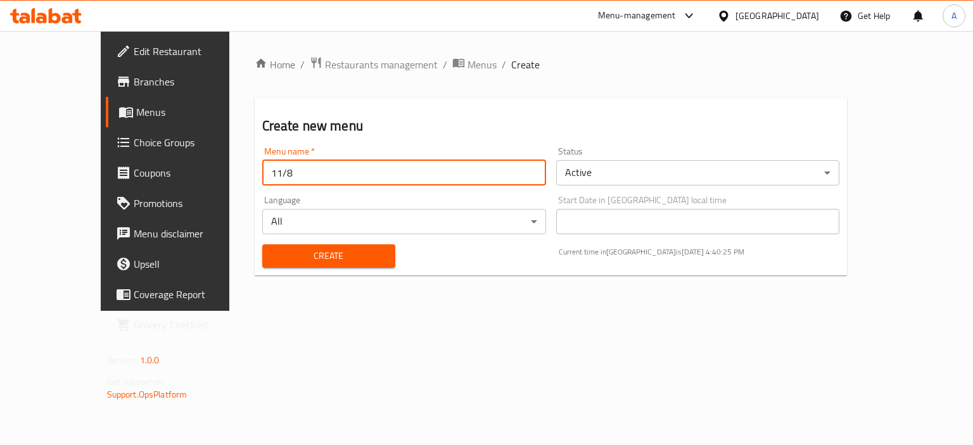
type input "11/8"
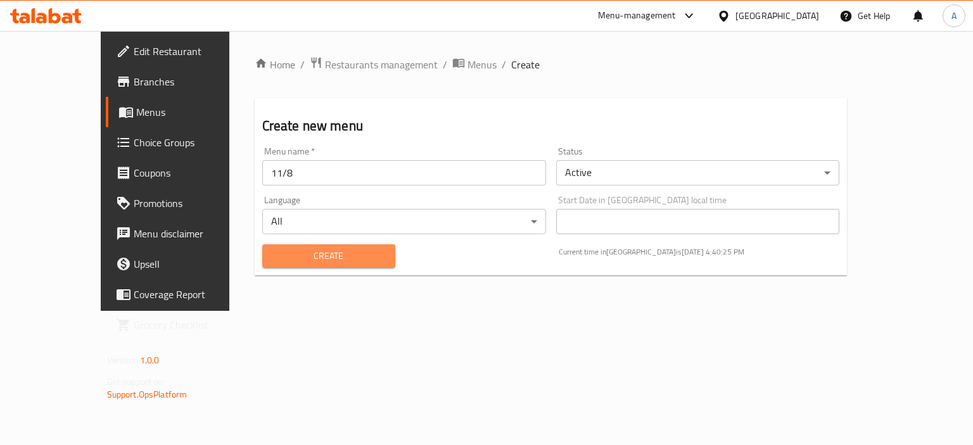
click at [272, 258] on span "Create" at bounding box center [328, 256] width 113 height 16
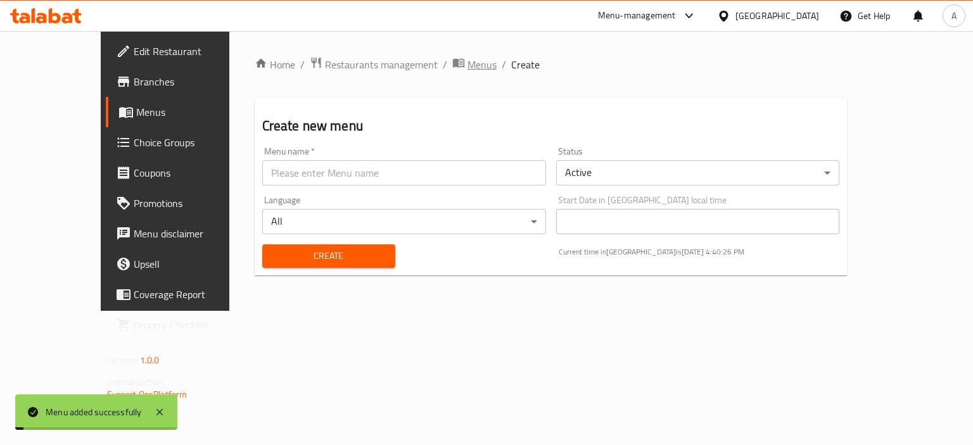
click at [467, 63] on span "Menus" at bounding box center [481, 64] width 29 height 15
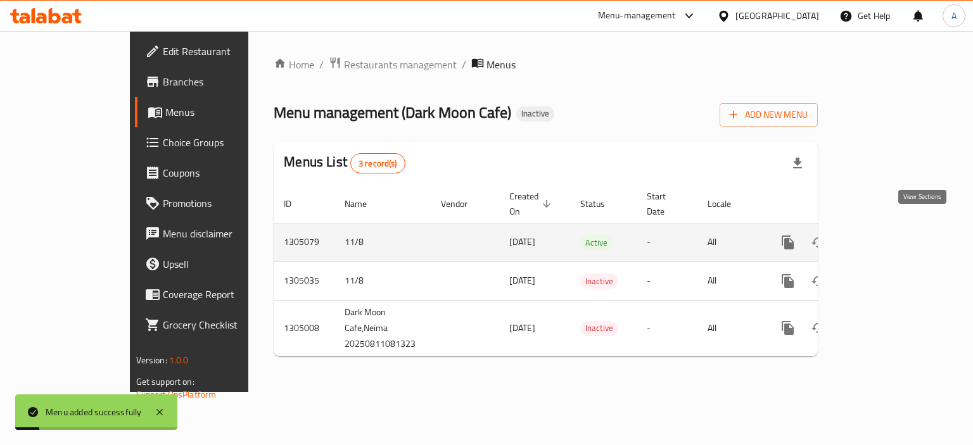
click at [885, 237] on icon "enhanced table" at bounding box center [878, 242] width 11 height 11
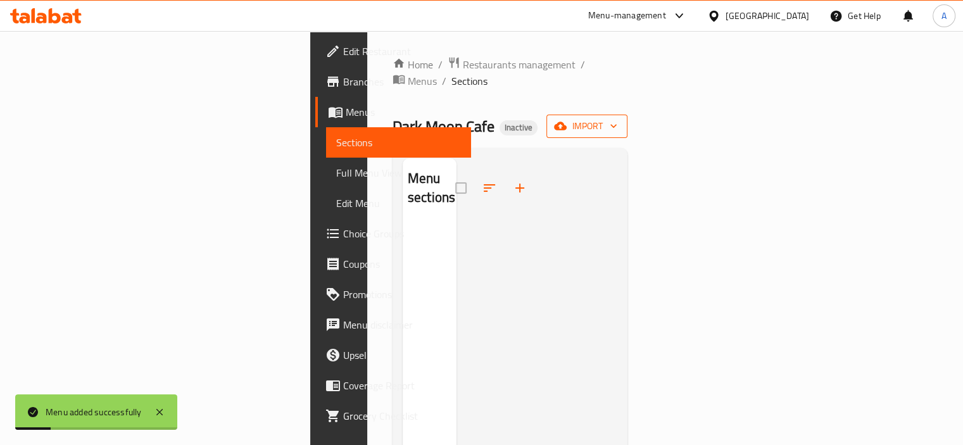
click at [567, 122] on icon "button" at bounding box center [560, 126] width 13 height 8
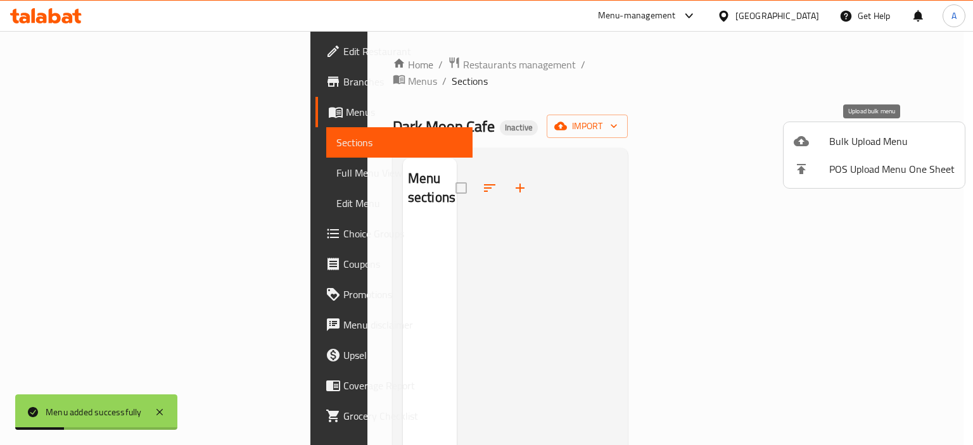
click at [815, 137] on div at bounding box center [811, 141] width 35 height 15
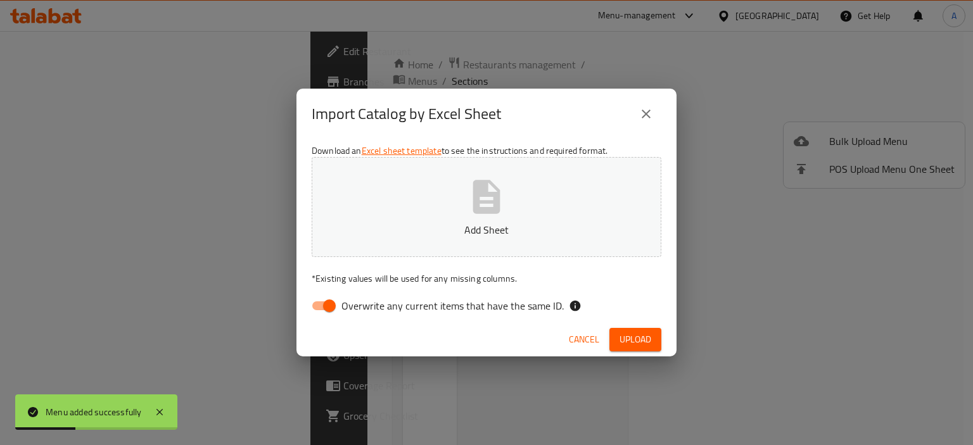
click at [443, 305] on span "Overwrite any current items that have the same ID." at bounding box center [452, 305] width 222 height 15
click at [365, 305] on input "Overwrite any current items that have the same ID." at bounding box center [329, 306] width 72 height 24
checkbox input "false"
click at [448, 217] on button "Add Sheet" at bounding box center [487, 207] width 350 height 100
click at [613, 334] on button "Upload" at bounding box center [635, 339] width 52 height 23
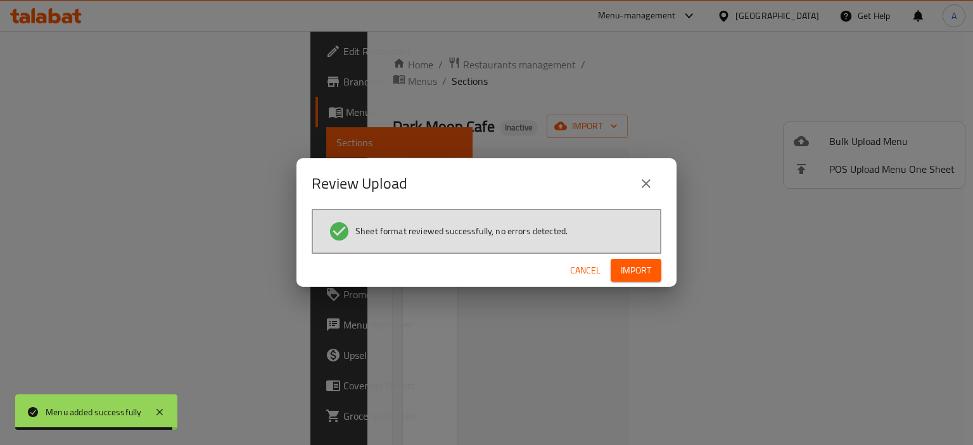
click at [645, 264] on span "Import" at bounding box center [636, 271] width 30 height 16
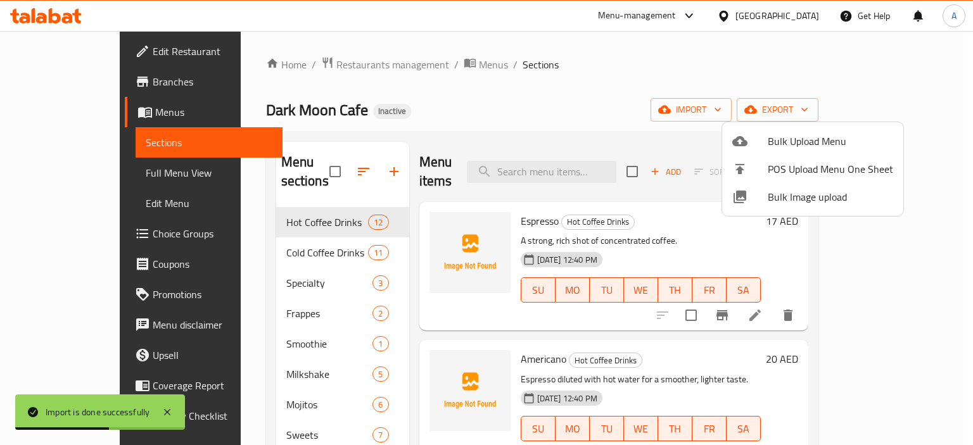
click at [483, 105] on div at bounding box center [486, 222] width 973 height 445
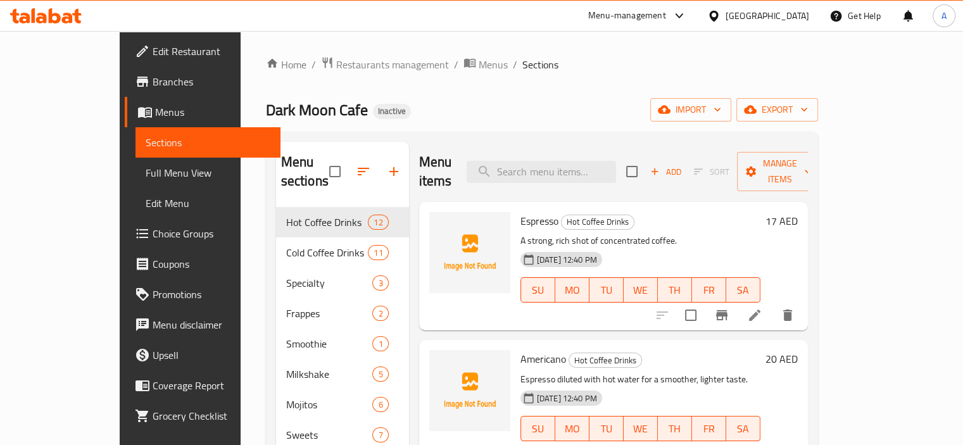
click at [153, 236] on span "Choice Groups" at bounding box center [212, 233] width 118 height 15
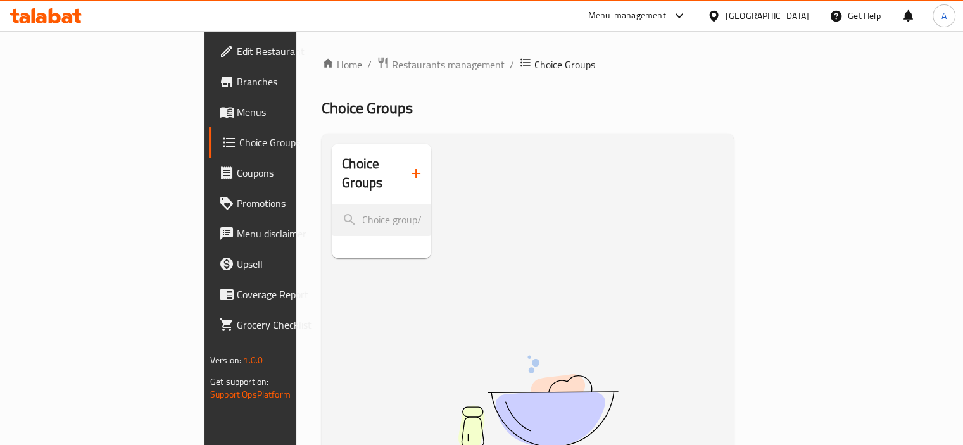
click at [409, 168] on icon "button" at bounding box center [416, 173] width 15 height 15
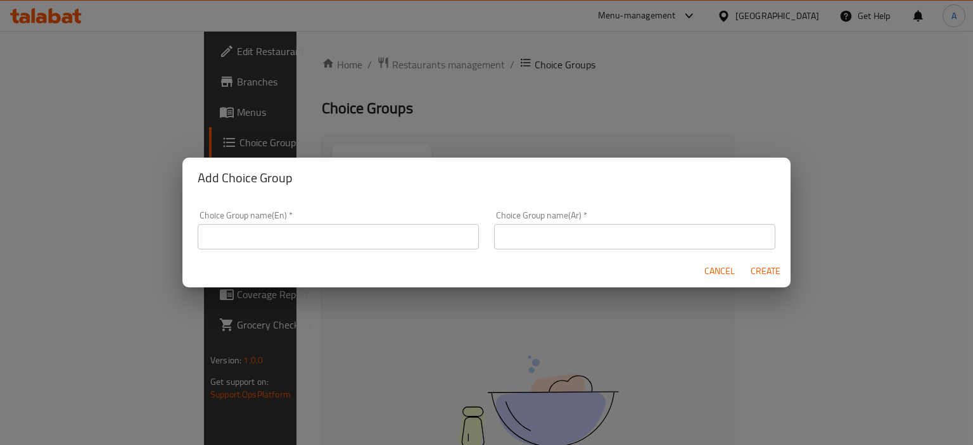
click at [304, 225] on input "text" at bounding box center [338, 236] width 281 height 25
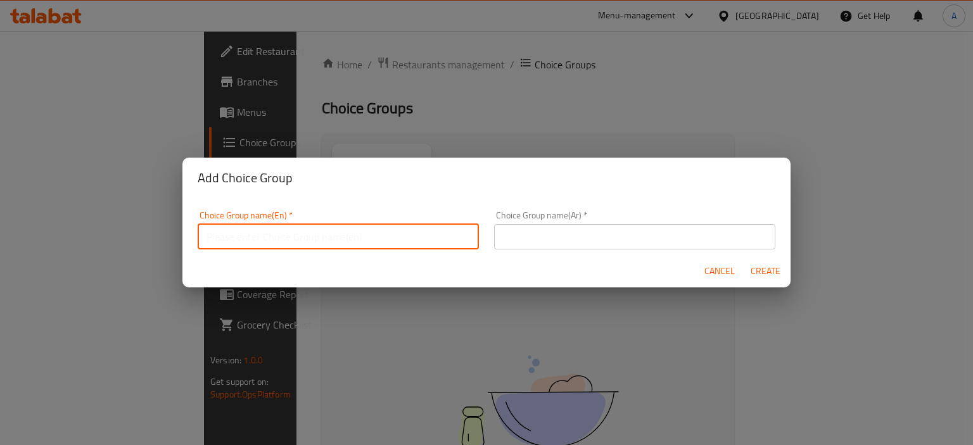
type input "Your Choice Of:"
click at [597, 222] on div "Choice Group name(Ar)   * Choice Group name(Ar) *" at bounding box center [634, 230] width 281 height 39
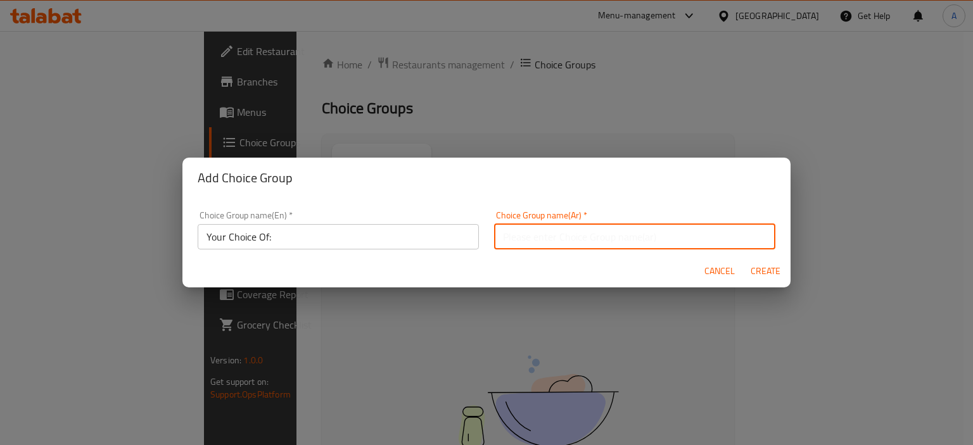
click at [592, 243] on input "text" at bounding box center [634, 236] width 281 height 25
type input "إختيارك من:"
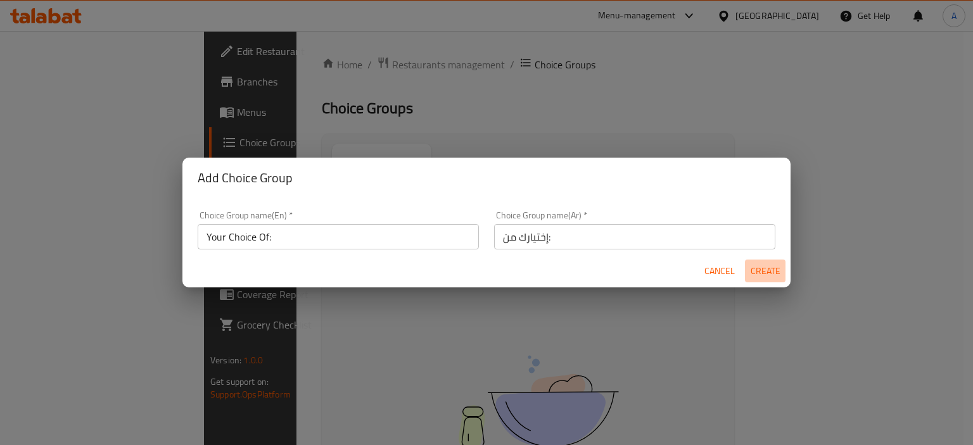
click at [759, 275] on span "Create" at bounding box center [765, 272] width 30 height 16
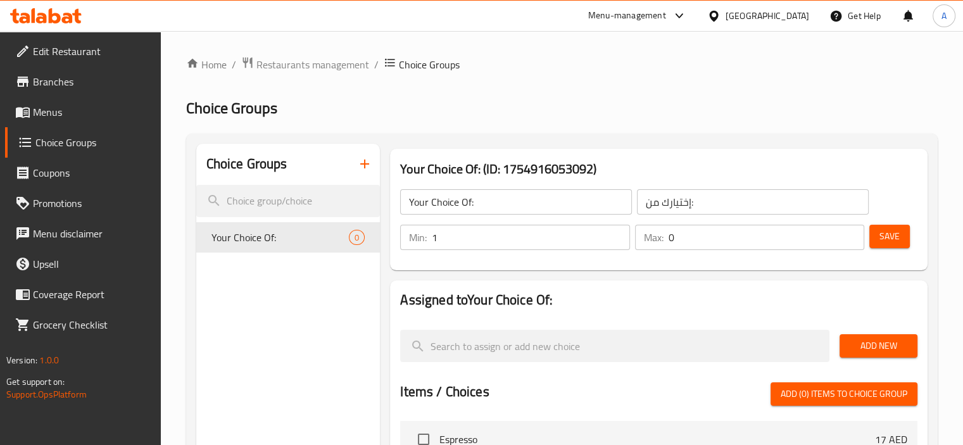
type input "1"
click at [618, 234] on input "1" at bounding box center [531, 237] width 198 height 25
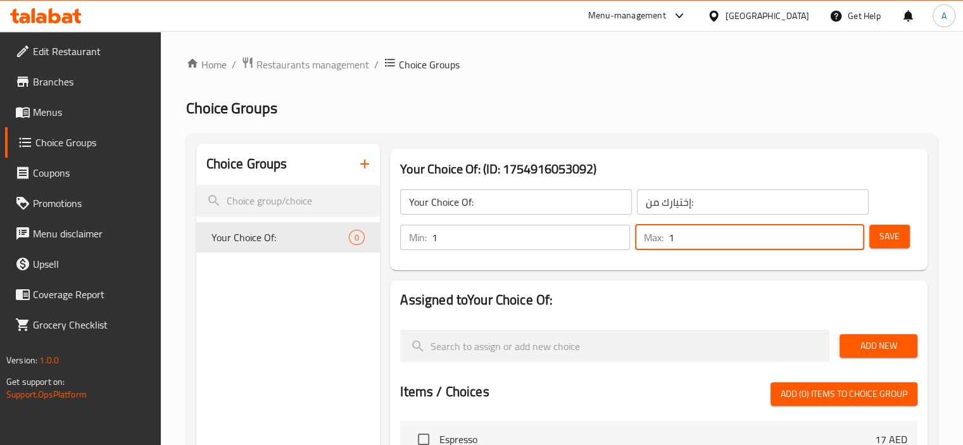
type input "1"
click at [854, 234] on input "1" at bounding box center [767, 237] width 196 height 25
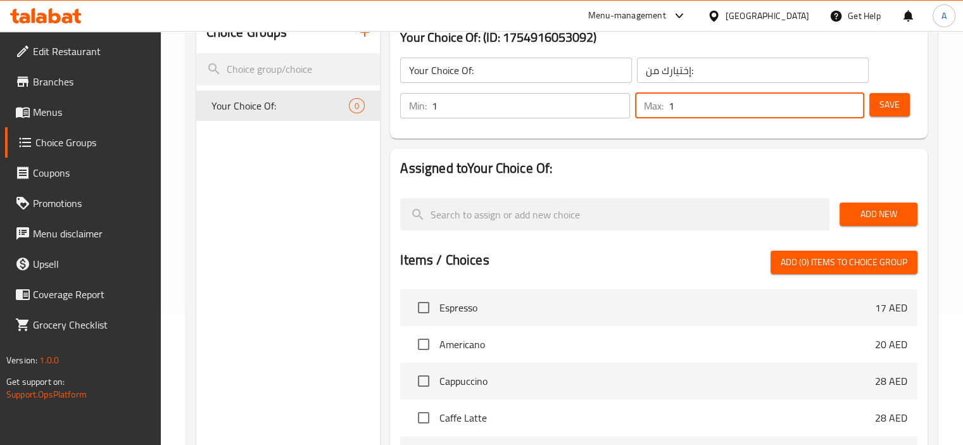
scroll to position [190, 0]
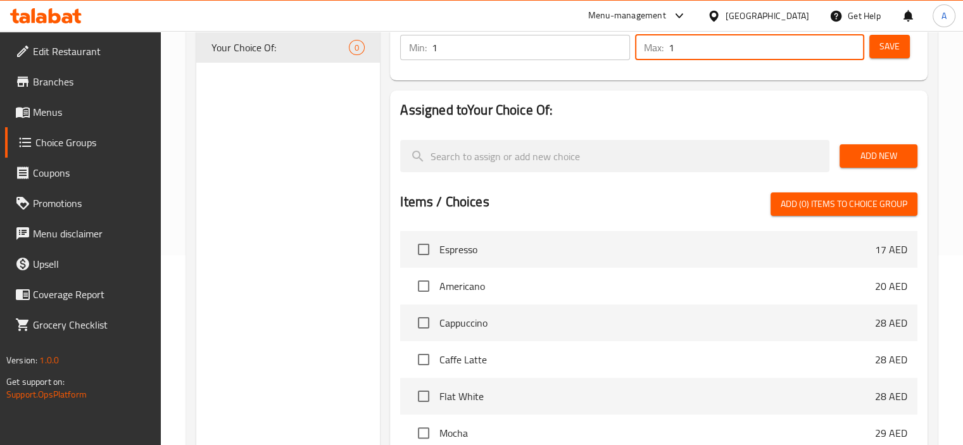
click at [874, 158] on span "Add New" at bounding box center [879, 156] width 58 height 16
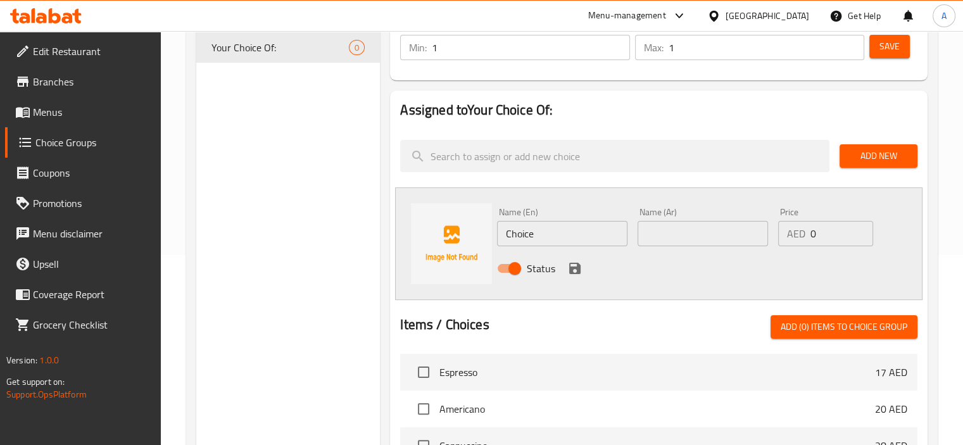
click at [514, 236] on input "Choice" at bounding box center [562, 233] width 130 height 25
paste input "foam"
type input "foam"
click at [712, 225] on input "text" at bounding box center [703, 233] width 130 height 25
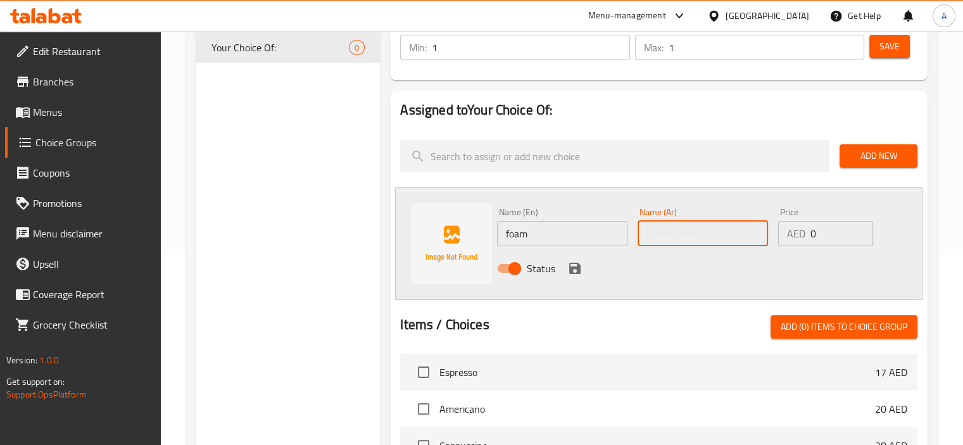
paste input "رغوة"
type input "رغوة"
click at [559, 270] on div "Status" at bounding box center [703, 268] width 422 height 34
click at [576, 265] on icon "save" at bounding box center [575, 268] width 15 height 15
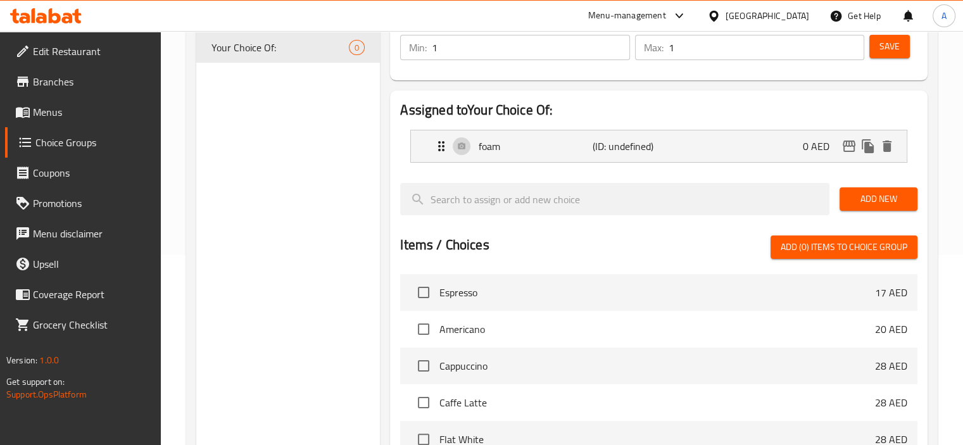
click at [877, 203] on span "Add New" at bounding box center [879, 199] width 58 height 16
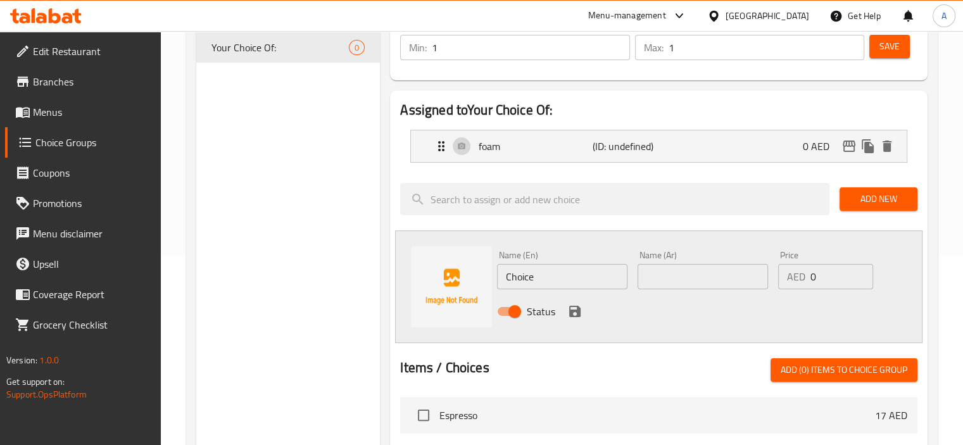
click at [522, 273] on input "Choice" at bounding box center [562, 276] width 130 height 25
paste input "whipped cream"
type input "whipped cream"
click at [670, 284] on input "text" at bounding box center [703, 276] width 130 height 25
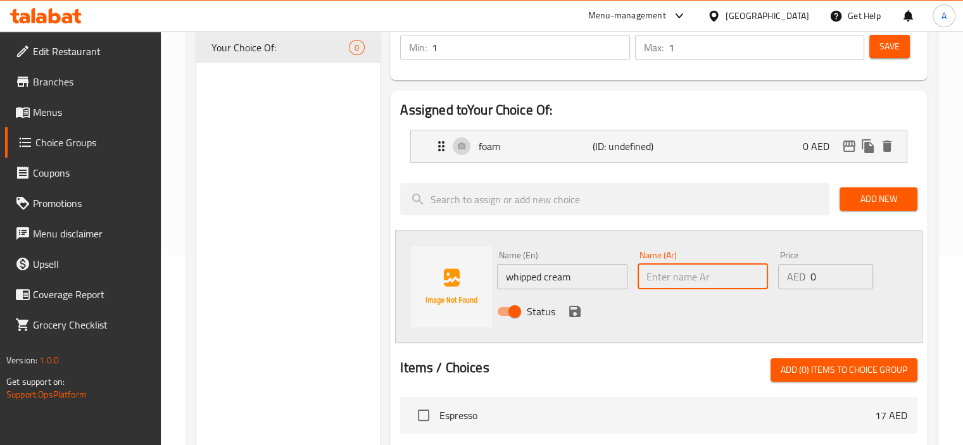
paste input "كريمة مخفوقة"
type input "كريمة مخفوقة"
click at [571, 314] on icon "save" at bounding box center [574, 311] width 11 height 11
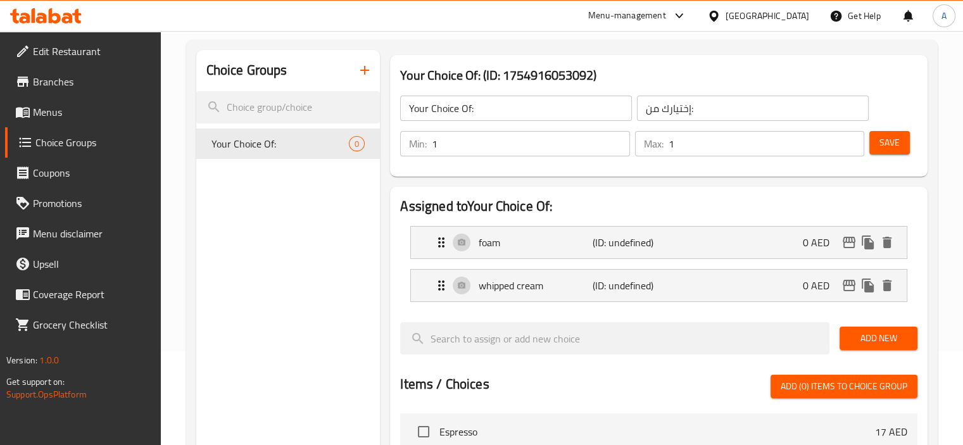
scroll to position [0, 0]
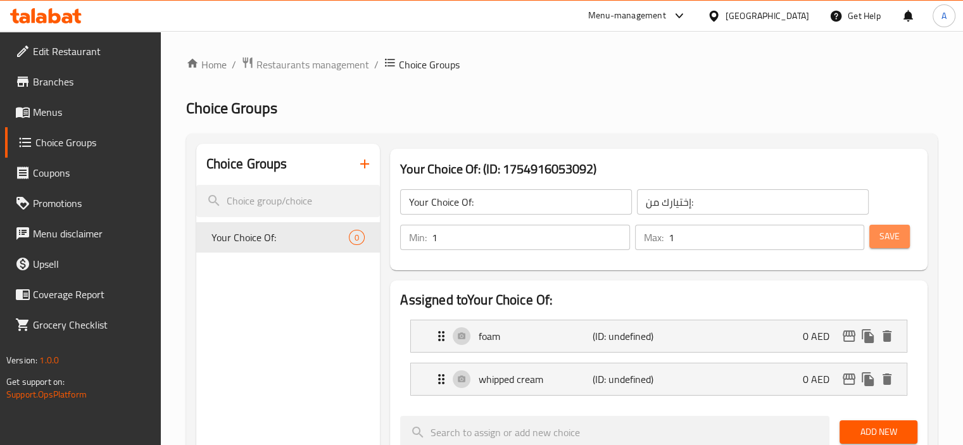
click at [889, 241] on span "Save" at bounding box center [890, 237] width 20 height 16
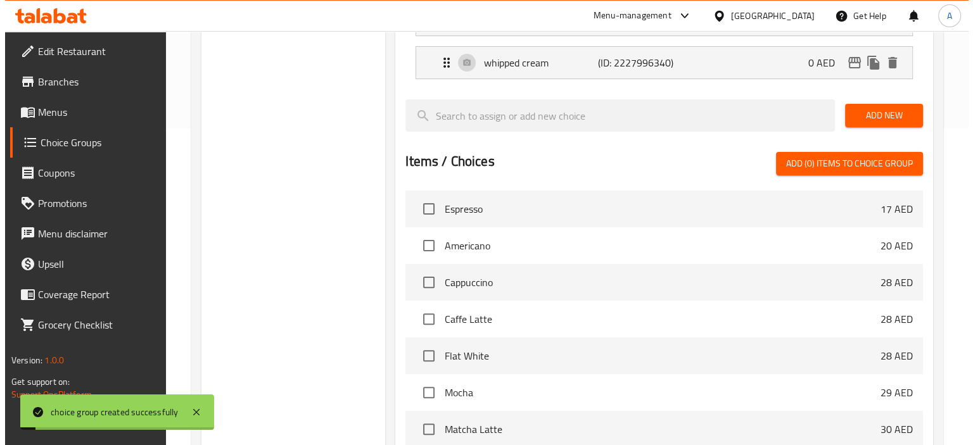
scroll to position [463, 0]
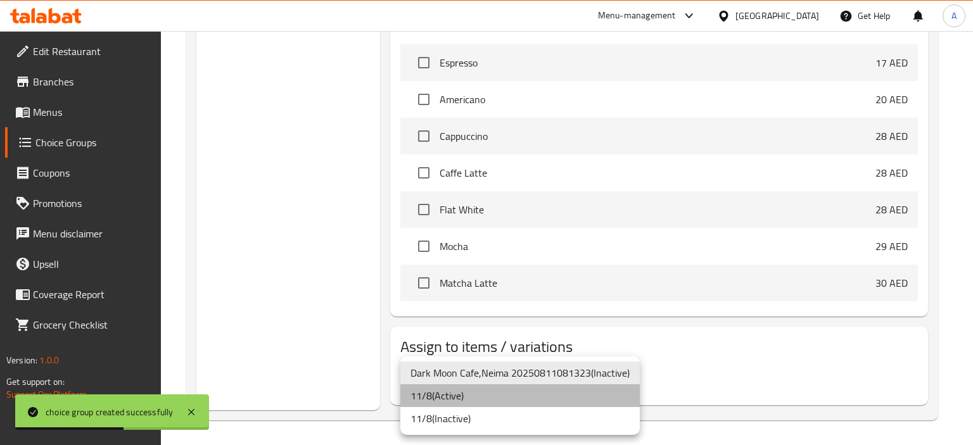
click at [480, 400] on li "11/8 ( Active )" at bounding box center [519, 395] width 239 height 23
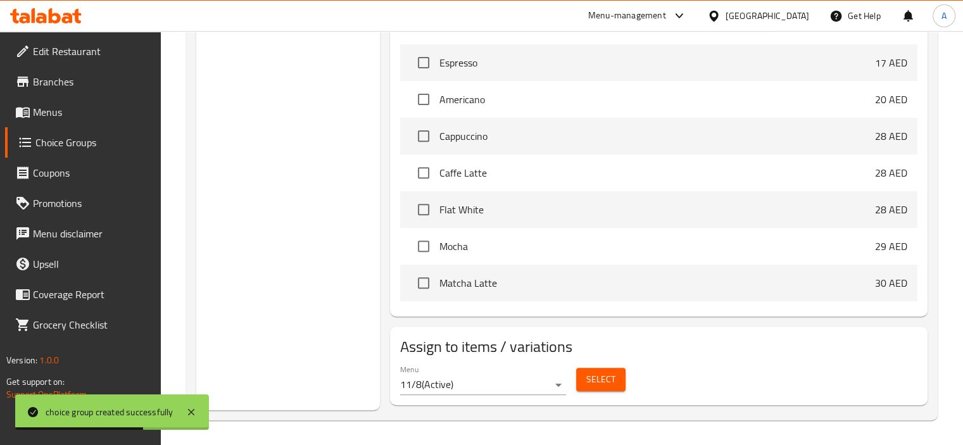
click at [699, 355] on h2 "Assign to items / variations" at bounding box center [659, 347] width 518 height 20
click at [594, 379] on span "Select" at bounding box center [601, 380] width 29 height 16
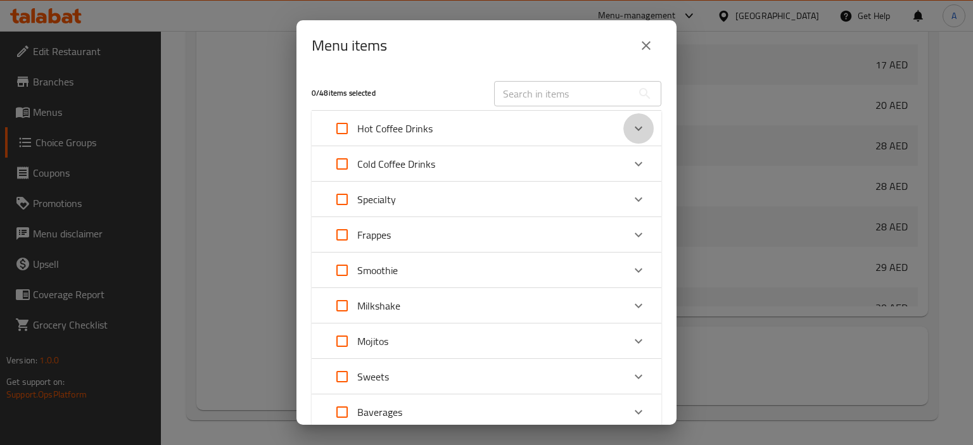
click at [635, 130] on icon "Expand" at bounding box center [639, 129] width 8 height 4
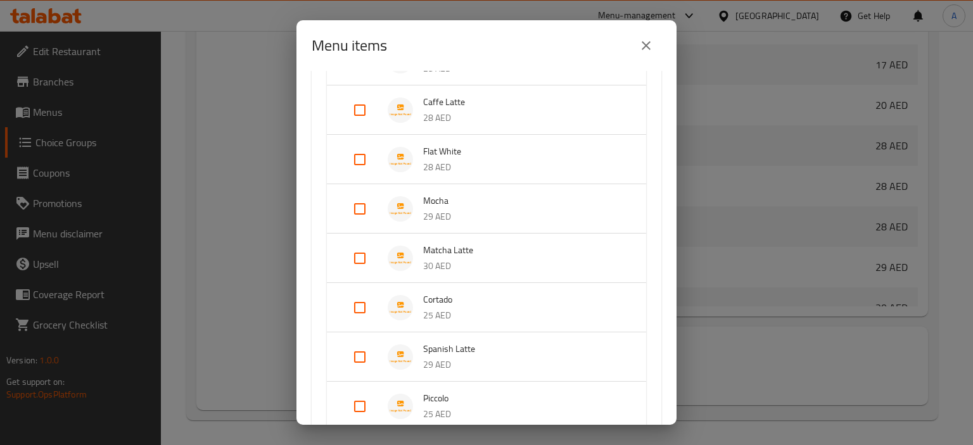
scroll to position [317, 0]
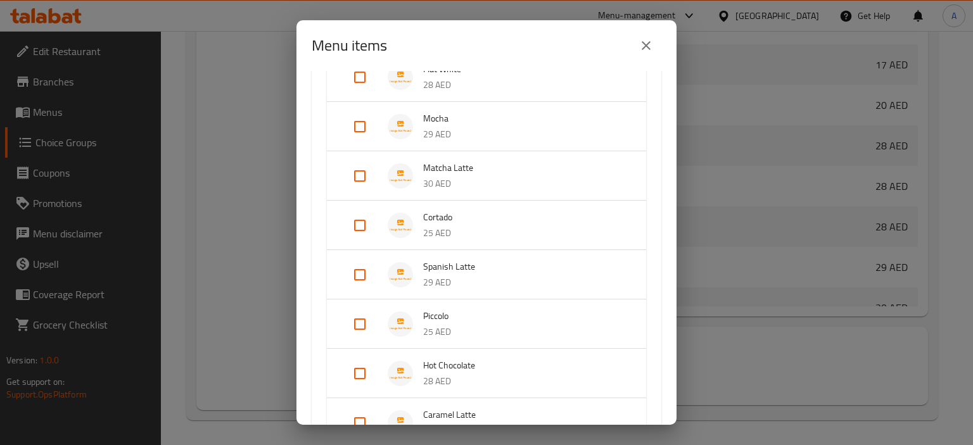
click at [355, 130] on input "Expand" at bounding box center [360, 126] width 30 height 30
checkbox input "true"
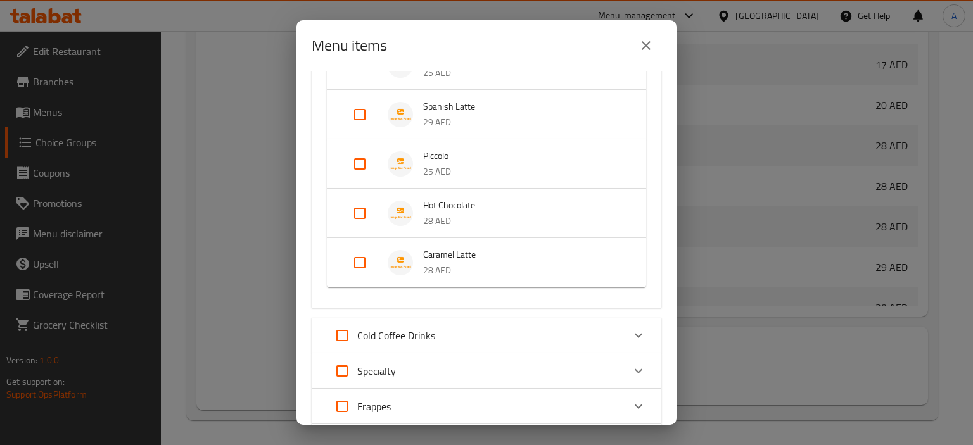
scroll to position [507, 0]
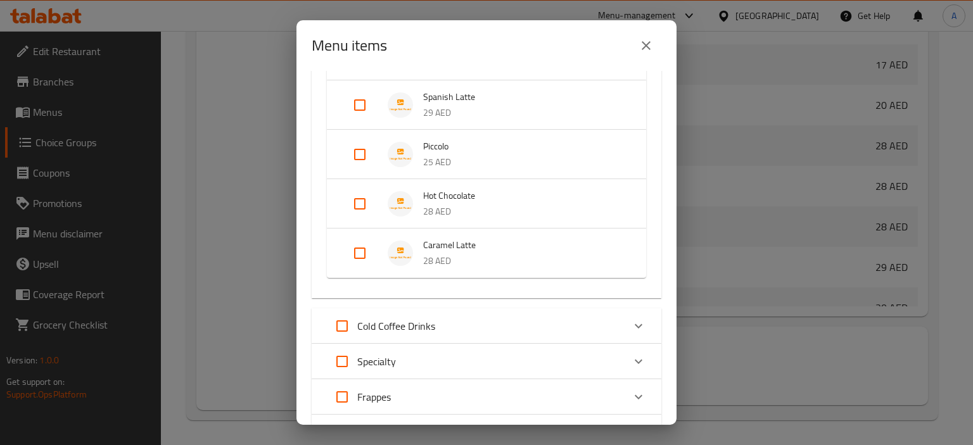
click at [359, 203] on input "Expand" at bounding box center [360, 204] width 30 height 30
checkbox input "true"
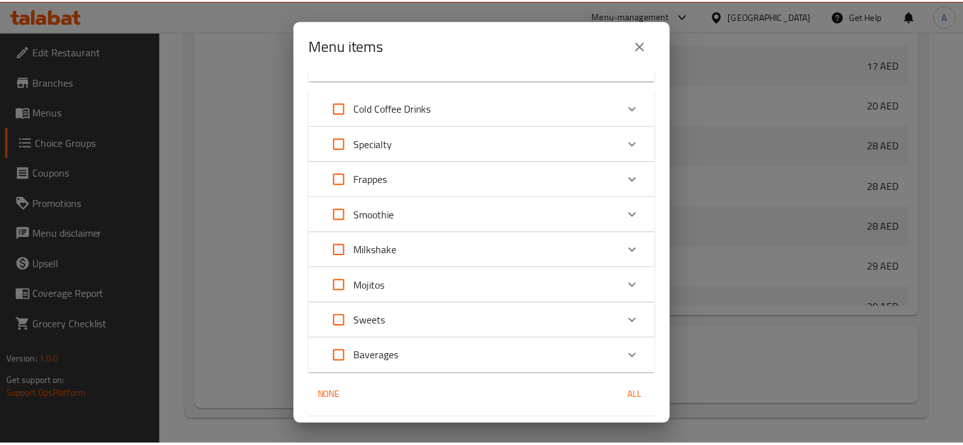
scroll to position [782, 0]
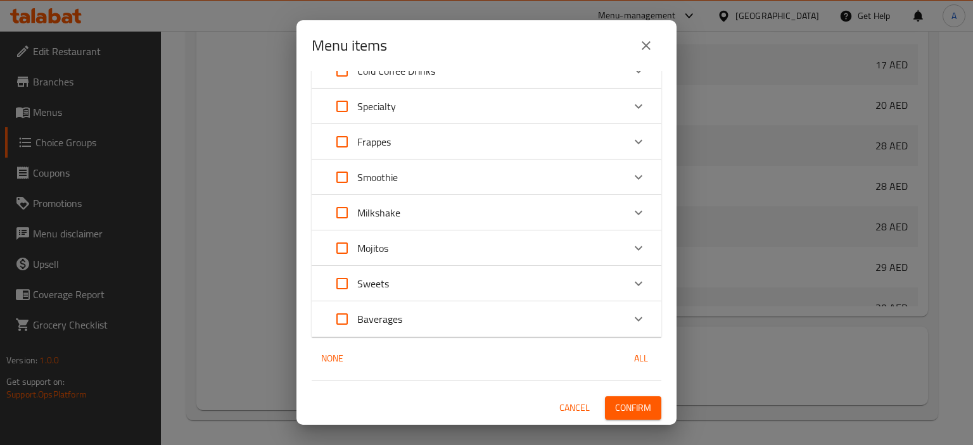
click at [618, 407] on span "Confirm" at bounding box center [633, 408] width 36 height 16
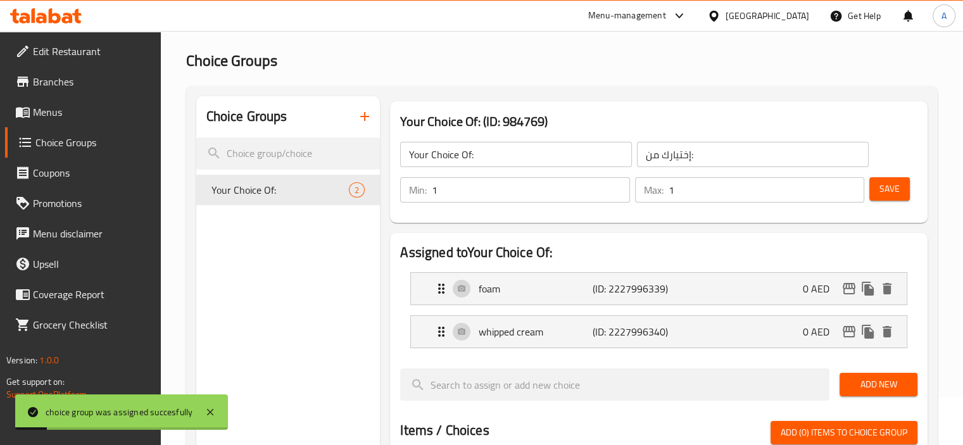
scroll to position [0, 0]
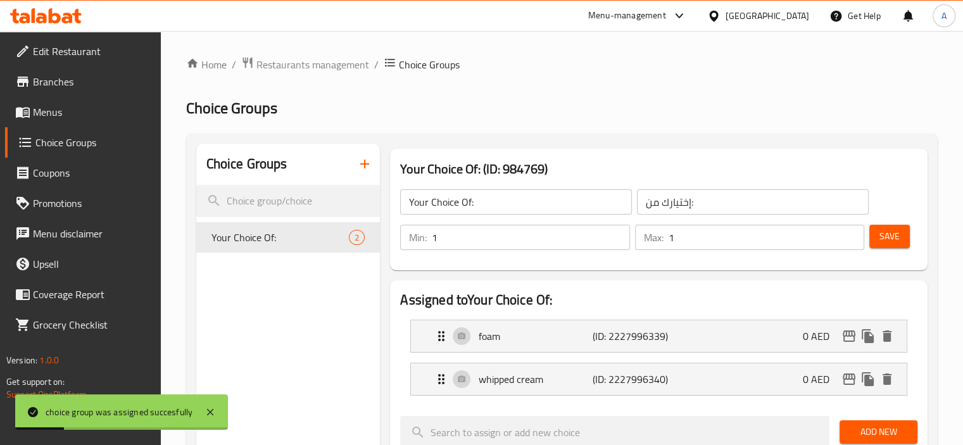
click at [362, 156] on icon "button" at bounding box center [364, 163] width 15 height 15
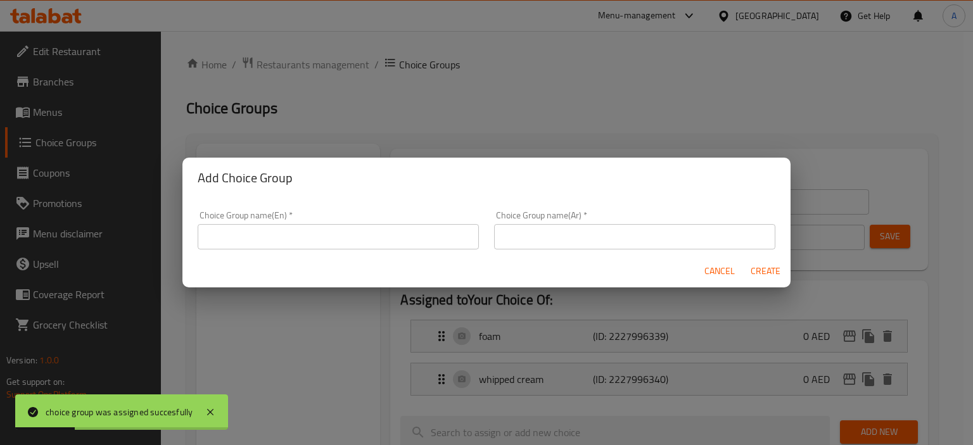
click at [327, 239] on input "text" at bounding box center [338, 236] width 281 height 25
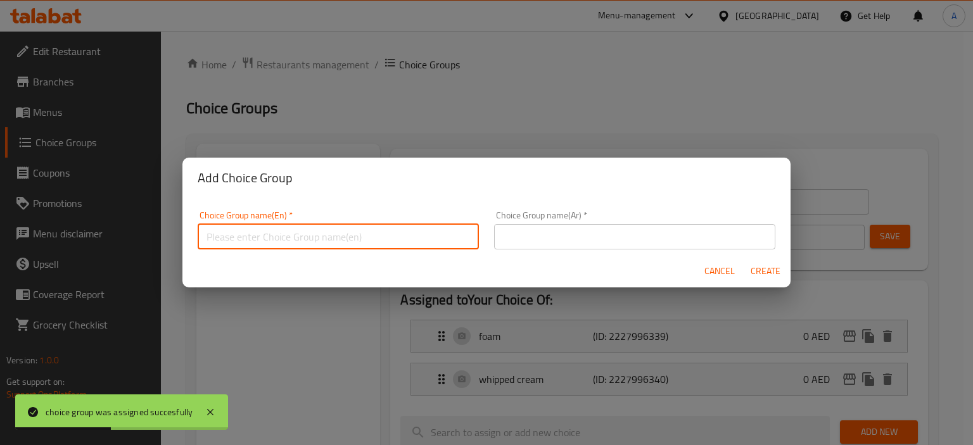
type input "Your Choice Of:."
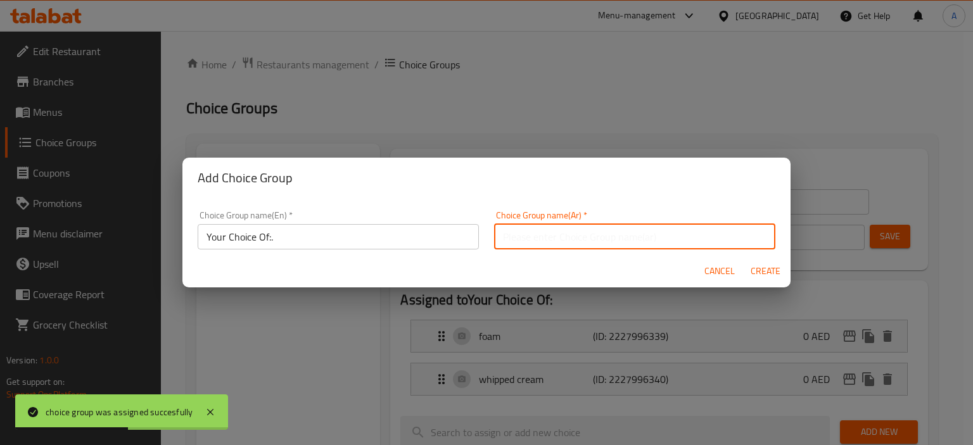
click at [636, 229] on input "text" at bounding box center [634, 236] width 281 height 25
type input "إختيارك من:."
click at [762, 273] on span "Create" at bounding box center [765, 272] width 30 height 16
type input "Your Choice Of:."
type input "إختيارك من:."
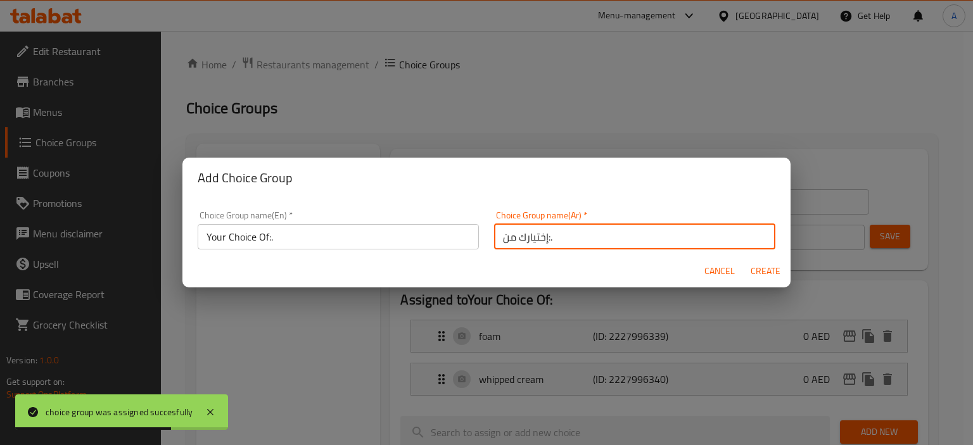
type input "0"
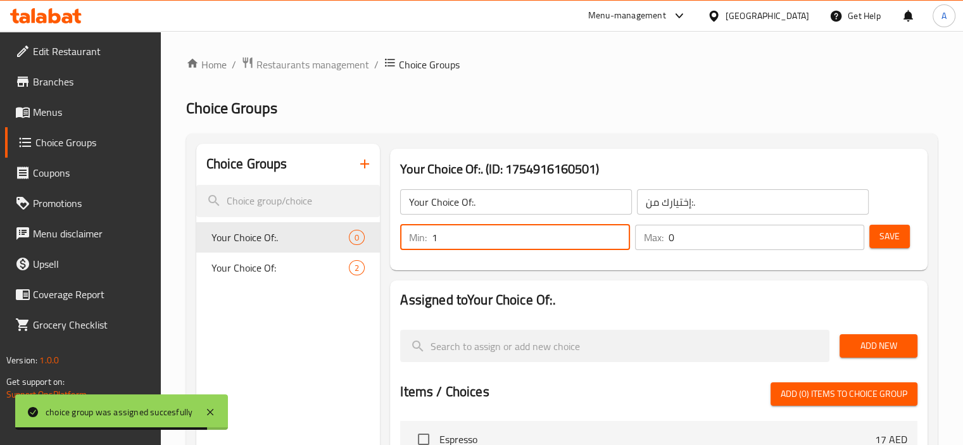
type input "1"
click at [616, 230] on input "1" at bounding box center [531, 237] width 198 height 25
type input "1"
click at [849, 232] on input "1" at bounding box center [767, 237] width 196 height 25
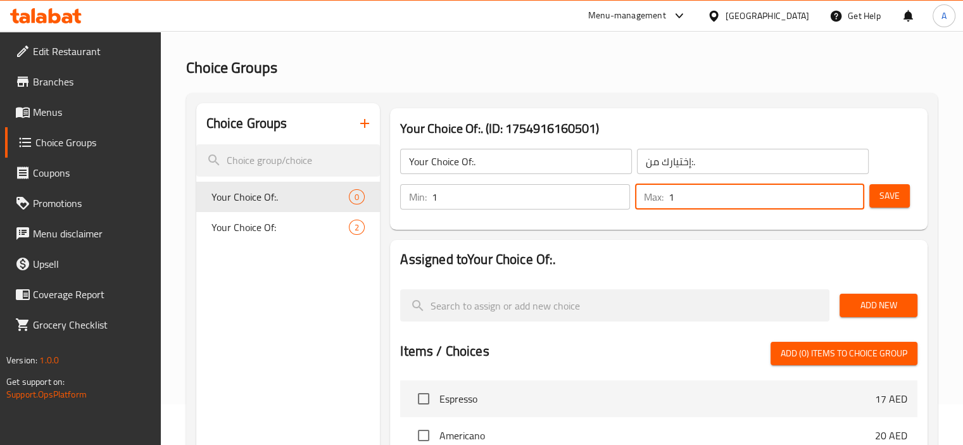
scroll to position [63, 0]
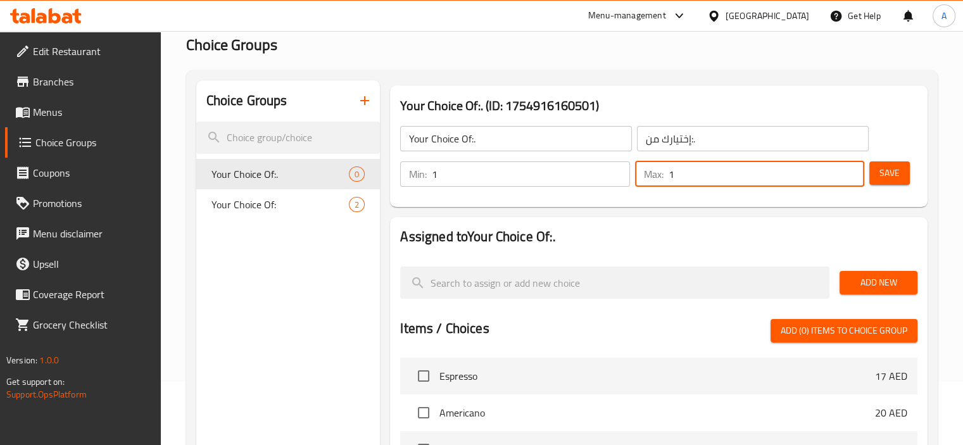
click at [882, 275] on span "Add New" at bounding box center [879, 283] width 58 height 16
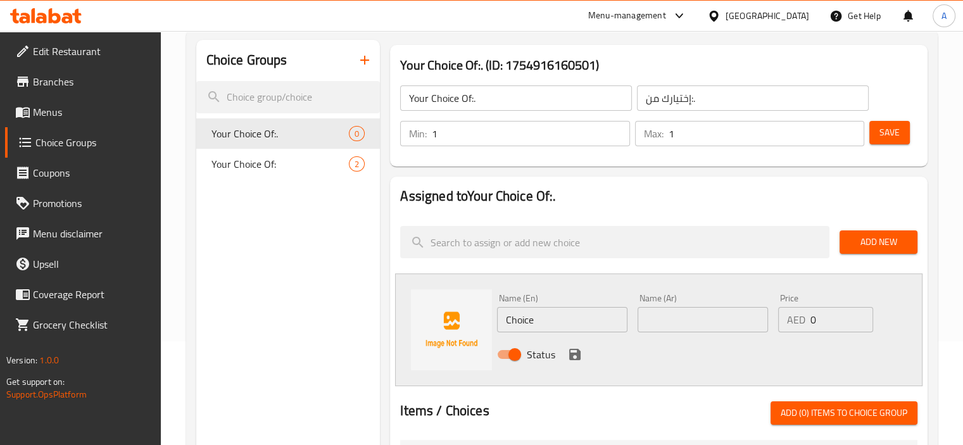
scroll to position [127, 0]
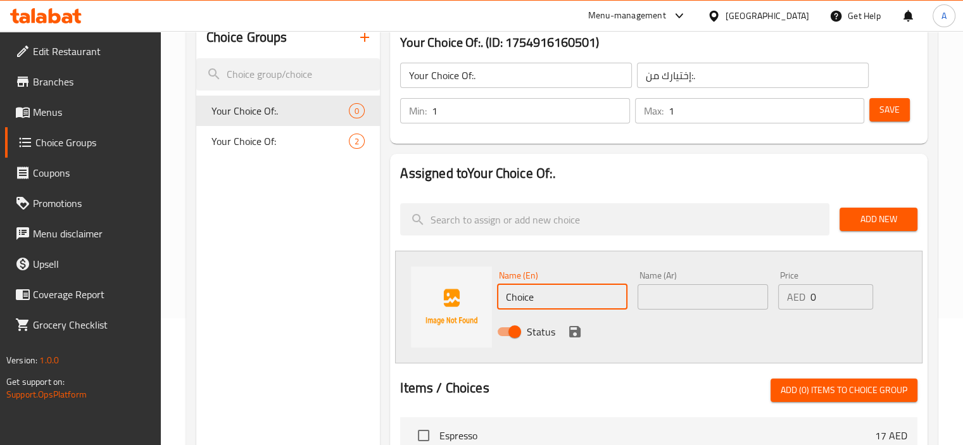
click at [527, 296] on input "Choice" at bounding box center [562, 296] width 130 height 25
paste input "cream"
click at [530, 300] on input "Choiccream e" at bounding box center [562, 296] width 130 height 25
paste input "text"
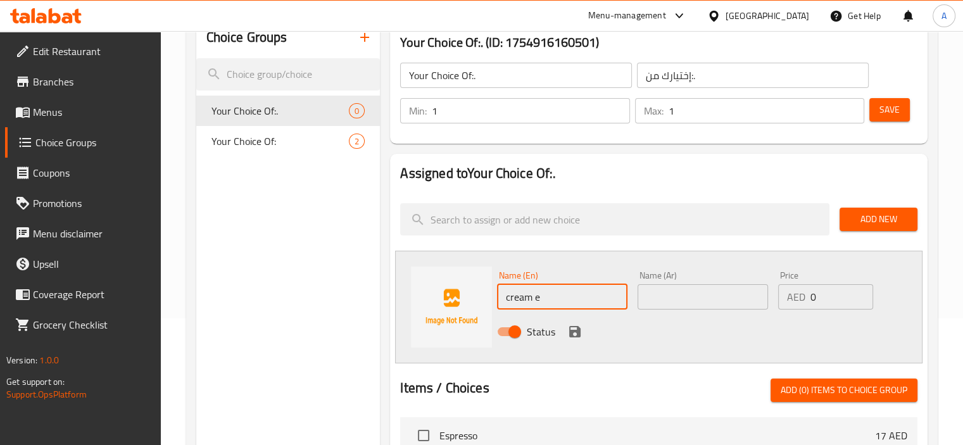
click at [530, 300] on input "cream e" at bounding box center [562, 296] width 130 height 25
paste input "text"
type input "cream"
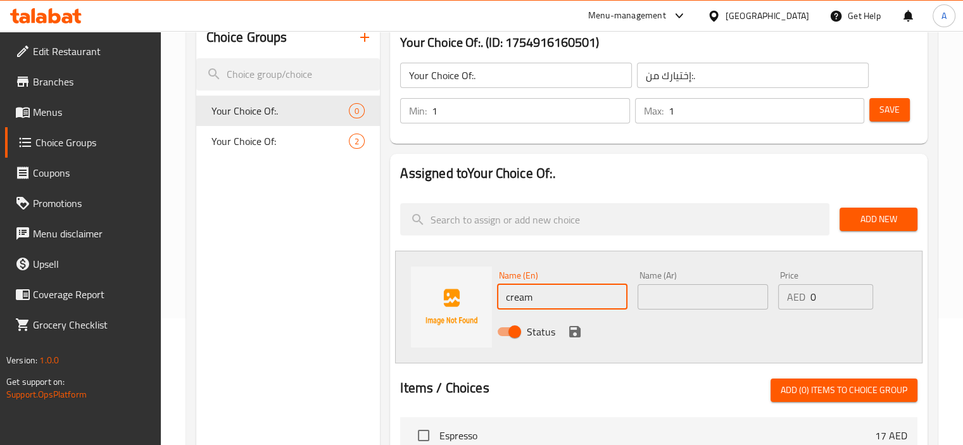
click at [653, 302] on input "text" at bounding box center [703, 296] width 130 height 25
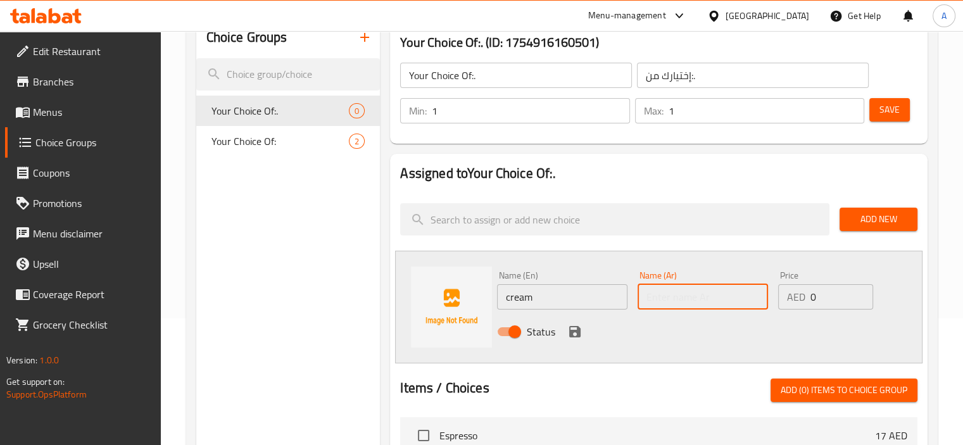
paste input "كريمة"
type input "كريمة"
click at [570, 326] on icon "save" at bounding box center [575, 331] width 15 height 15
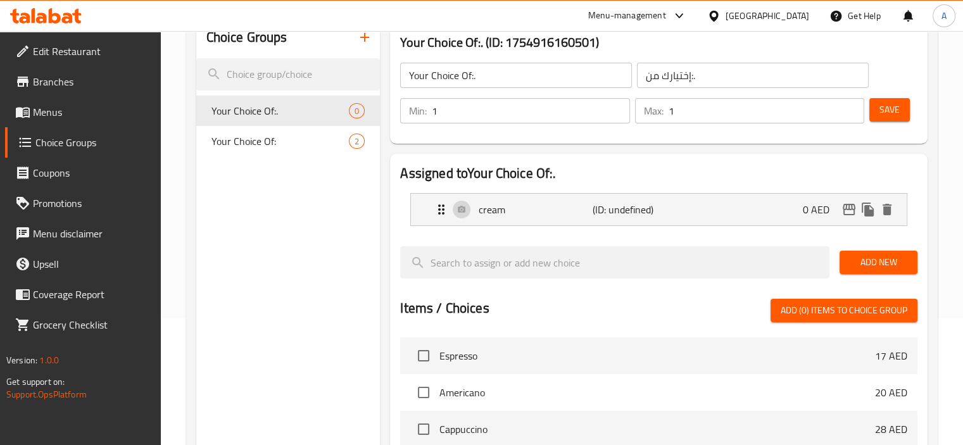
click at [874, 269] on span "Add New" at bounding box center [879, 263] width 58 height 16
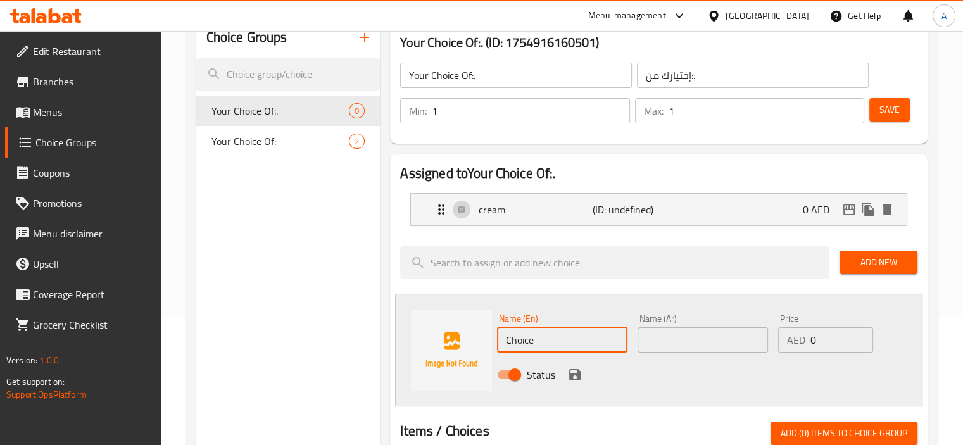
click at [514, 343] on input "Choice" at bounding box center [562, 339] width 130 height 25
paste input "foam"
type input "foam"
click at [669, 336] on input "text" at bounding box center [703, 339] width 130 height 25
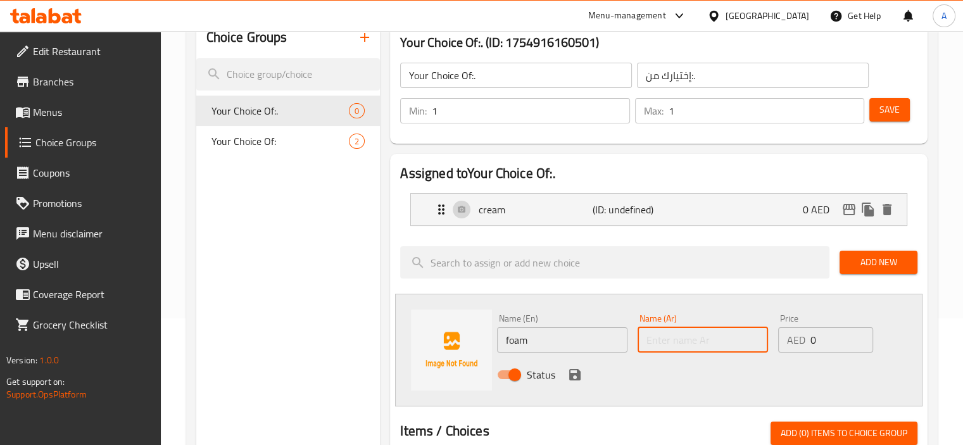
paste input "رغوة"
type input "رغوة"
click at [578, 370] on icon "save" at bounding box center [574, 374] width 11 height 11
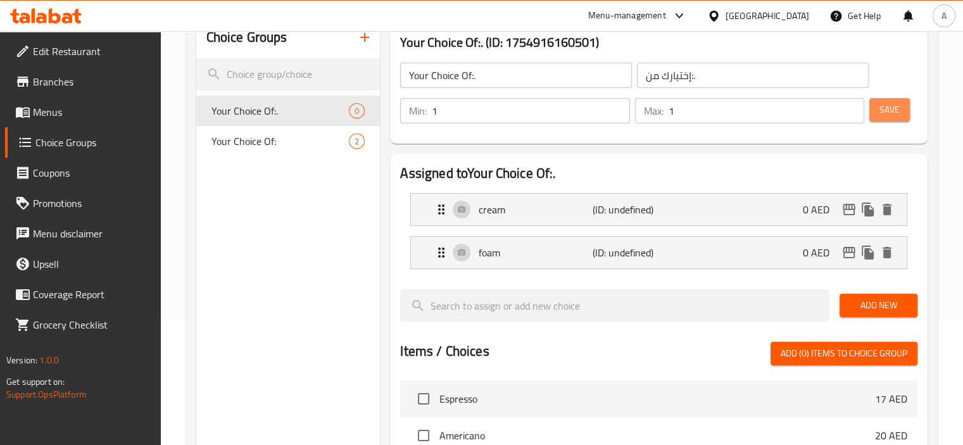
click at [891, 107] on span "Save" at bounding box center [890, 110] width 20 height 16
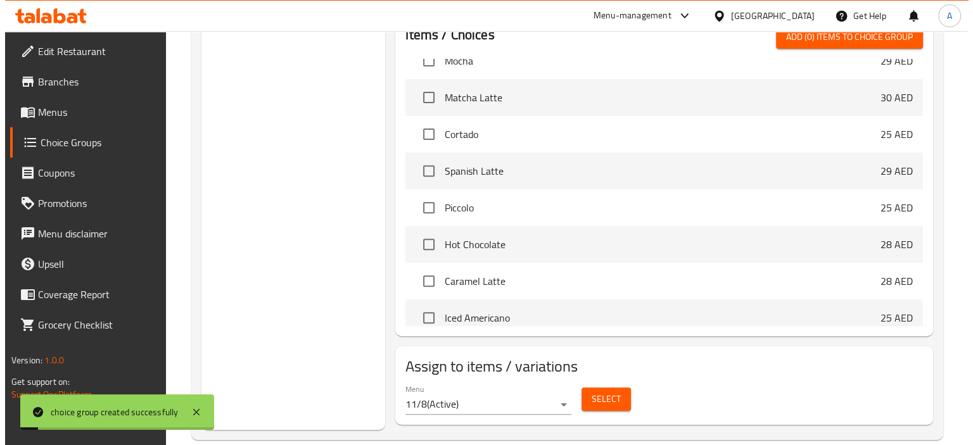
scroll to position [317, 0]
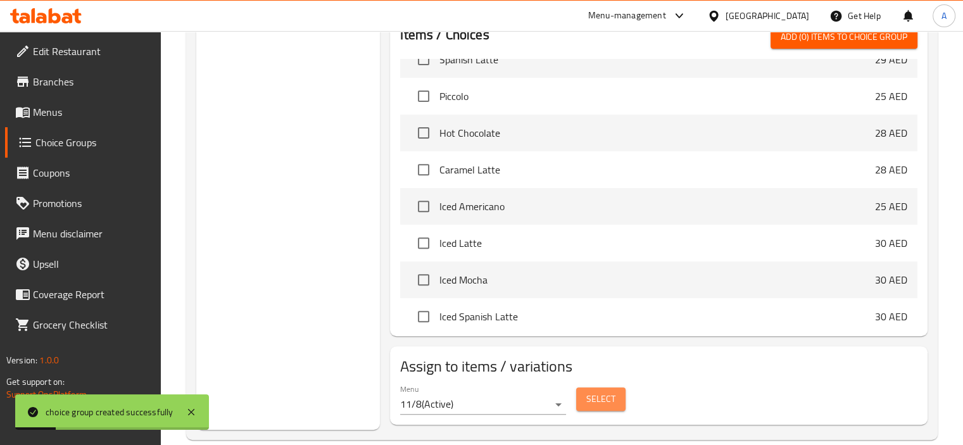
click at [585, 402] on button "Select" at bounding box center [600, 399] width 49 height 23
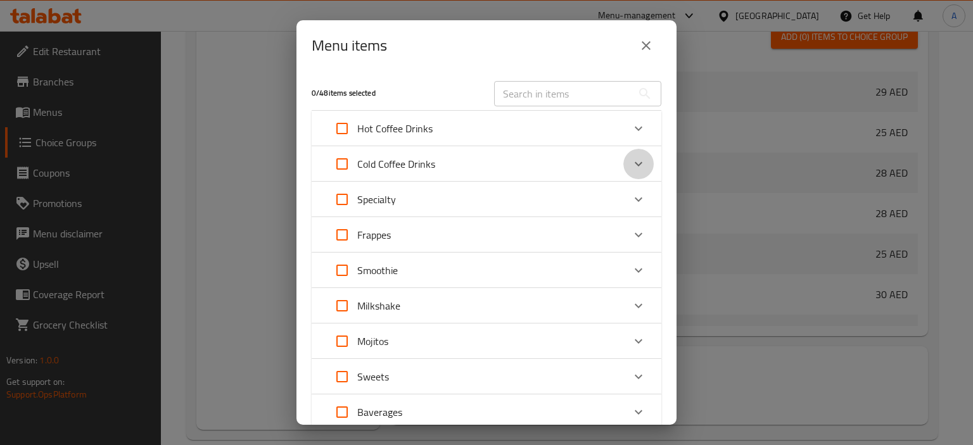
click at [631, 161] on icon "Expand" at bounding box center [638, 163] width 15 height 15
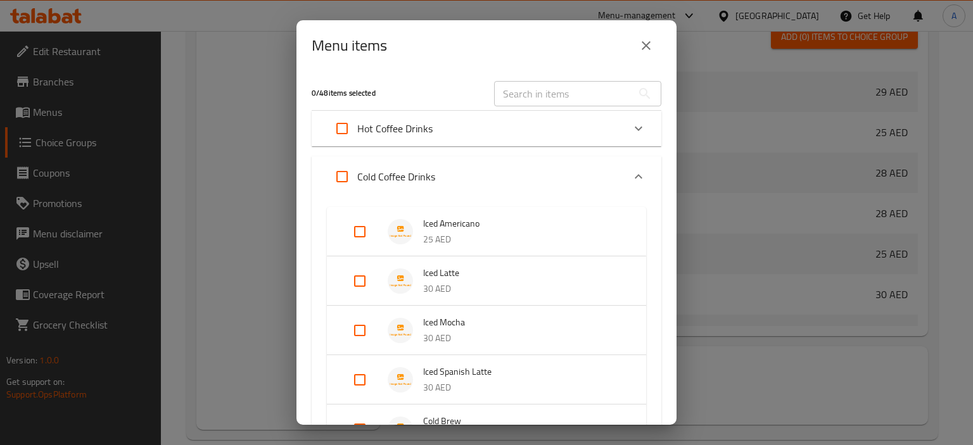
click at [360, 326] on input "Expand" at bounding box center [360, 330] width 30 height 30
checkbox input "true"
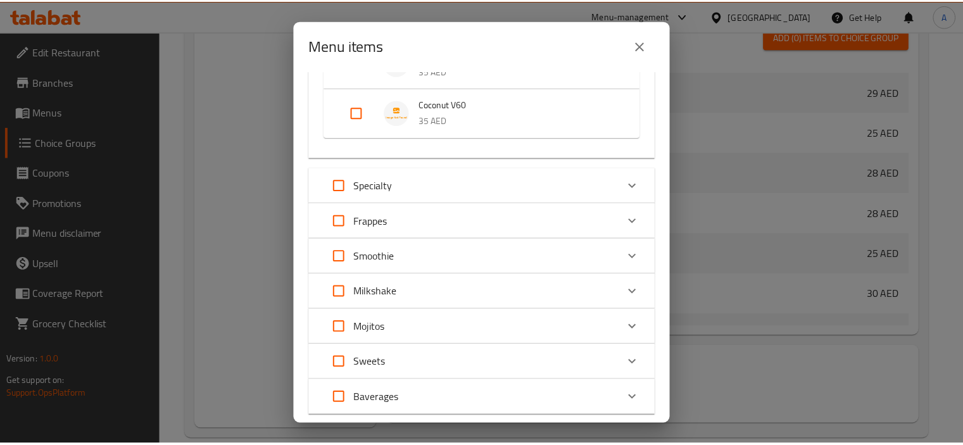
scroll to position [712, 0]
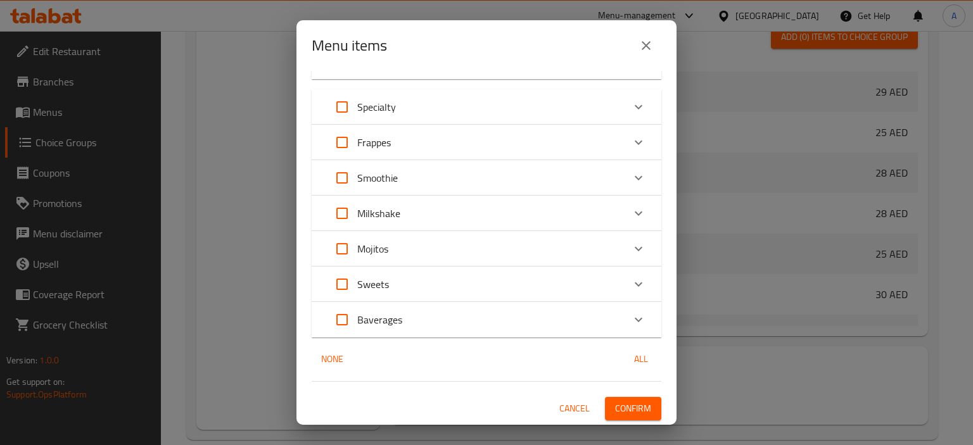
click at [617, 405] on span "Confirm" at bounding box center [633, 409] width 36 height 16
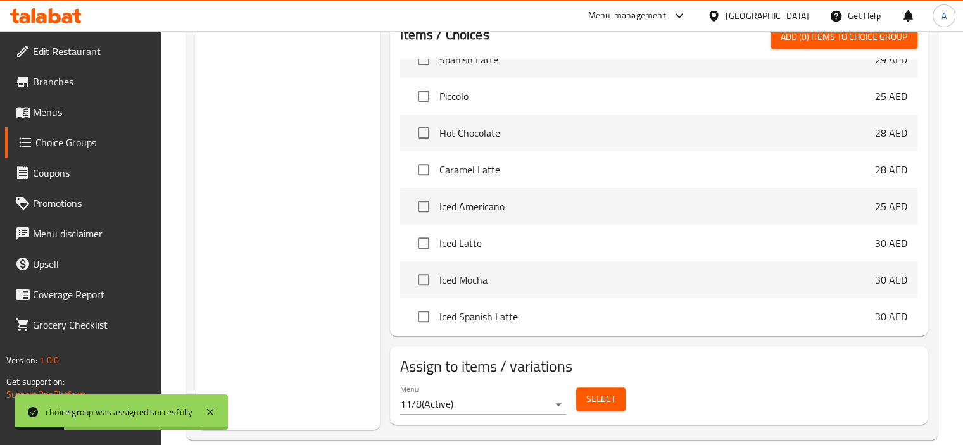
click at [75, 113] on span "Menus" at bounding box center [92, 112] width 118 height 15
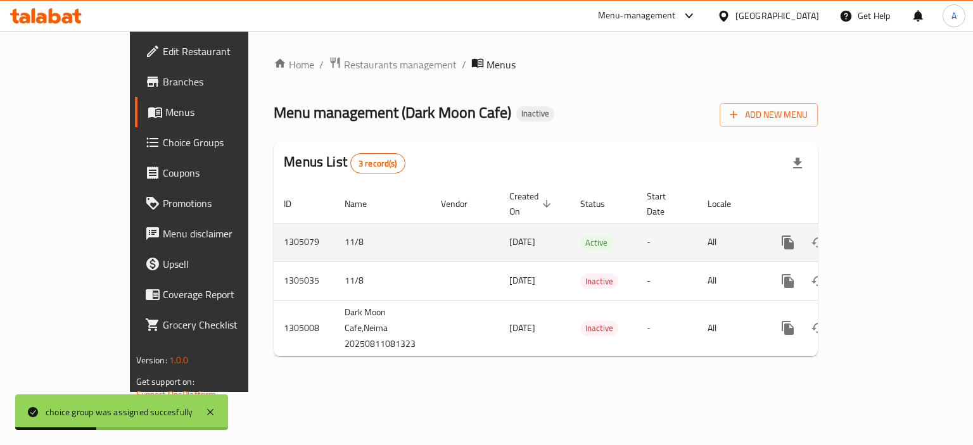
click at [887, 235] on icon "enhanced table" at bounding box center [879, 242] width 15 height 15
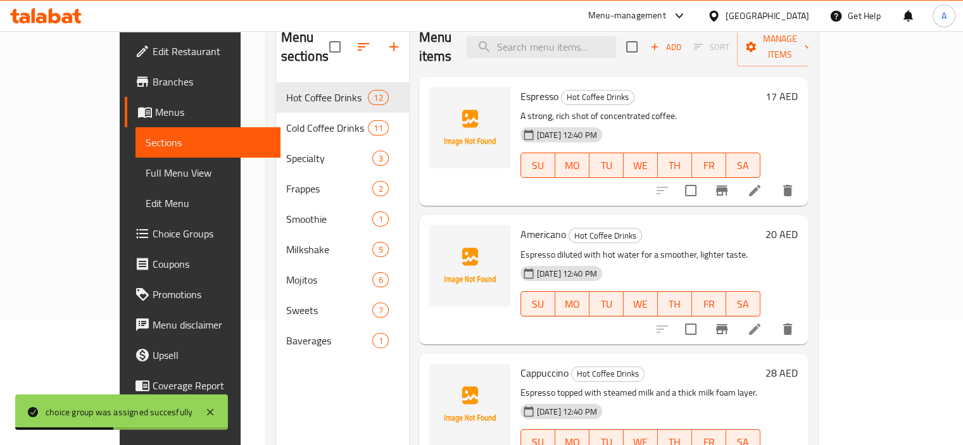
scroll to position [127, 0]
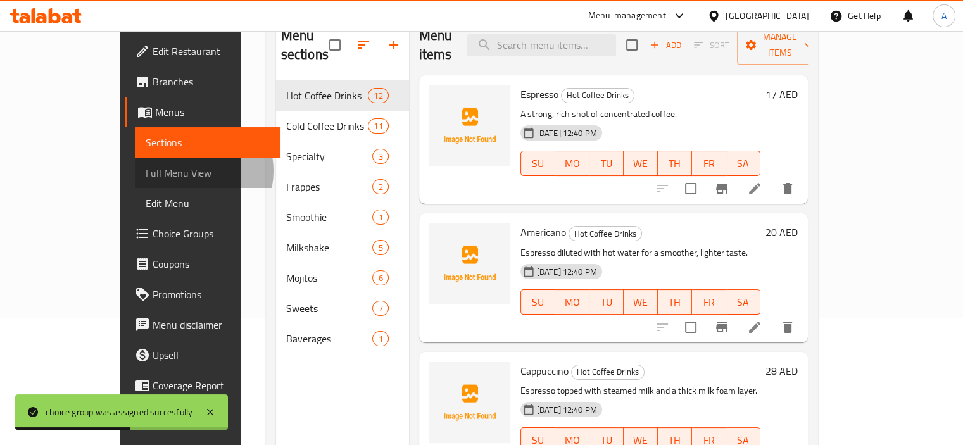
click at [146, 171] on span "Full Menu View" at bounding box center [208, 172] width 125 height 15
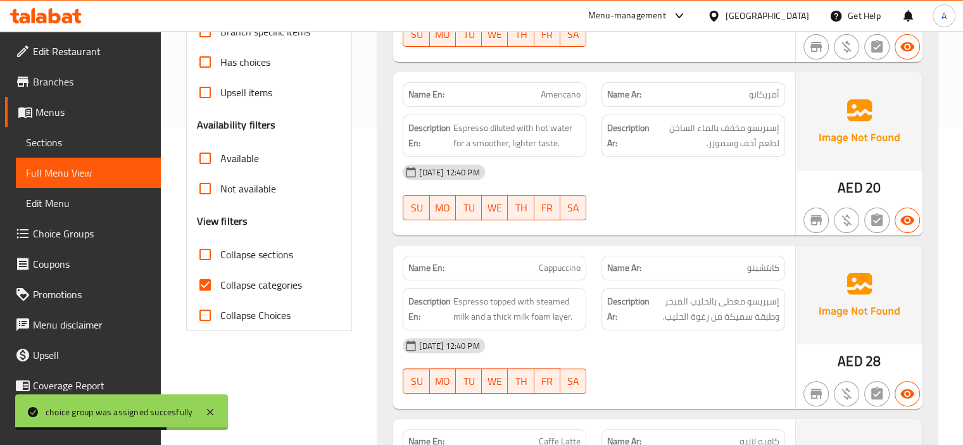
scroll to position [317, 0]
click at [278, 281] on span "Collapse categories" at bounding box center [261, 285] width 82 height 15
click at [220, 281] on input "Collapse categories" at bounding box center [205, 285] width 30 height 30
checkbox input "false"
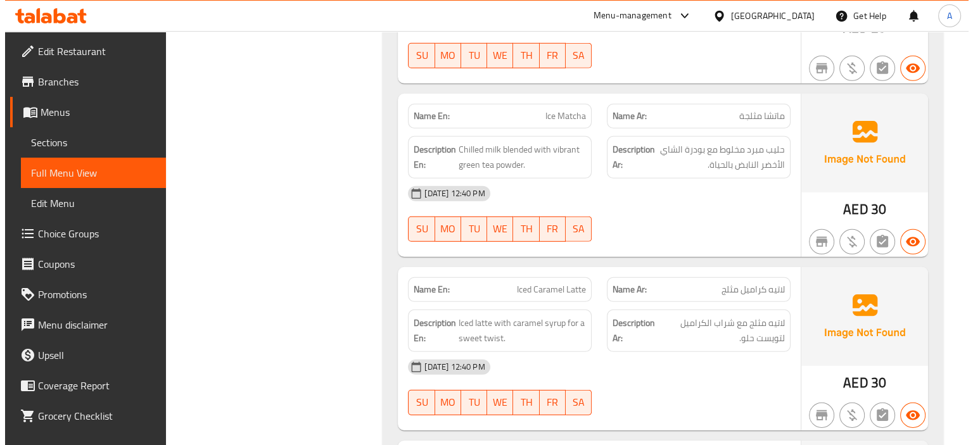
scroll to position [0, 0]
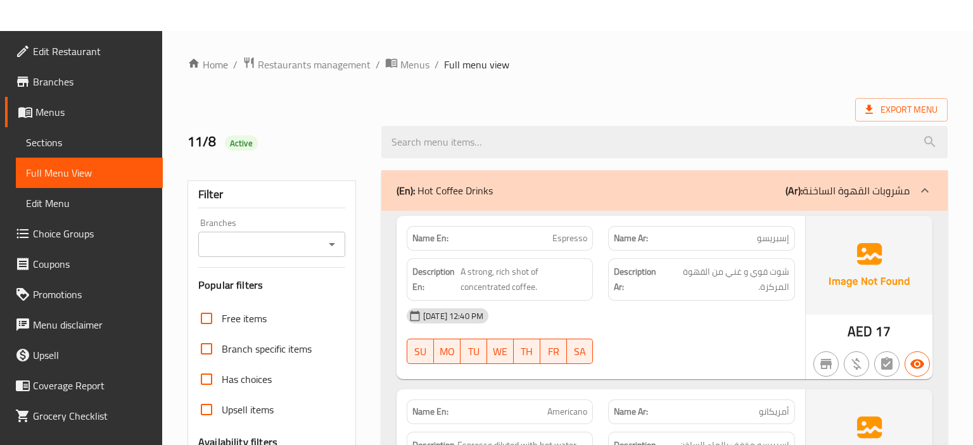
click at [568, 68] on ol "Home / Restaurants management / Menus / Full menu view" at bounding box center [567, 64] width 760 height 16
click at [79, 137] on span "Sections" at bounding box center [89, 142] width 127 height 15
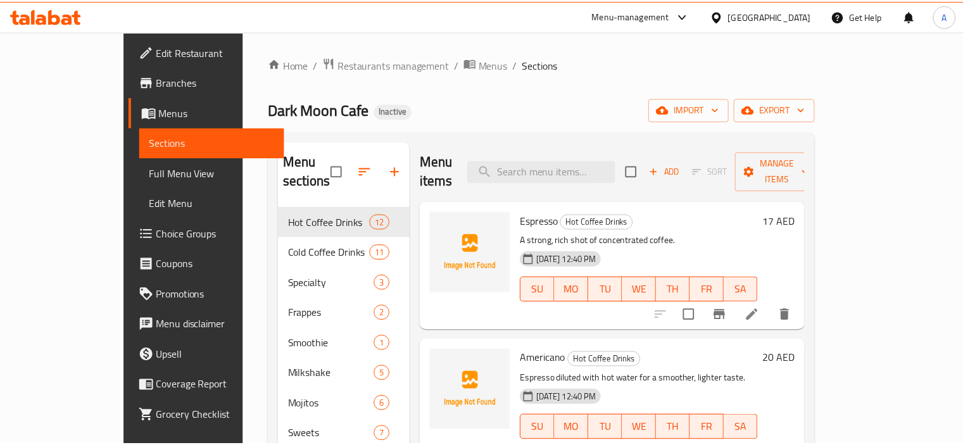
scroll to position [177, 0]
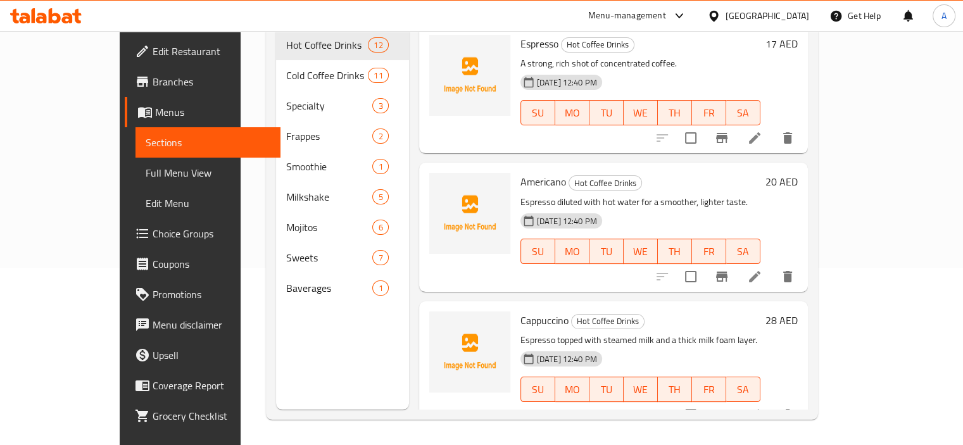
click at [565, 143] on div "Menu items Add Sort Manage items Espresso Hot Coffee Drinks A strong, rich shot…" at bounding box center [608, 187] width 399 height 445
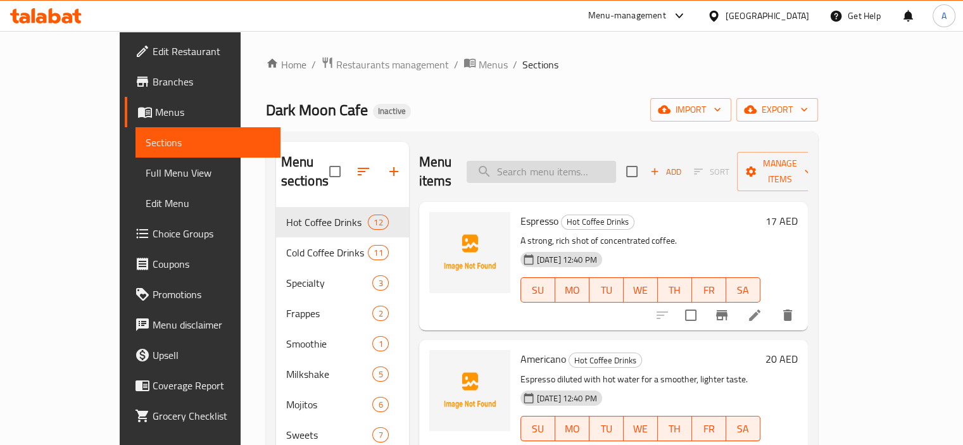
click at [559, 172] on input "search" at bounding box center [541, 172] width 149 height 22
paste input "Tobacco V60"
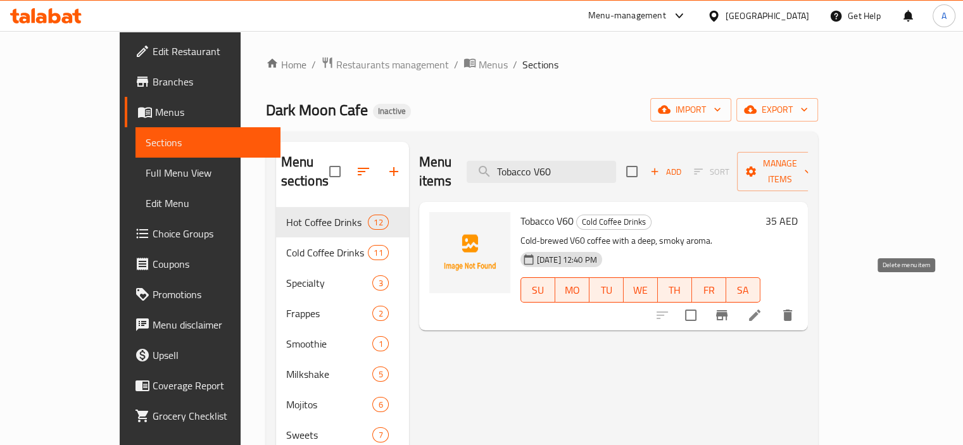
type input "Tobacco V60"
click at [792, 310] on icon "delete" at bounding box center [788, 315] width 9 height 11
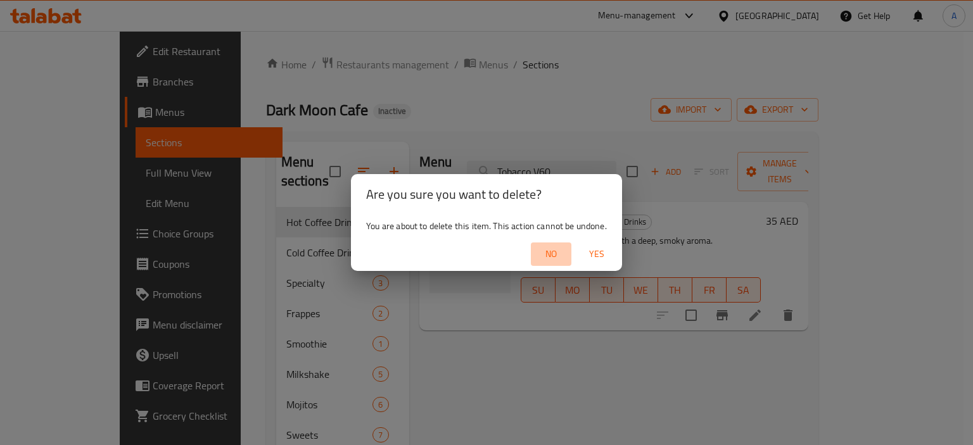
click at [557, 248] on span "No" at bounding box center [551, 254] width 30 height 16
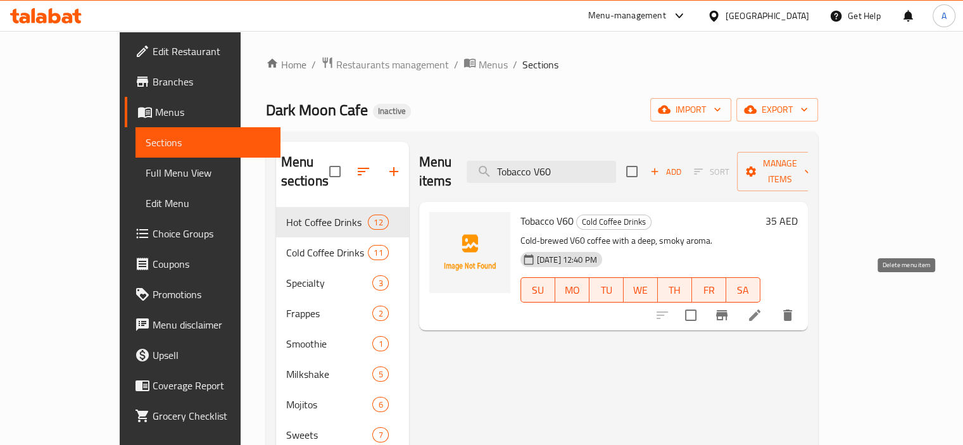
click at [796, 308] on icon "delete" at bounding box center [787, 315] width 15 height 15
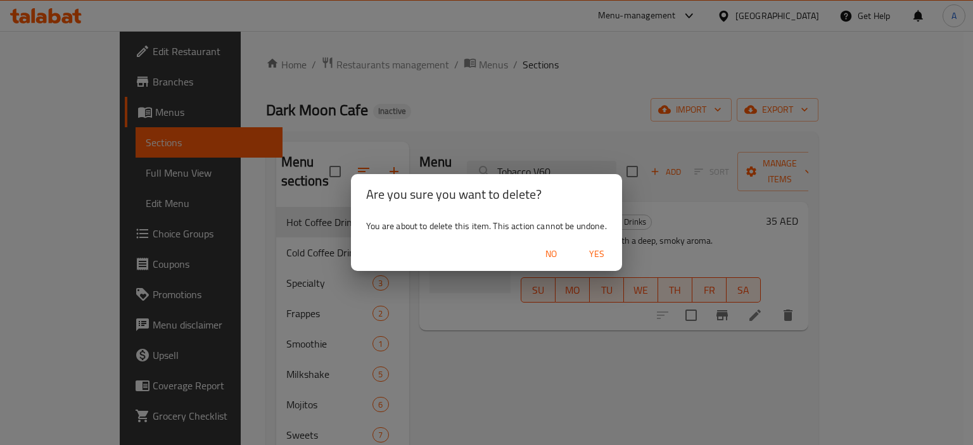
click at [590, 250] on span "Yes" at bounding box center [596, 254] width 30 height 16
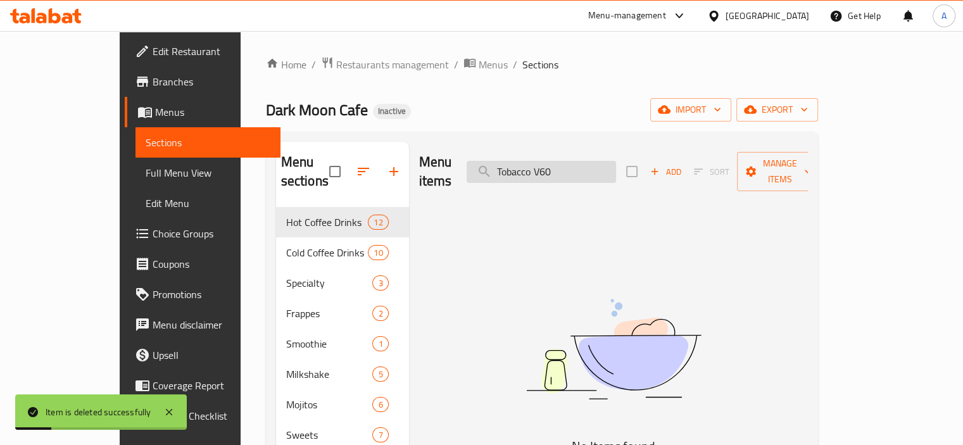
click at [561, 163] on input "Tobacco V60" at bounding box center [541, 172] width 149 height 22
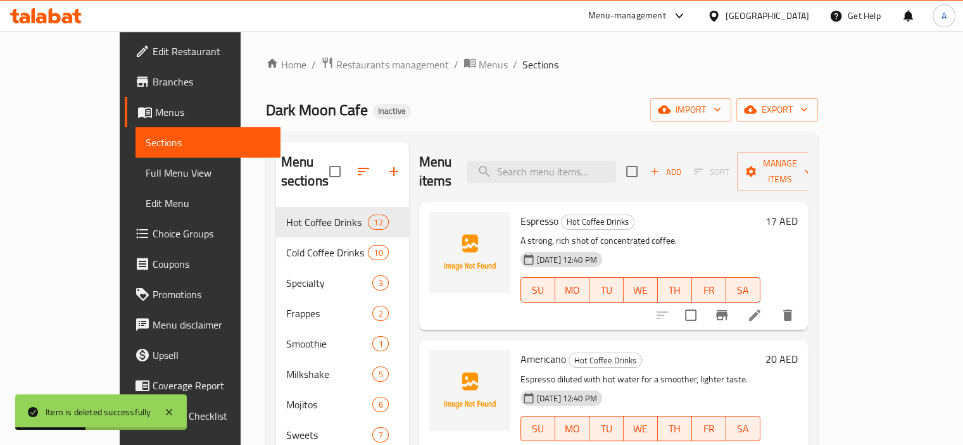
click at [575, 126] on div "Home / Restaurants management / Menus / Sections Dark Moon Cafe Inactive import…" at bounding box center [542, 326] width 552 height 541
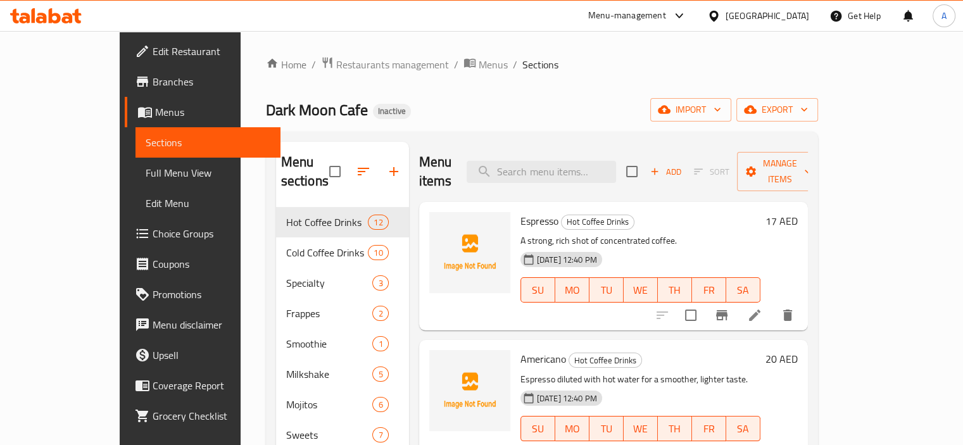
click at [577, 91] on div "Home / Restaurants management / Menus / Sections Dark Moon Cafe Inactive import…" at bounding box center [542, 326] width 552 height 541
click at [146, 167] on span "Full Menu View" at bounding box center [208, 172] width 125 height 15
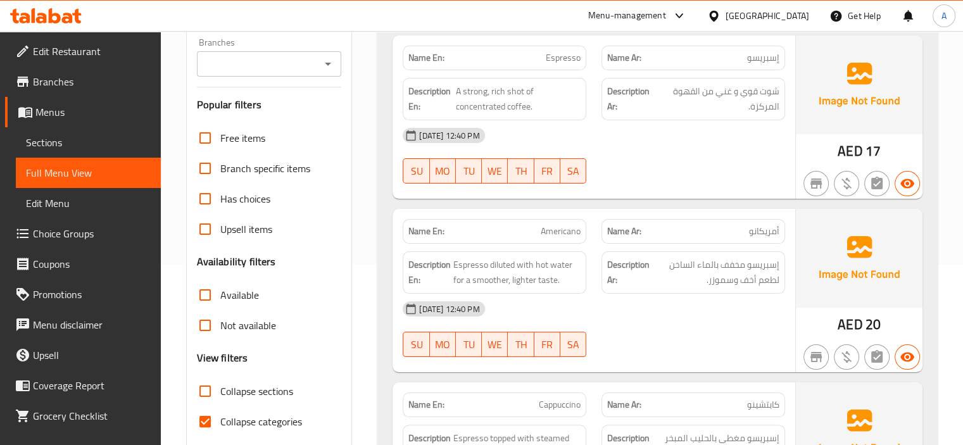
scroll to position [190, 0]
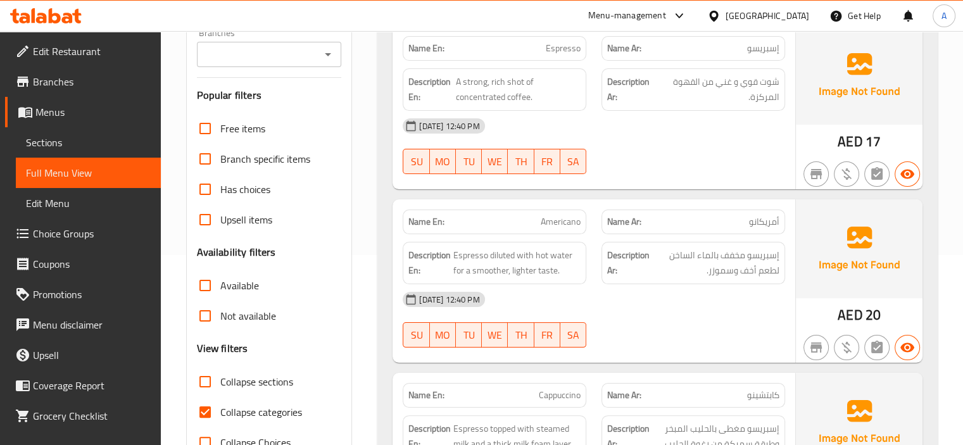
click at [233, 414] on span "Collapse categories" at bounding box center [261, 412] width 82 height 15
click at [220, 414] on input "Collapse categories" at bounding box center [205, 412] width 30 height 30
checkbox input "false"
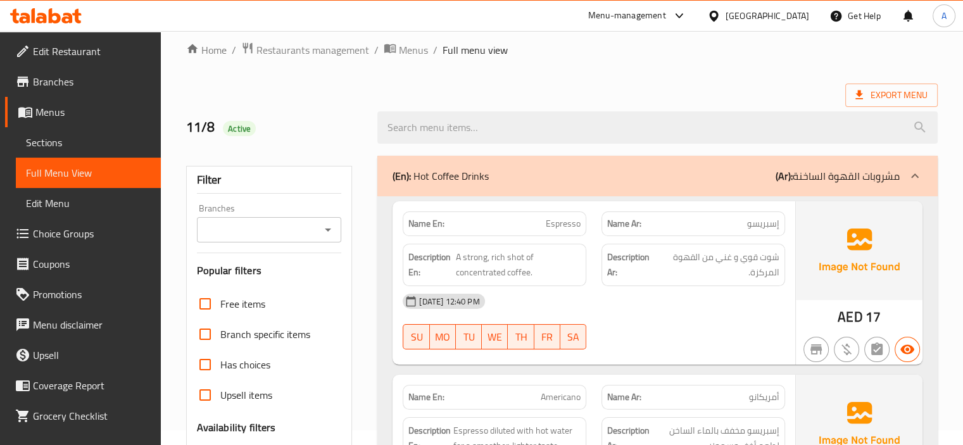
scroll to position [0, 0]
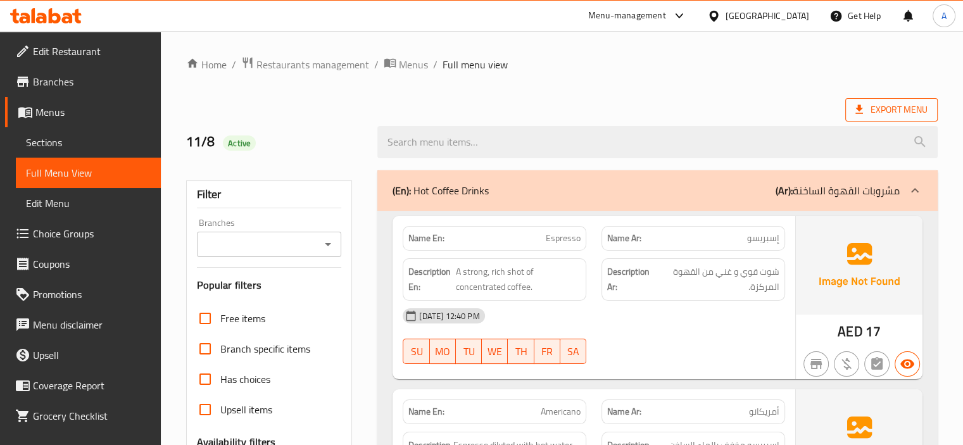
click at [868, 105] on span "Export Menu" at bounding box center [892, 110] width 72 height 16
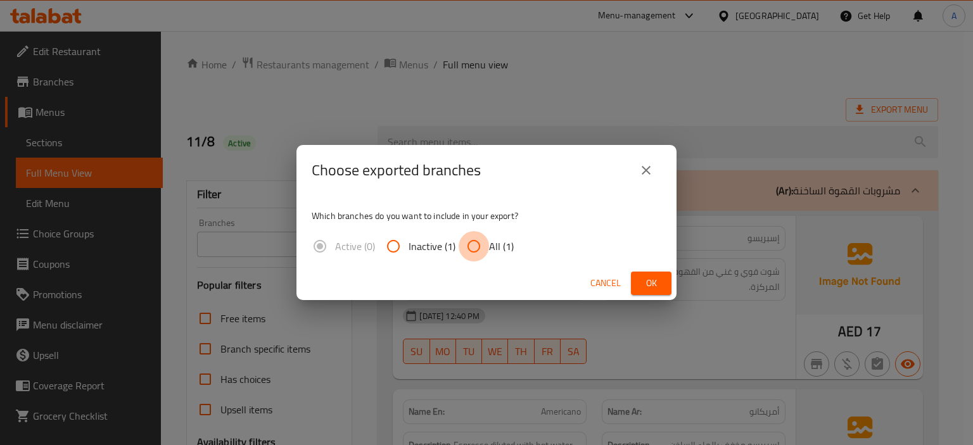
click at [481, 249] on input "All (1)" at bounding box center [474, 246] width 30 height 30
radio input "true"
click at [657, 283] on span "Ok" at bounding box center [651, 284] width 20 height 16
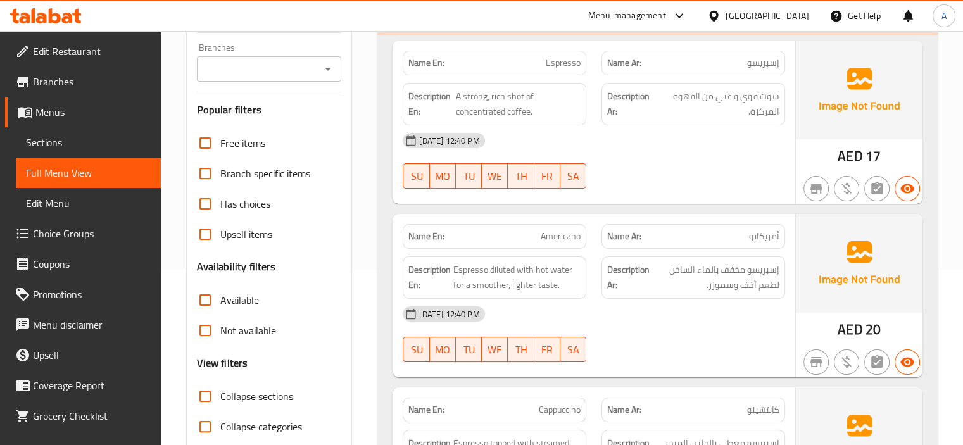
scroll to position [127, 0]
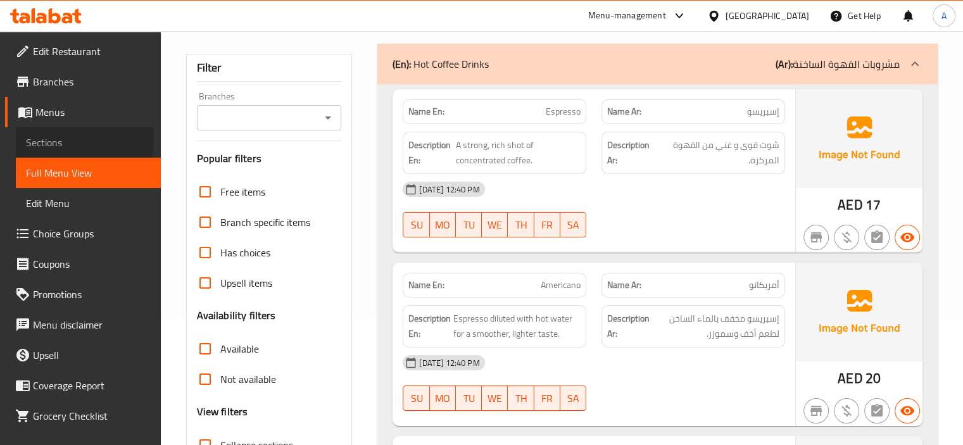
click at [34, 139] on span "Sections" at bounding box center [88, 142] width 125 height 15
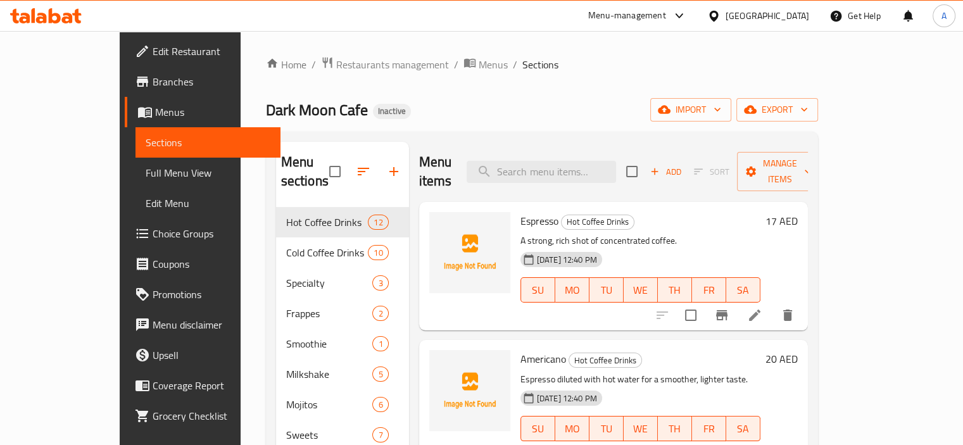
click at [125, 124] on link "Menus" at bounding box center [203, 112] width 156 height 30
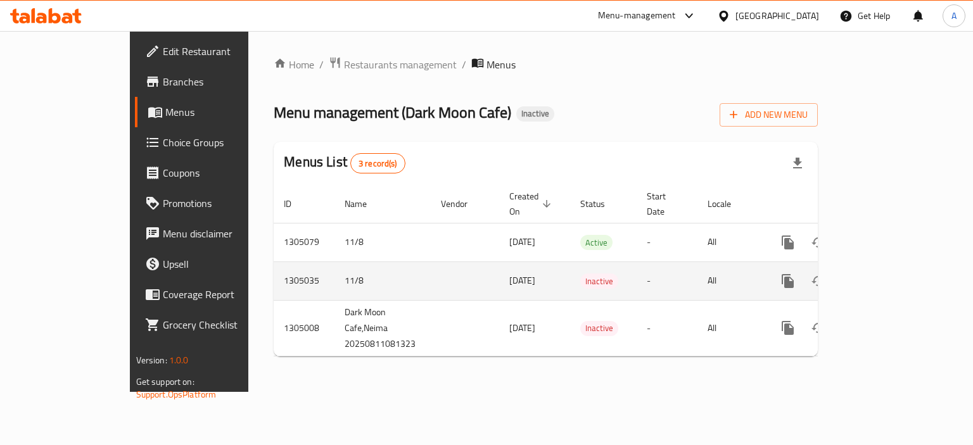
click at [334, 267] on td "11/8" at bounding box center [382, 281] width 96 height 39
drag, startPoint x: 256, startPoint y: 267, endPoint x: 279, endPoint y: 268, distance: 23.5
click at [334, 268] on td "11/8" at bounding box center [382, 281] width 96 height 39
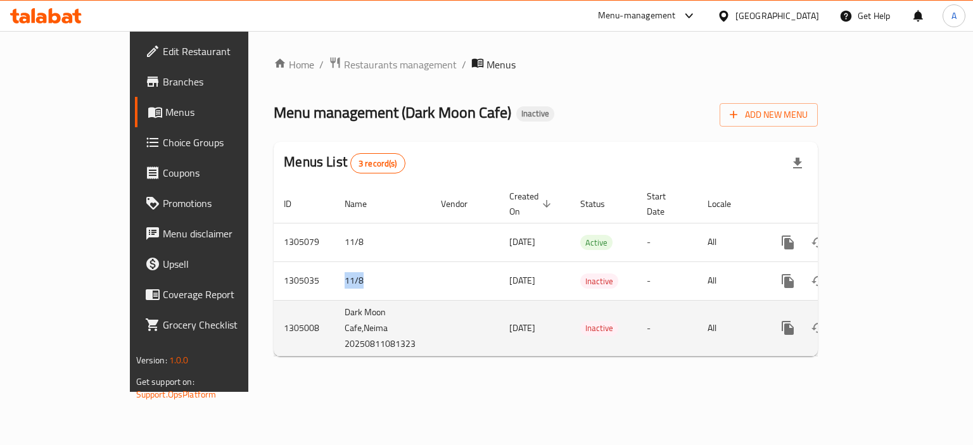
copy td "11/8"
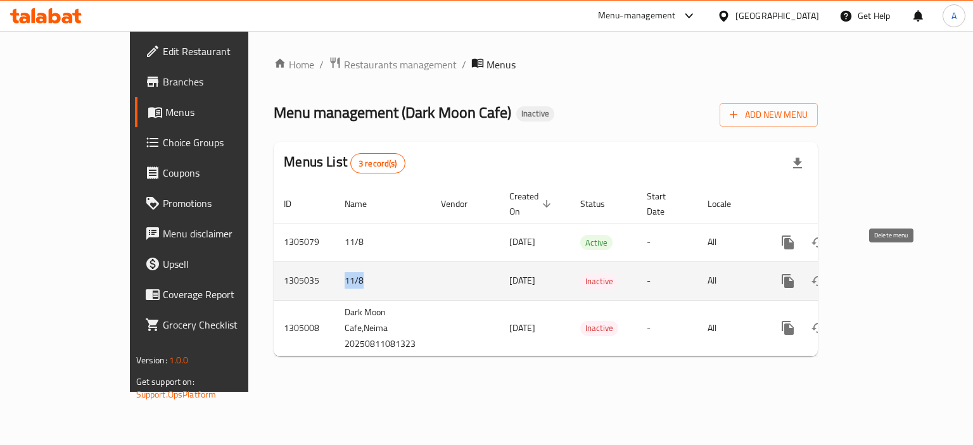
click at [856, 274] on icon "enhanced table" at bounding box center [848, 281] width 15 height 15
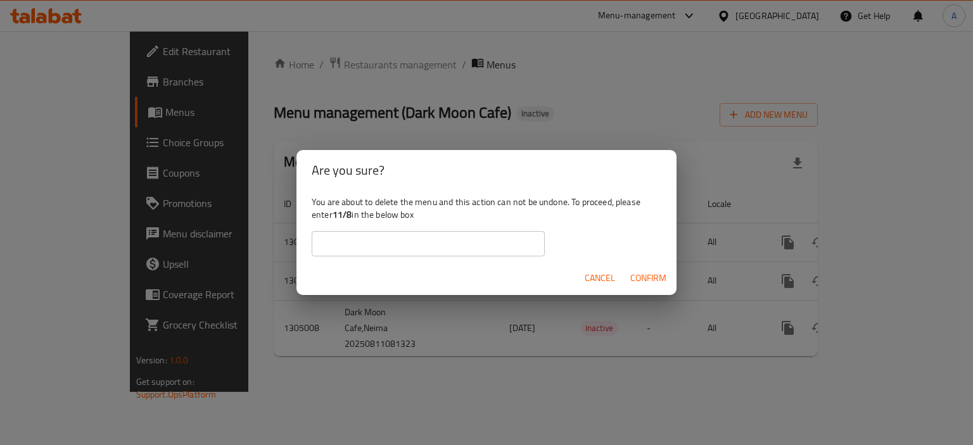
click at [385, 251] on input "text" at bounding box center [428, 243] width 233 height 25
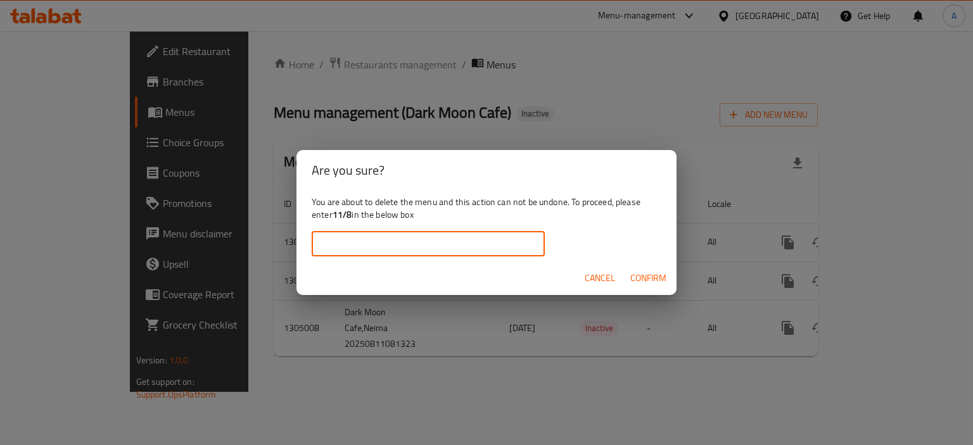
paste input "11/8"
type input "11/8"
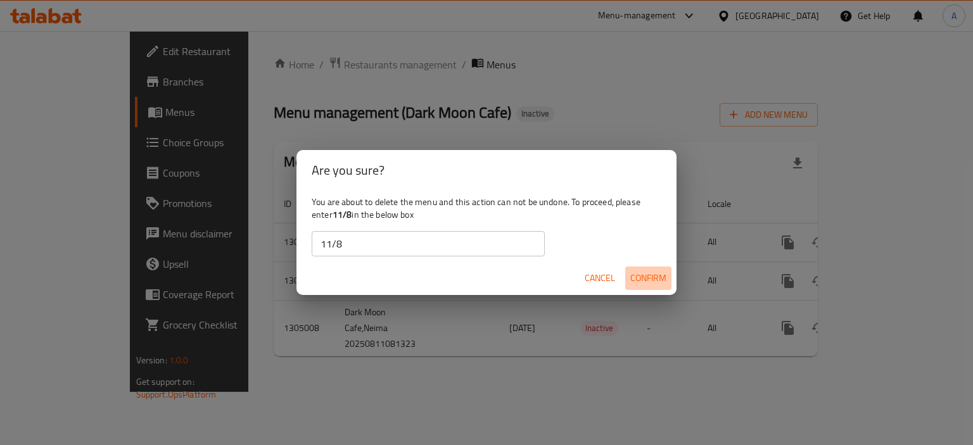
click at [632, 276] on span "Confirm" at bounding box center [648, 278] width 36 height 16
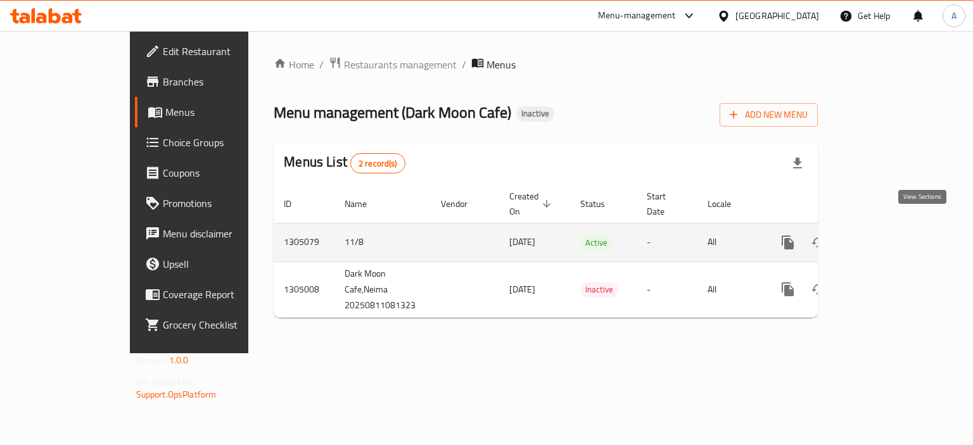
click at [894, 236] on link "enhanced table" at bounding box center [879, 242] width 30 height 30
